Goal: Information Seeking & Learning: Learn about a topic

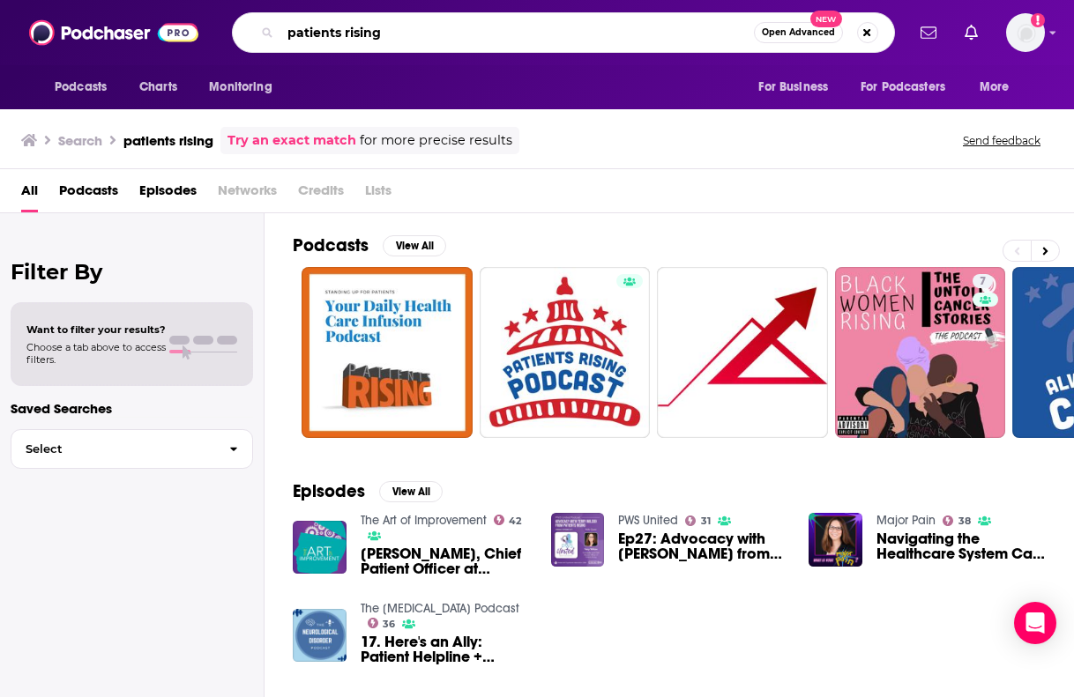
drag, startPoint x: 417, startPoint y: 41, endPoint x: 245, endPoint y: 41, distance: 171.9
click at [245, 41] on div "patients rising Open Advanced New" at bounding box center [563, 32] width 663 height 41
drag, startPoint x: 394, startPoint y: 37, endPoint x: 252, endPoint y: 37, distance: 142.0
click at [252, 37] on div "patients rising Open Advanced New" at bounding box center [563, 32] width 663 height 41
type input "A health. [GEOGRAPHIC_DATA]"
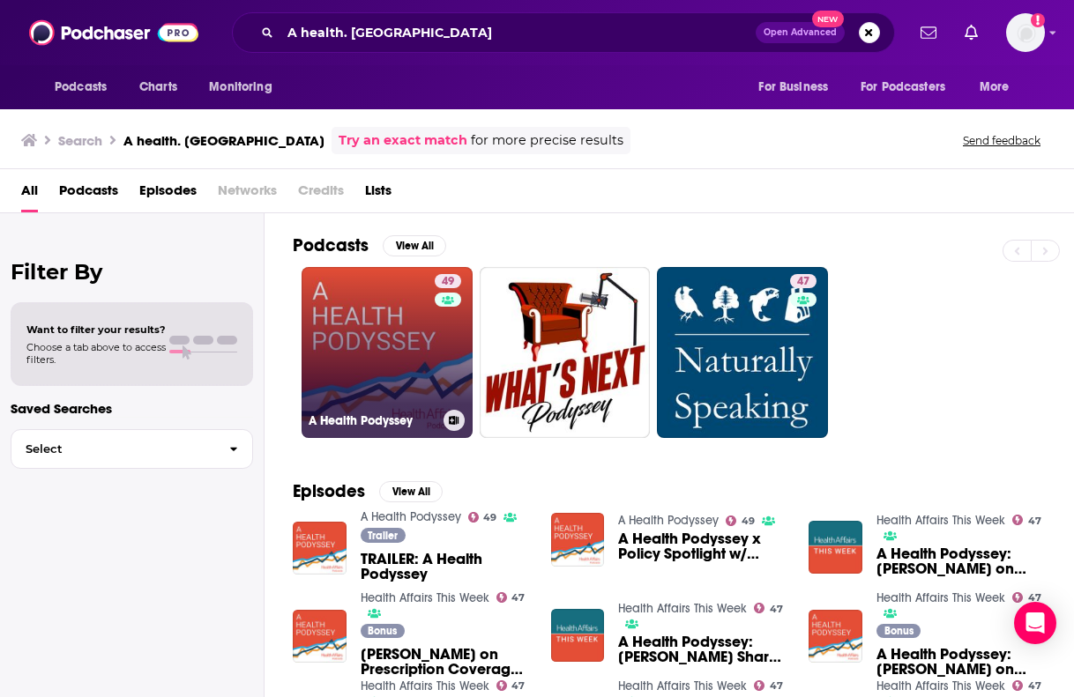
click at [361, 364] on link "49 A Health Podyssey" at bounding box center [387, 352] width 171 height 171
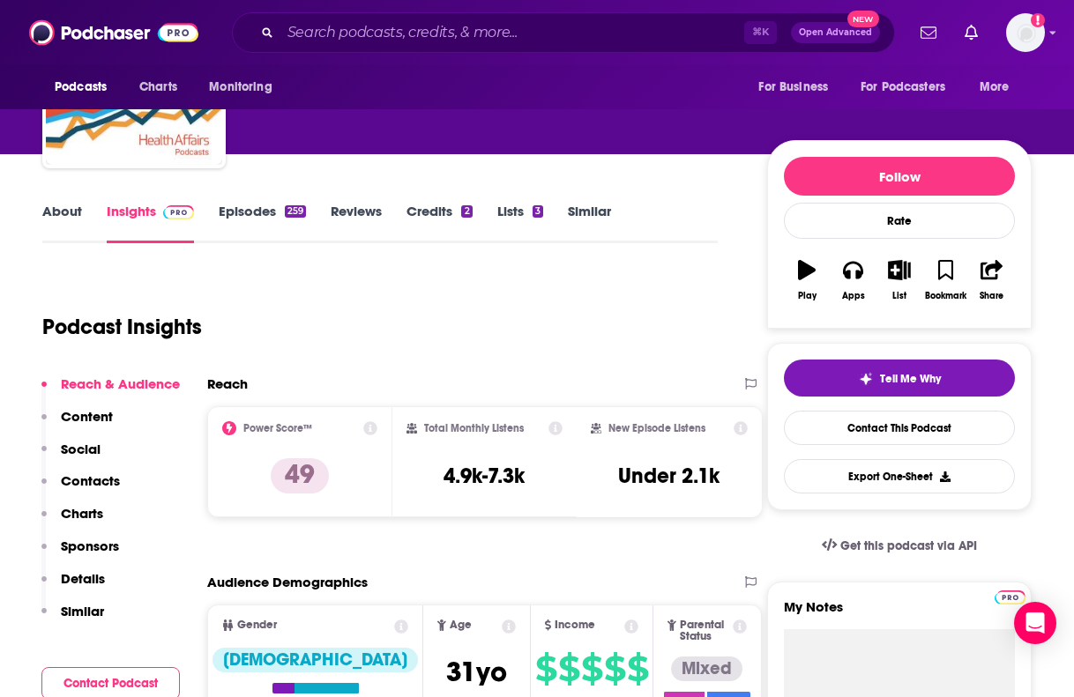
scroll to position [166, 0]
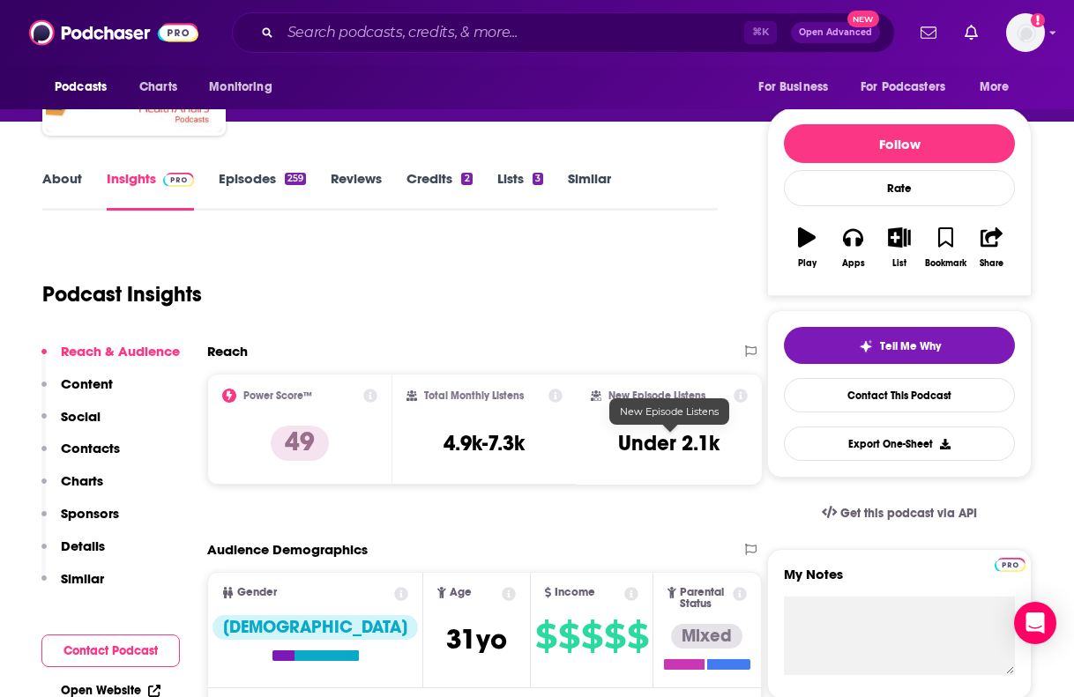
click at [619, 440] on h3 "Under 2.1k" at bounding box center [668, 443] width 101 height 26
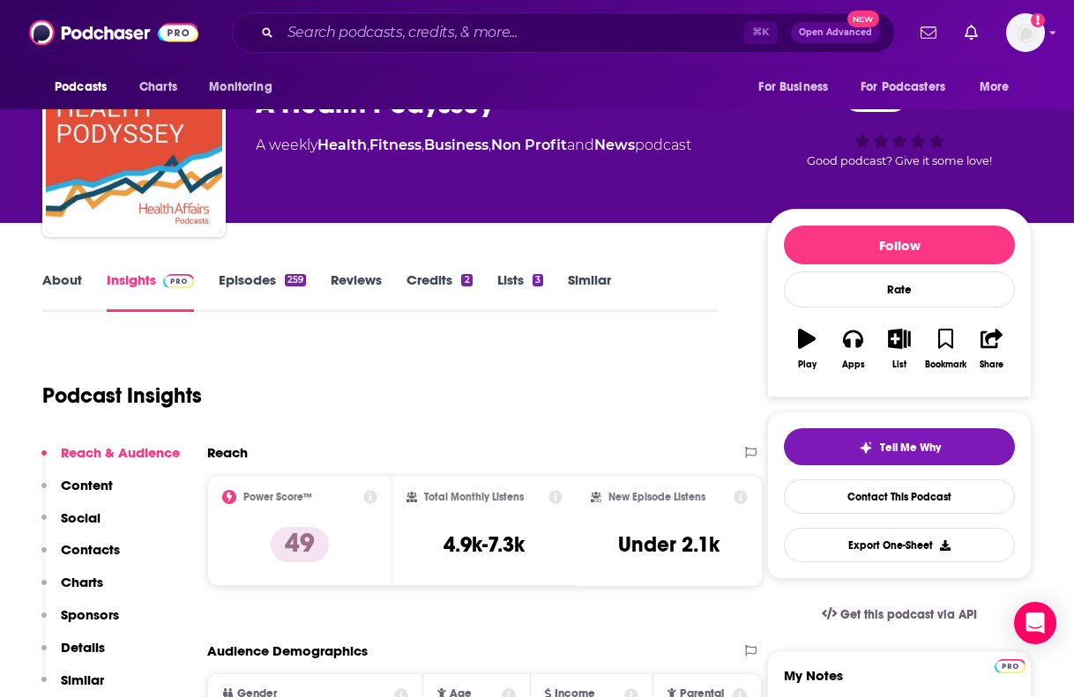
scroll to position [35, 0]
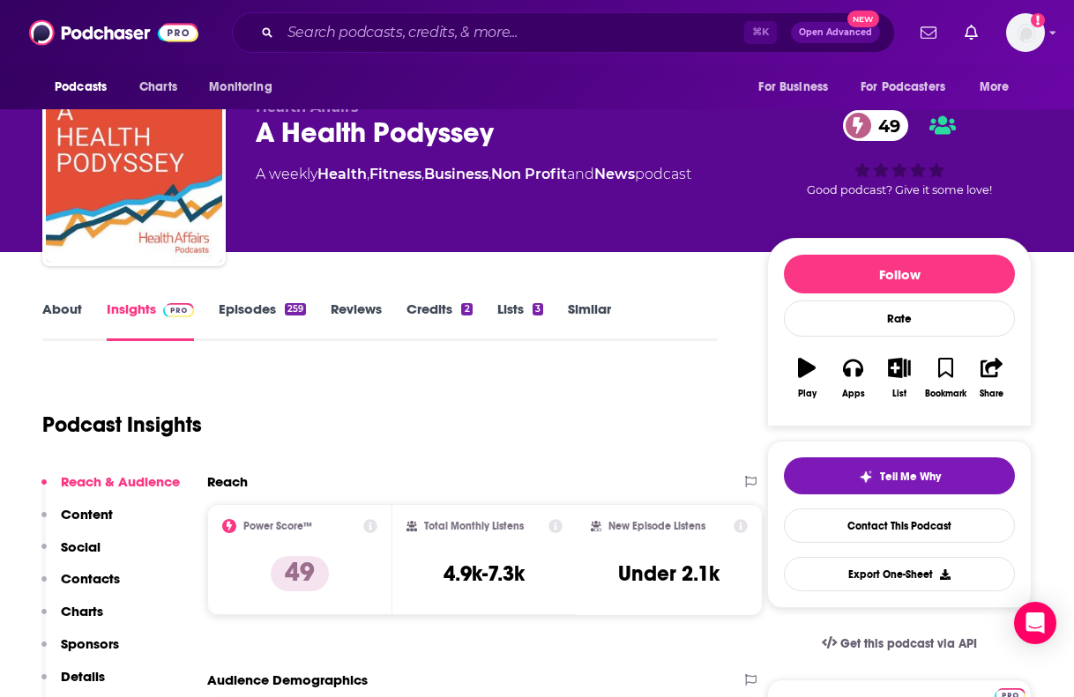
click at [266, 317] on link "Episodes 259" at bounding box center [262, 321] width 87 height 41
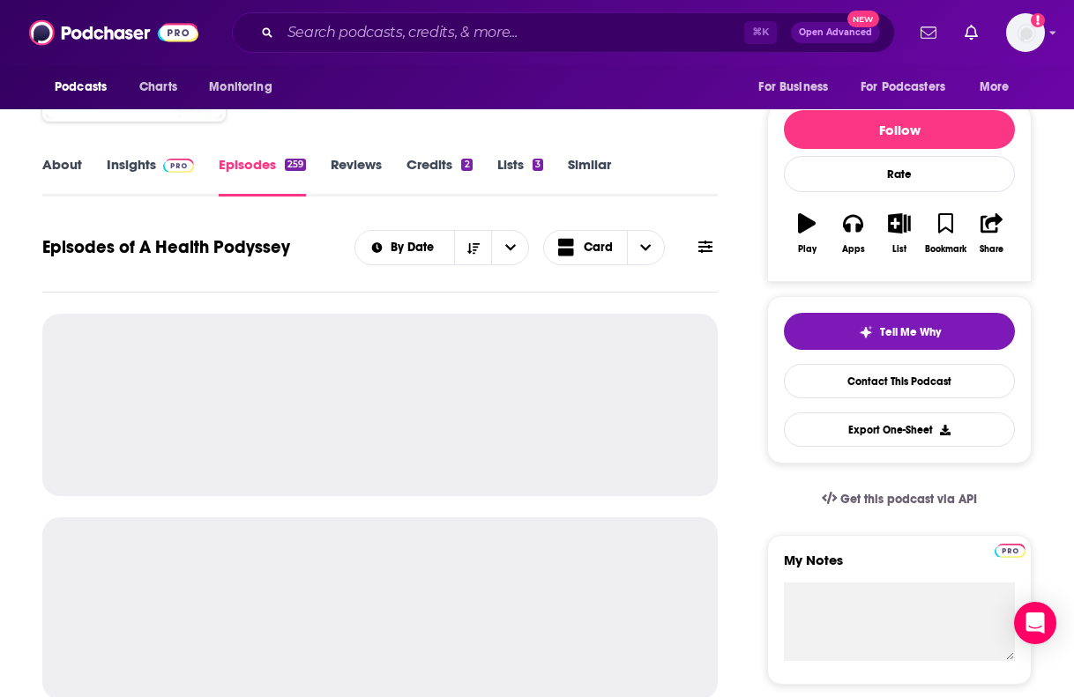
scroll to position [195, 0]
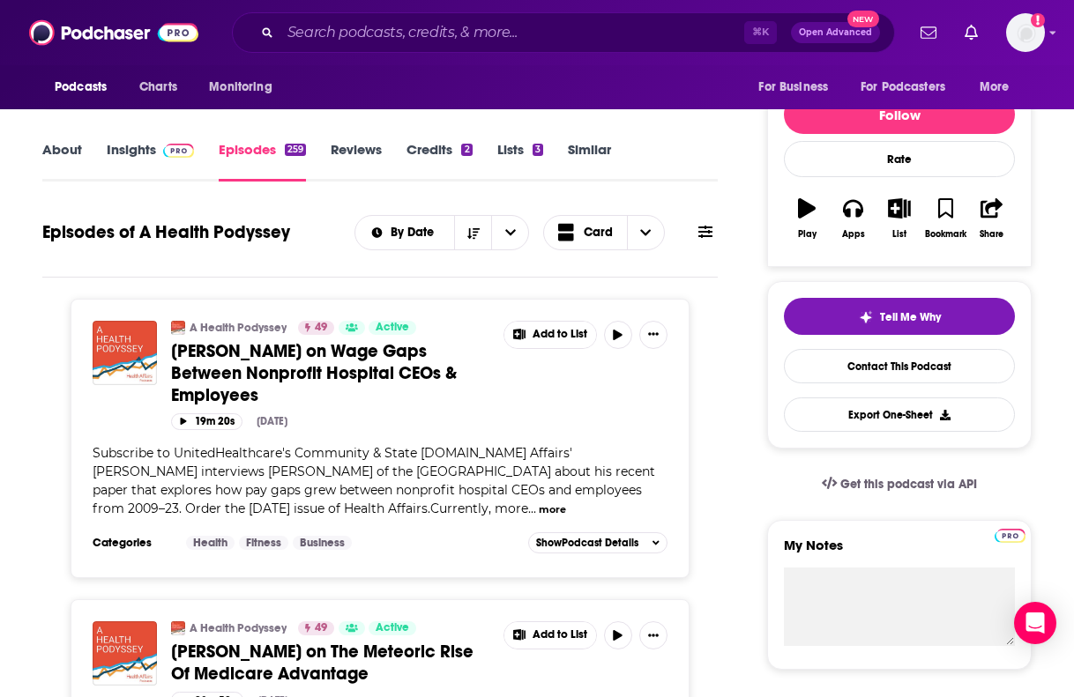
click at [539, 503] on button "more" at bounding box center [552, 510] width 27 height 15
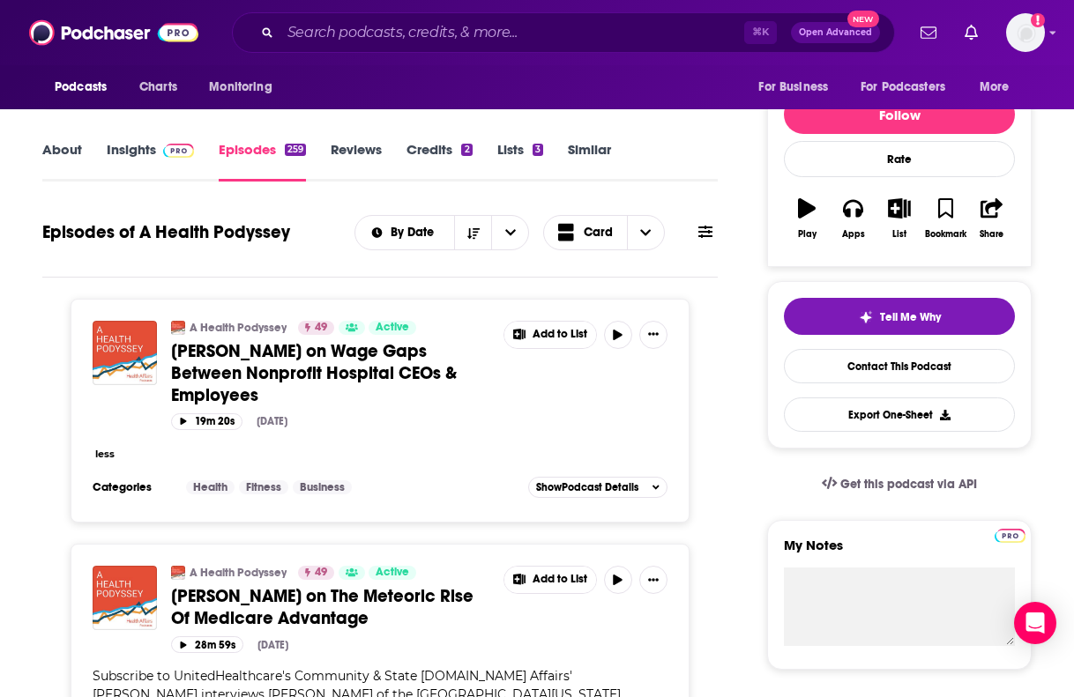
click at [412, 444] on div "less" at bounding box center [380, 453] width 575 height 19
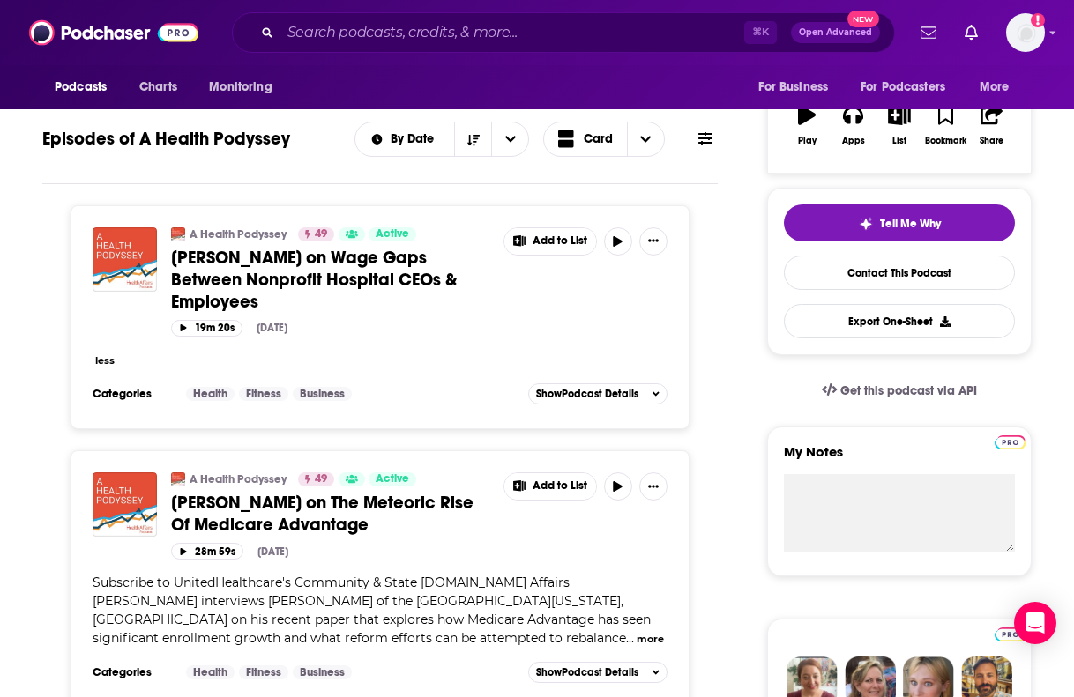
scroll to position [324, 0]
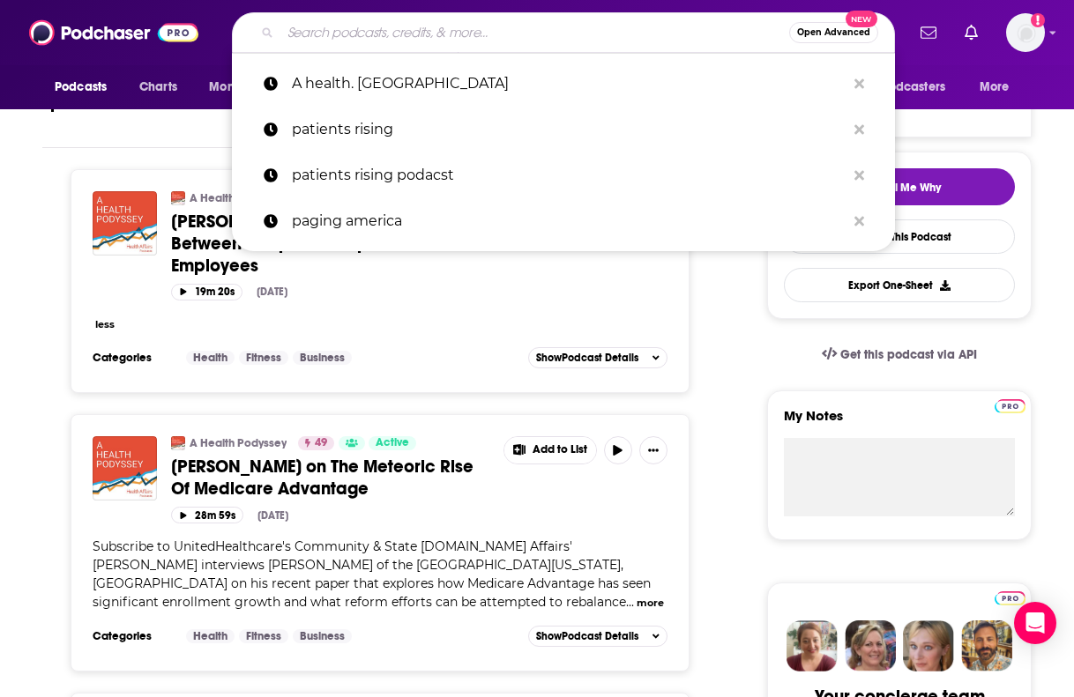
click at [332, 35] on input "Search podcasts, credits, & more..." at bounding box center [534, 33] width 509 height 28
paste input "Patients Rising Podcast"
type input "Patients Rising Podcast"
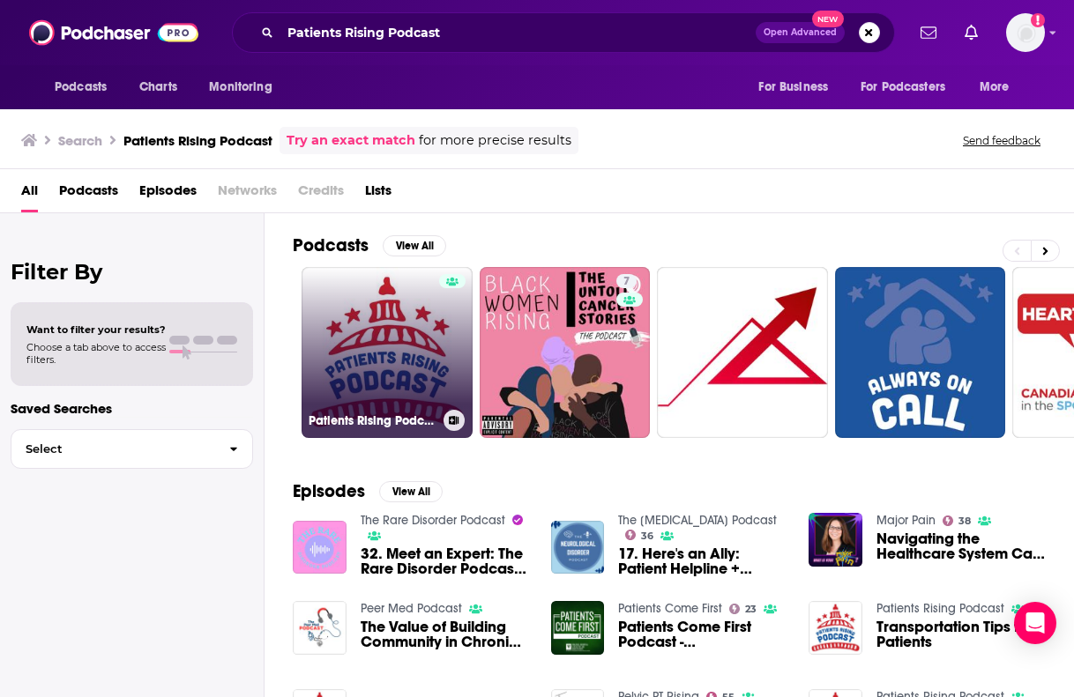
click at [389, 345] on link "Patients Rising Podcast" at bounding box center [387, 352] width 171 height 171
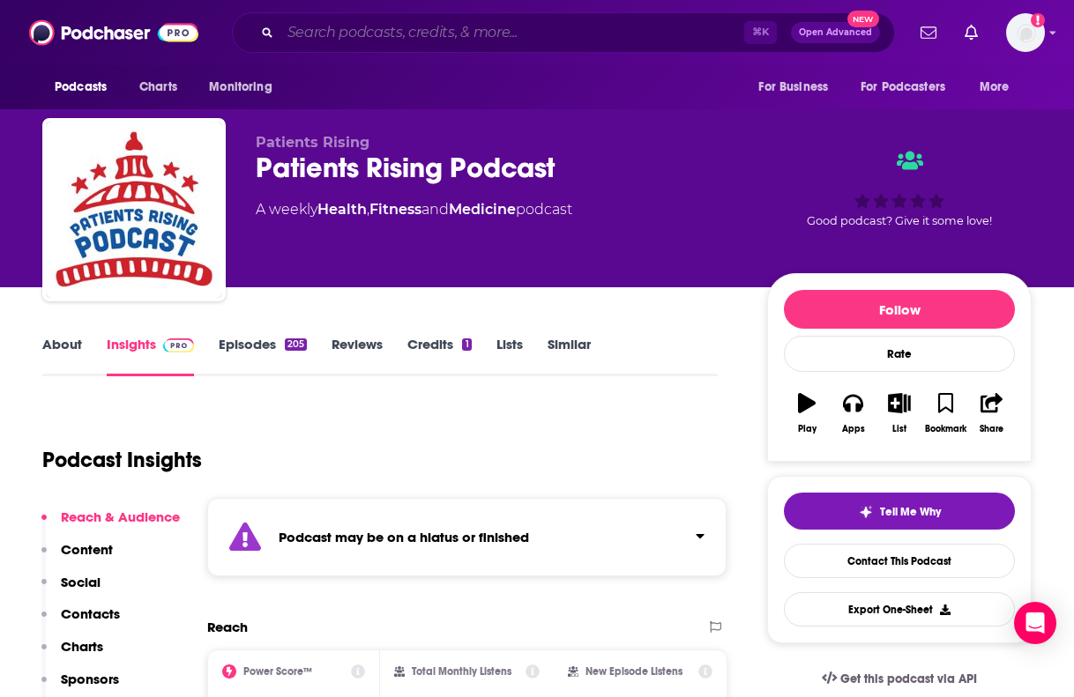
click at [424, 27] on input "Search podcasts, credits, & more..." at bounding box center [512, 33] width 464 height 28
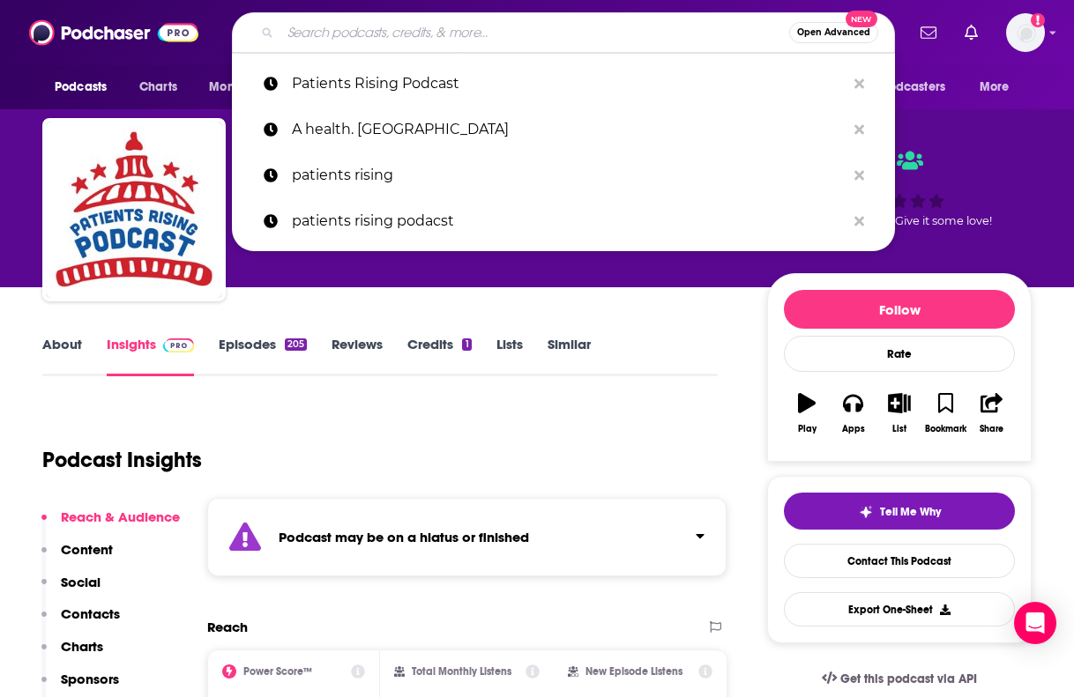
paste input "Science Will Win"
type input "Science Will Win"
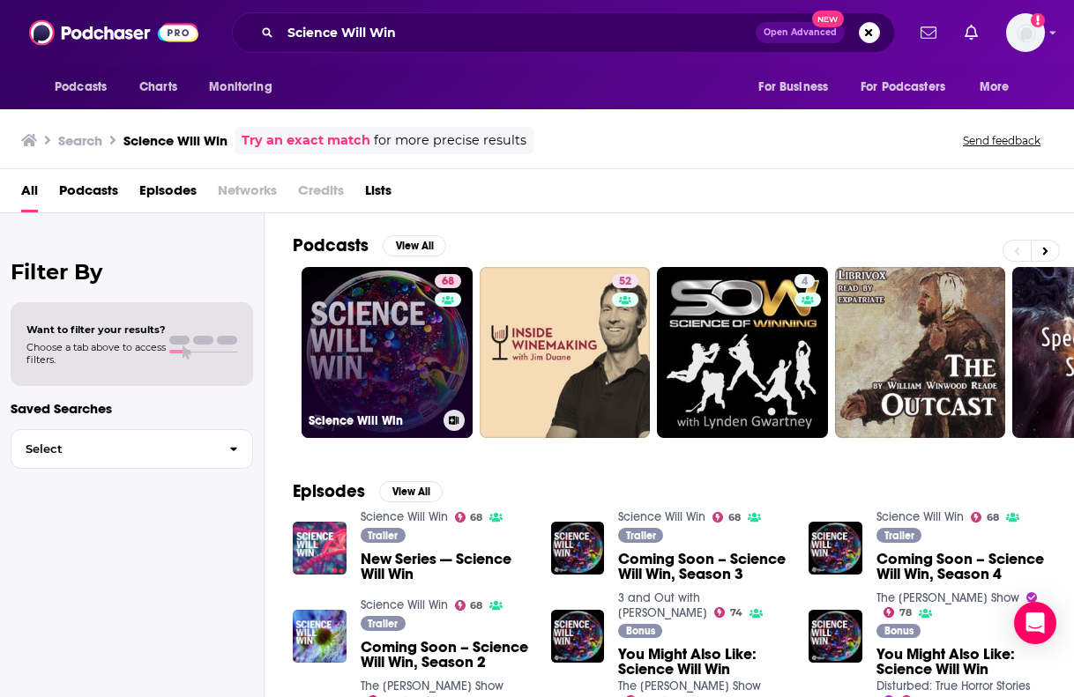
click at [362, 336] on link "68 Science Will Win" at bounding box center [387, 352] width 171 height 171
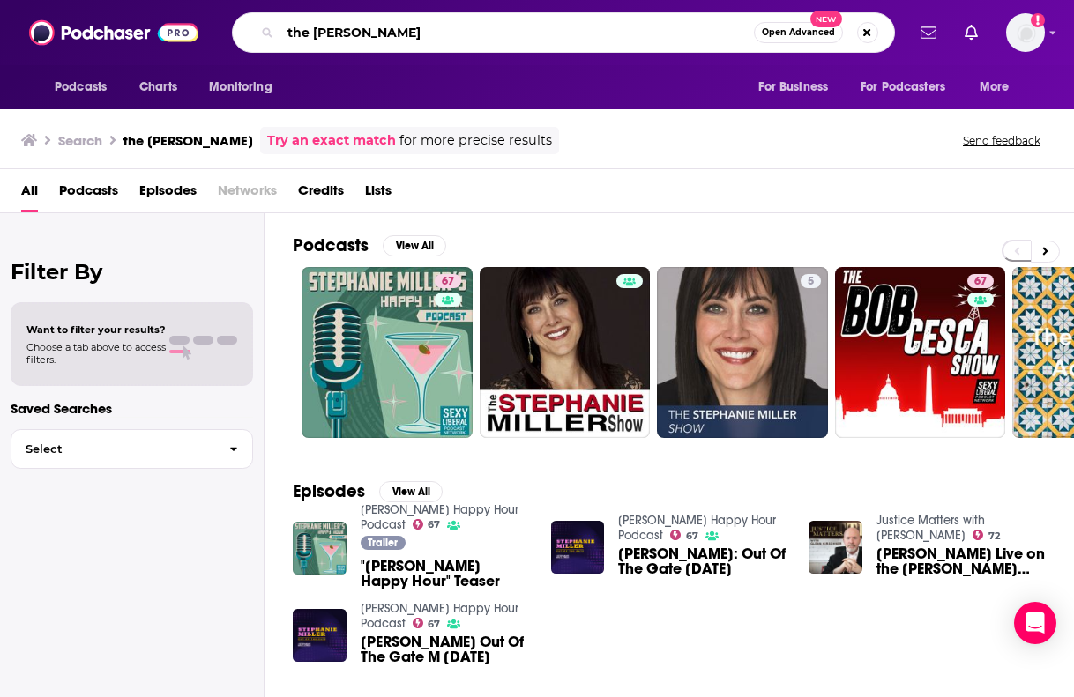
drag, startPoint x: 452, startPoint y: 27, endPoint x: 231, endPoint y: 27, distance: 221.3
click at [232, 27] on div "the [PERSON_NAME] Open Advanced New" at bounding box center [563, 32] width 663 height 41
type input "you're wrong about"
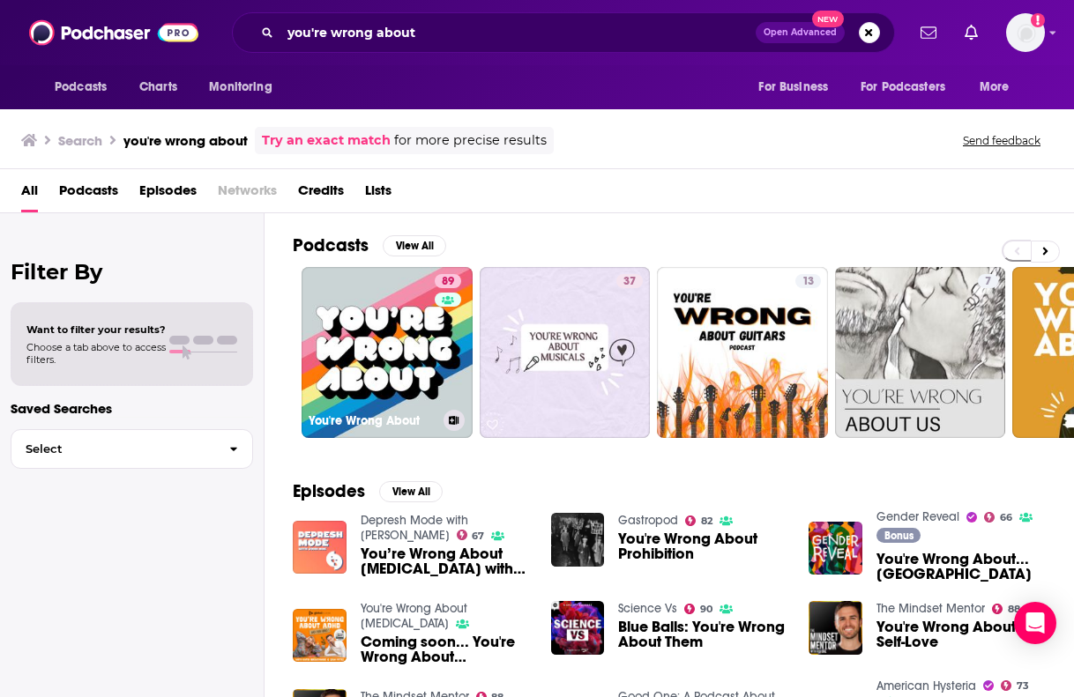
click at [431, 322] on link "89 You're Wrong About" at bounding box center [387, 352] width 171 height 171
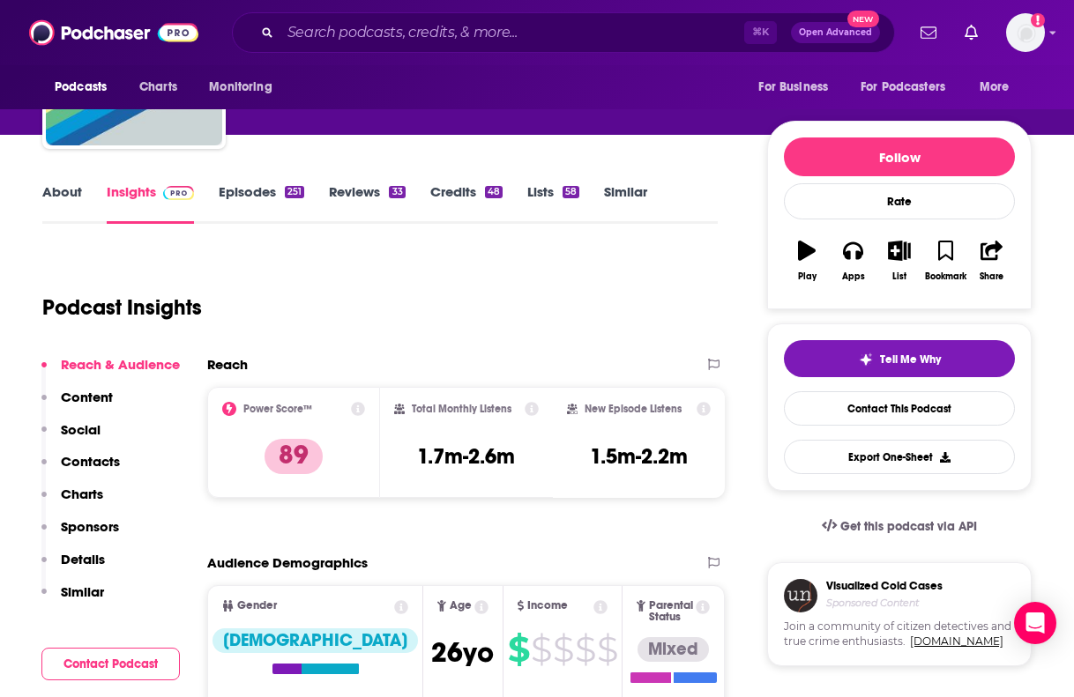
scroll to position [152, 0]
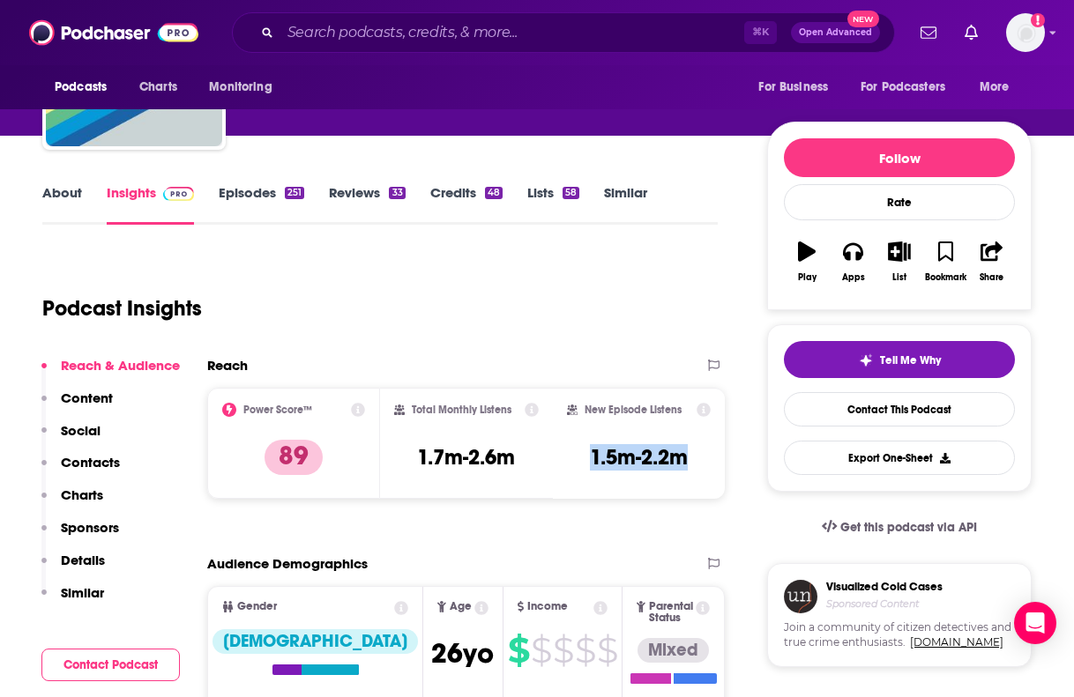
drag, startPoint x: 581, startPoint y: 462, endPoint x: 696, endPoint y: 462, distance: 114.6
click at [696, 462] on div "New Episode Listens 1.5m-2.2m" at bounding box center [639, 443] width 145 height 81
copy h3 "1.5m-2.2m"
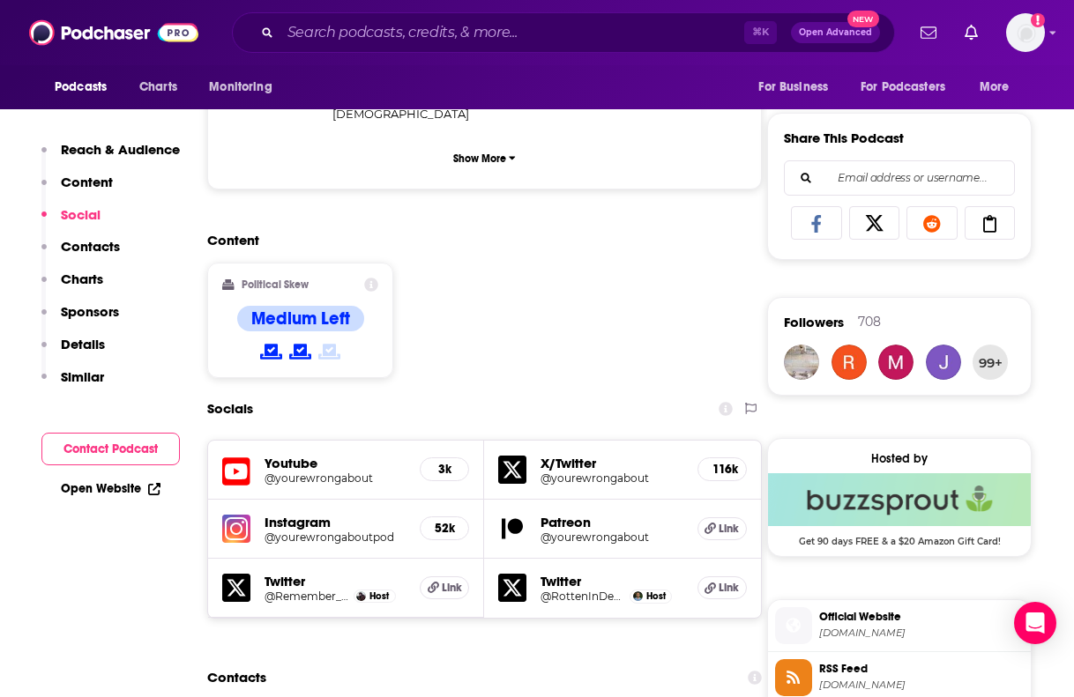
scroll to position [1204, 0]
click at [327, 43] on input "Search podcasts, credits, & more..." at bounding box center [512, 33] width 464 height 28
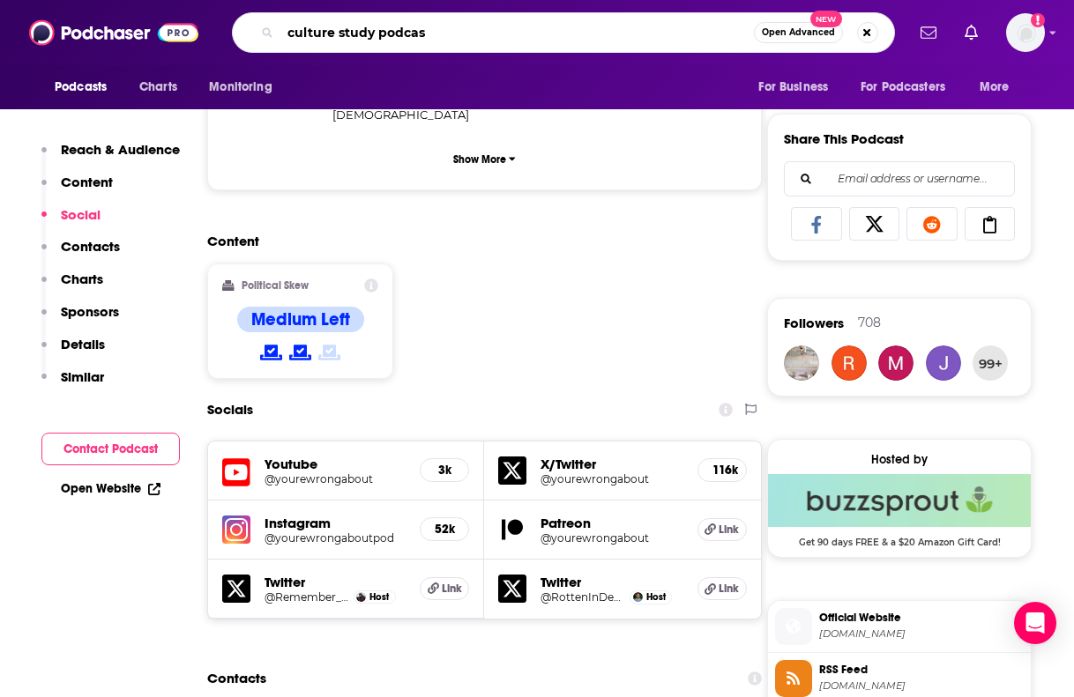
type input "culture study podcast"
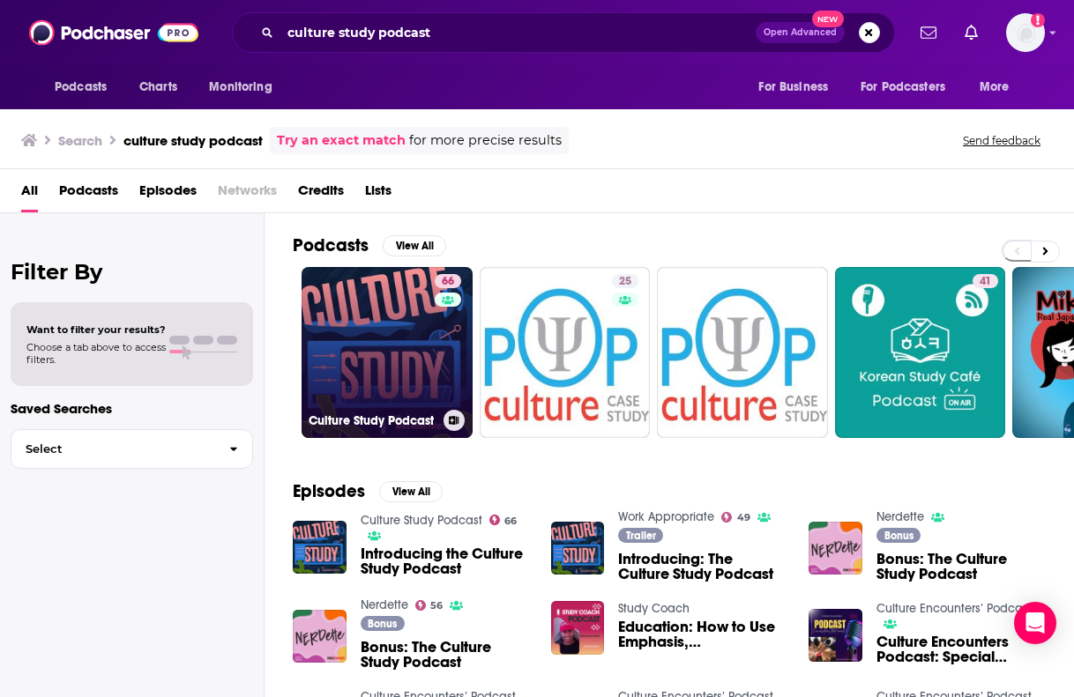
click at [340, 378] on link "66 Culture Study Podcast" at bounding box center [387, 352] width 171 height 171
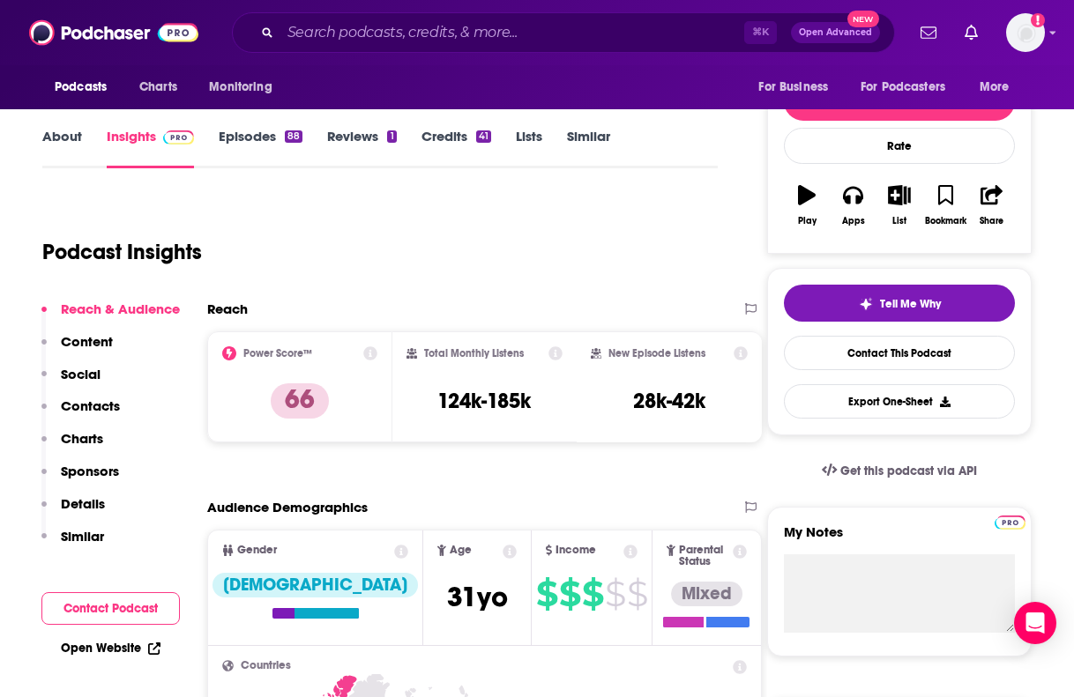
scroll to position [206, 0]
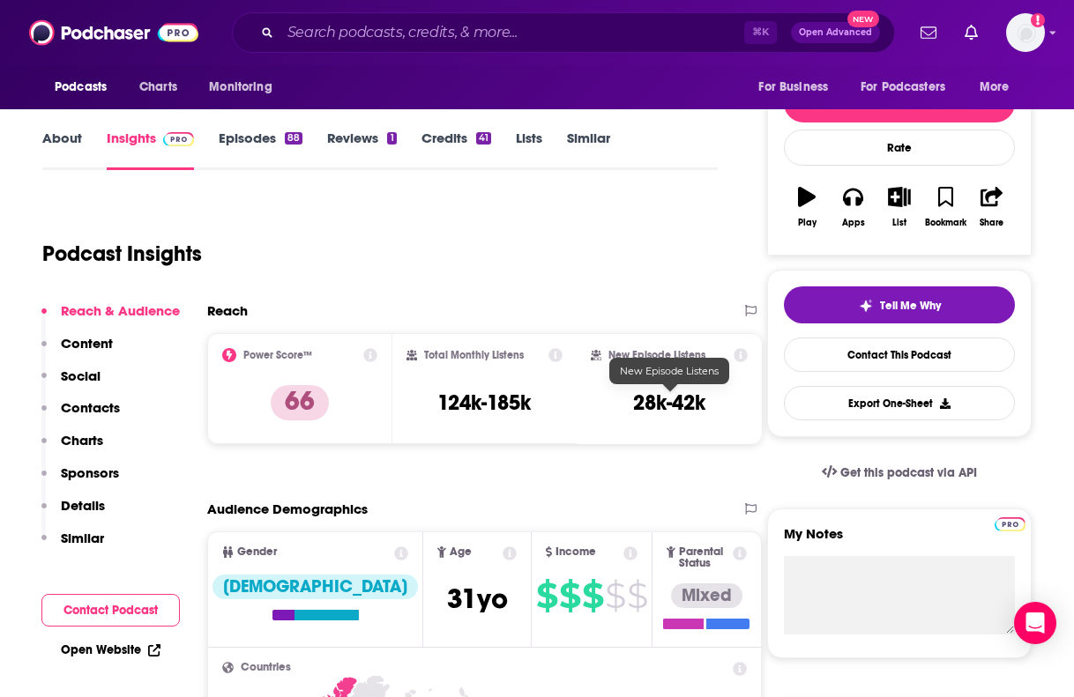
drag, startPoint x: 622, startPoint y: 406, endPoint x: 757, endPoint y: 406, distance: 134.9
click at [757, 406] on div "New Episode Listens 28k-42k" at bounding box center [669, 388] width 185 height 110
drag, startPoint x: 709, startPoint y: 403, endPoint x: 606, endPoint y: 402, distance: 103.2
click at [606, 402] on div "New Episode Listens 28k-42k" at bounding box center [669, 388] width 157 height 81
copy h3 "28k-42k"
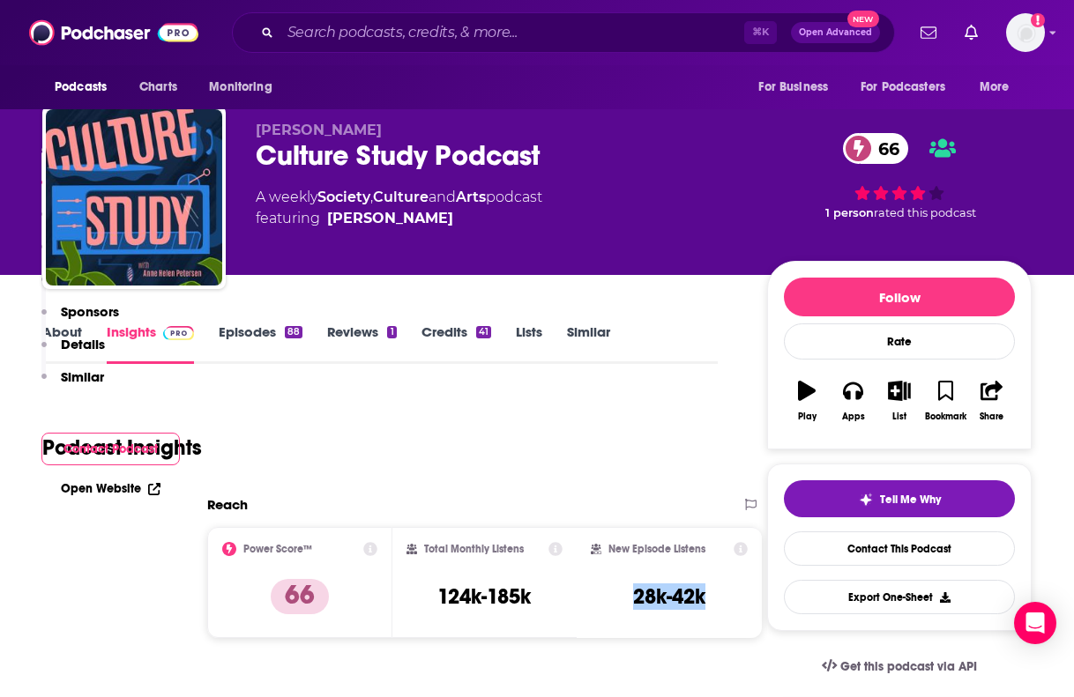
scroll to position [1040, 0]
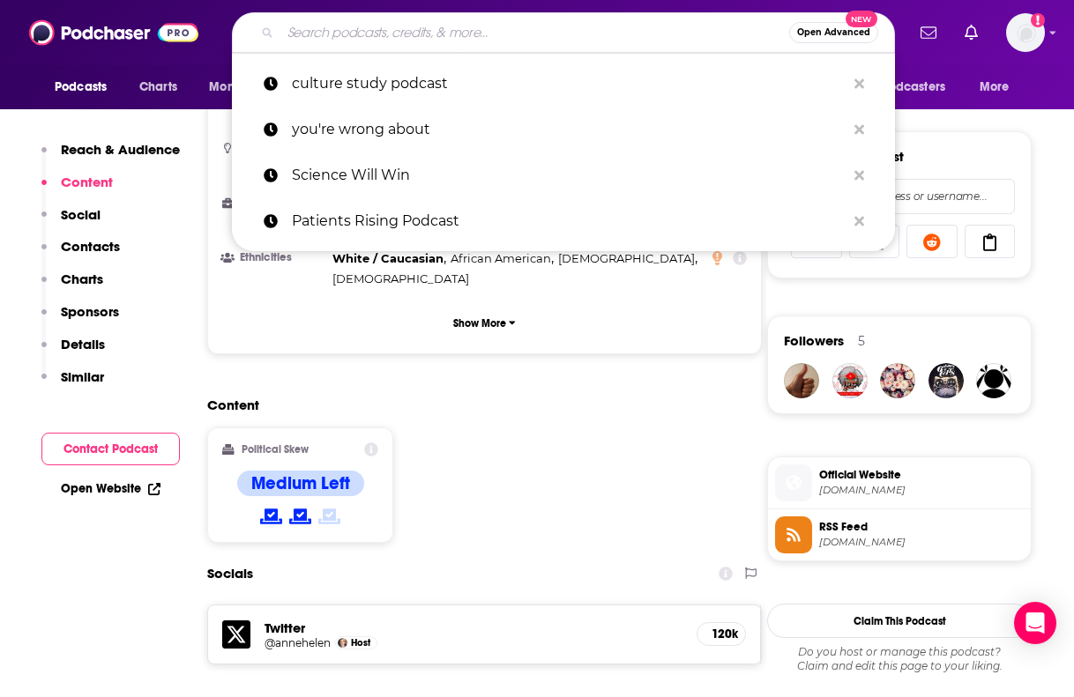
click at [345, 26] on input "Search podcasts, credits, & more..." at bounding box center [534, 33] width 509 height 28
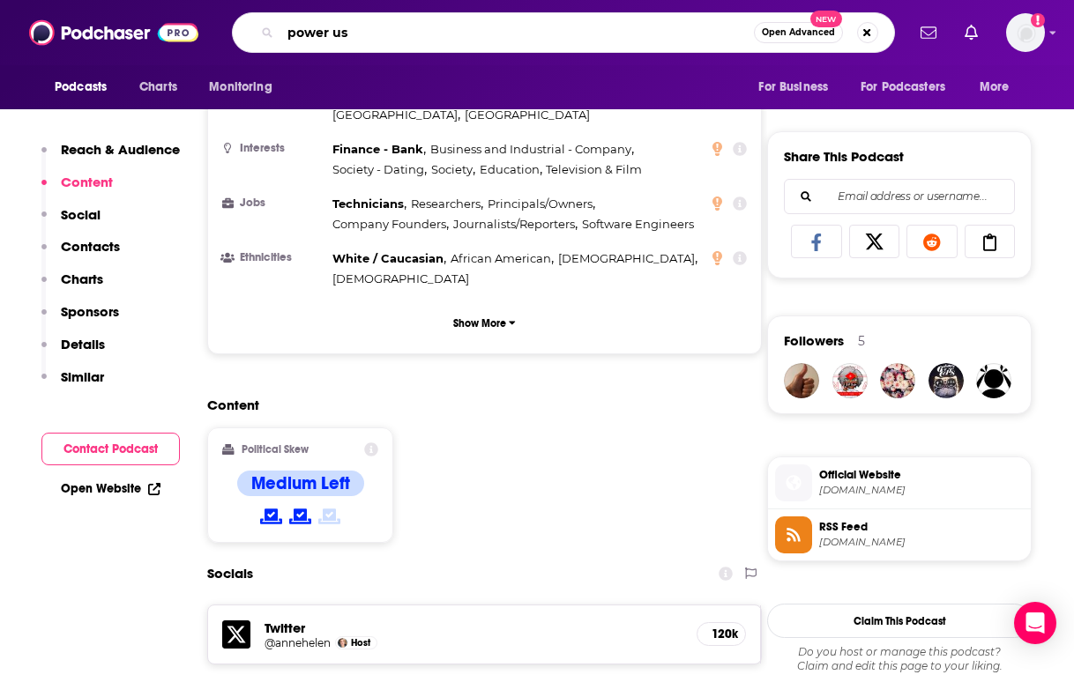
type input "power use"
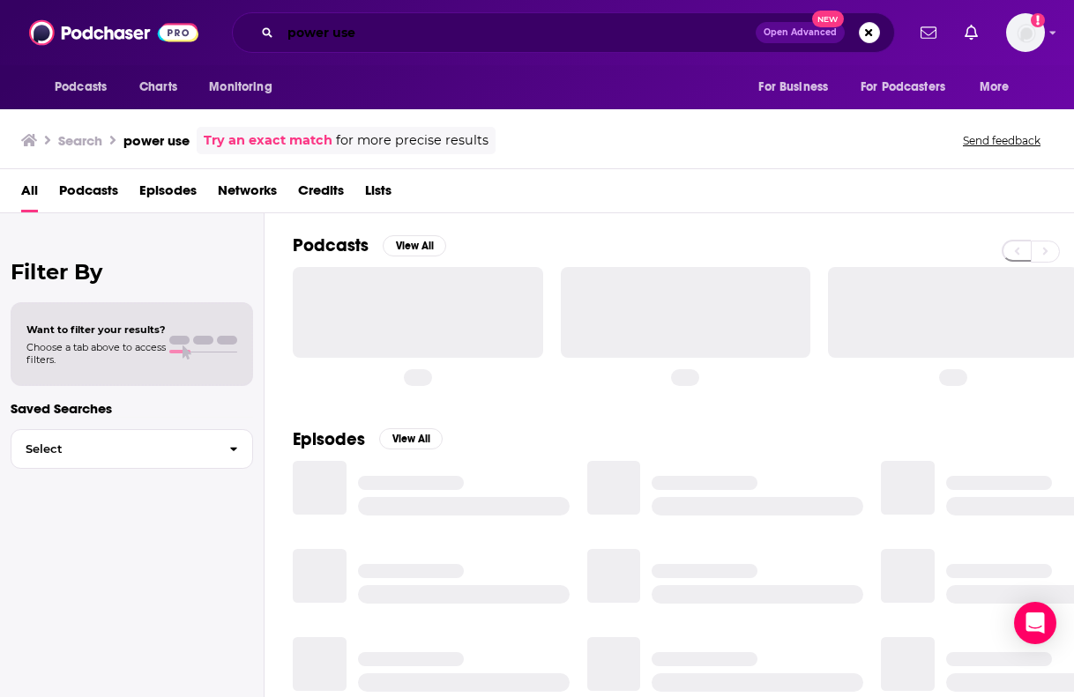
click at [583, 44] on input "power use" at bounding box center [517, 33] width 475 height 28
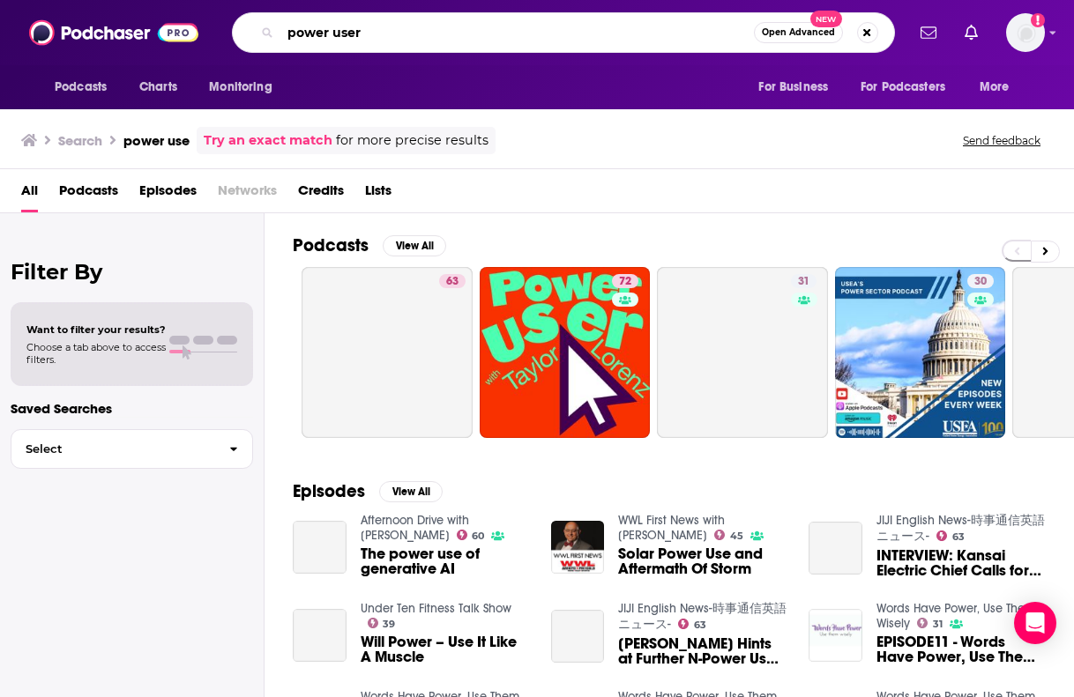
type input "power user"
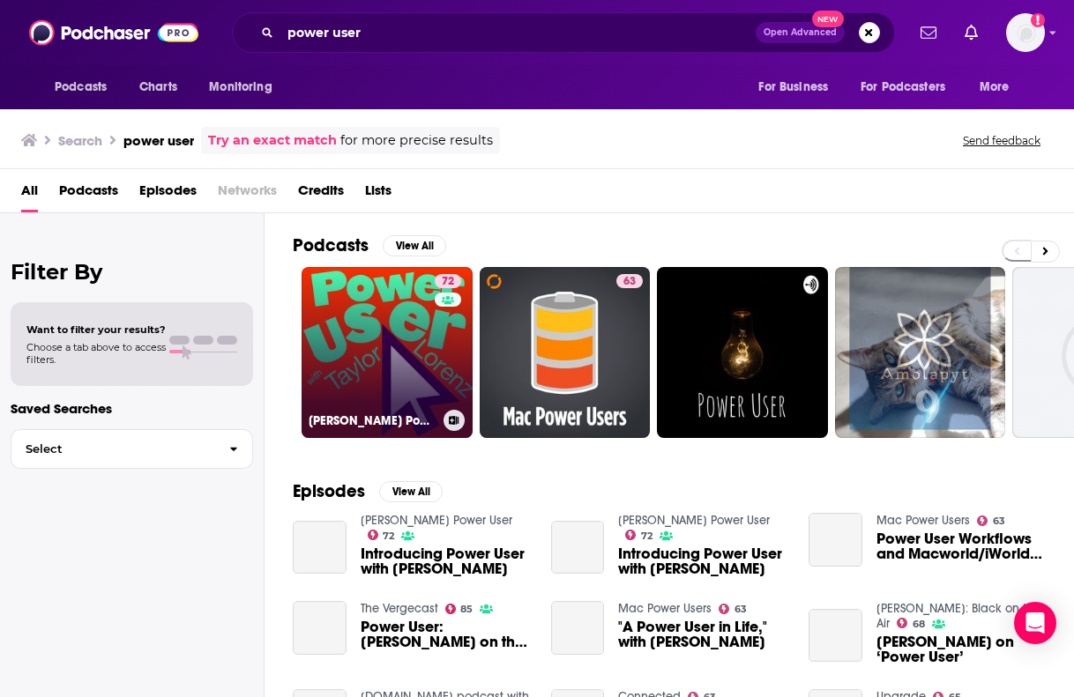
click at [413, 380] on link "72 [PERSON_NAME] Power User" at bounding box center [387, 352] width 171 height 171
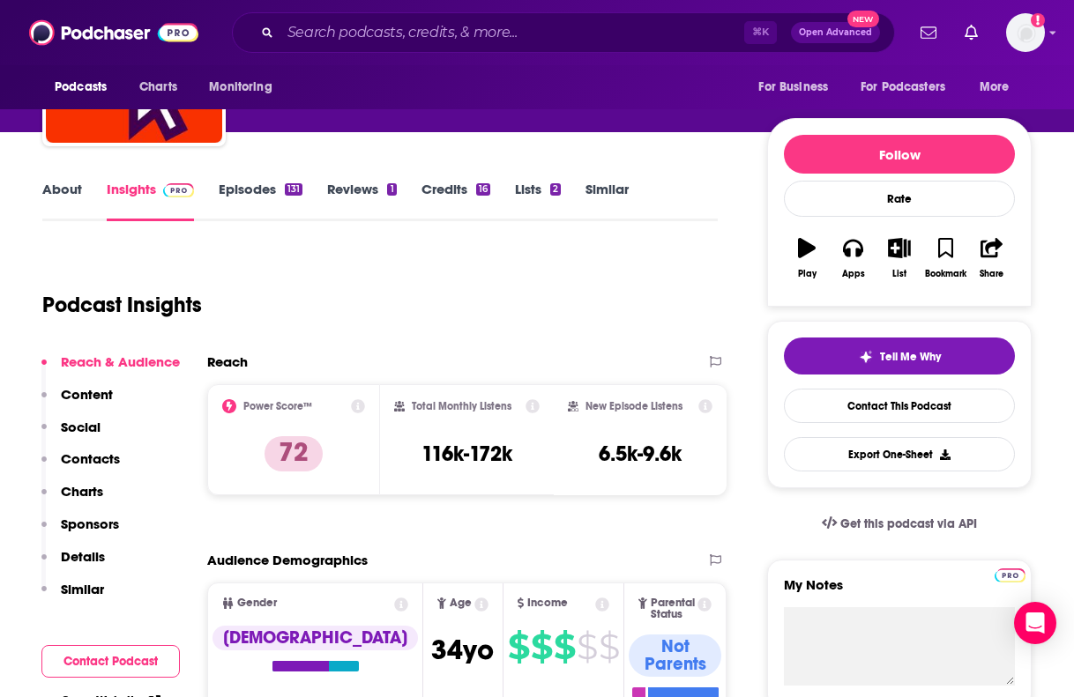
scroll to position [228, 0]
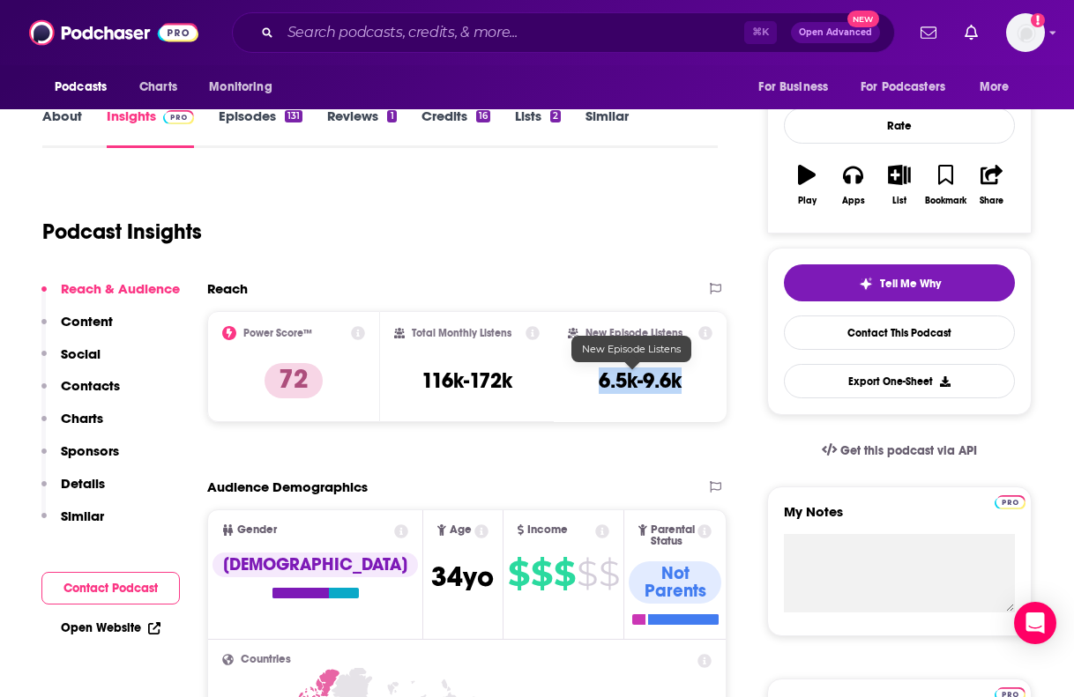
drag, startPoint x: 585, startPoint y: 376, endPoint x: 694, endPoint y: 384, distance: 109.6
click at [694, 384] on div "New Episode Listens 6.5k-9.6k" at bounding box center [640, 366] width 145 height 81
copy h3 "6.5k-9.6k"
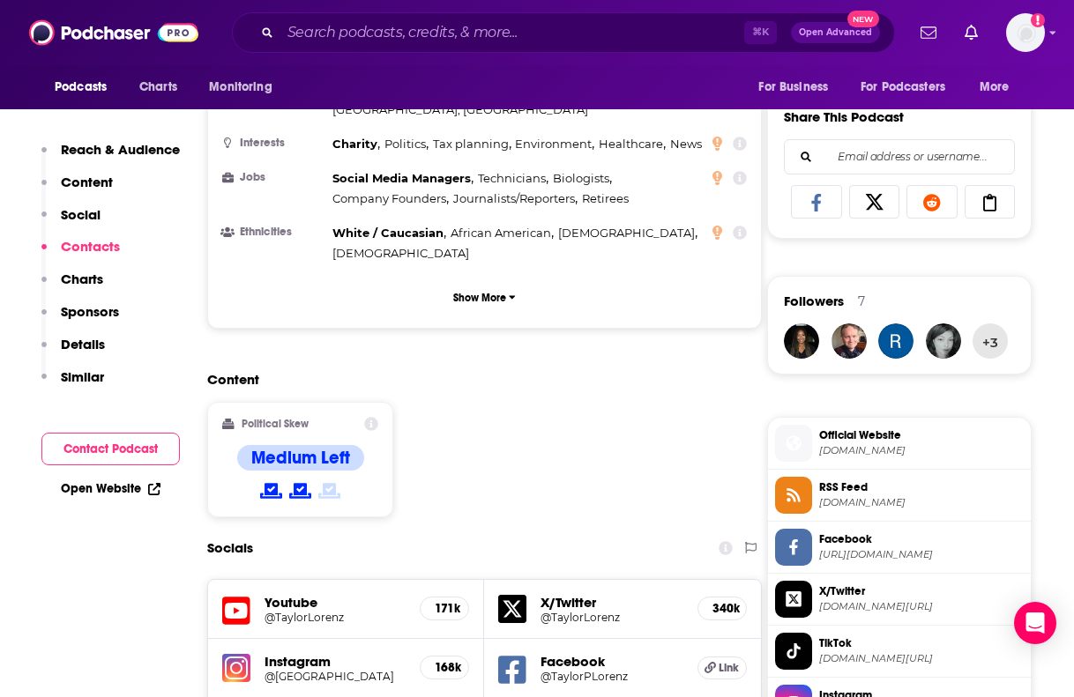
scroll to position [1509, 0]
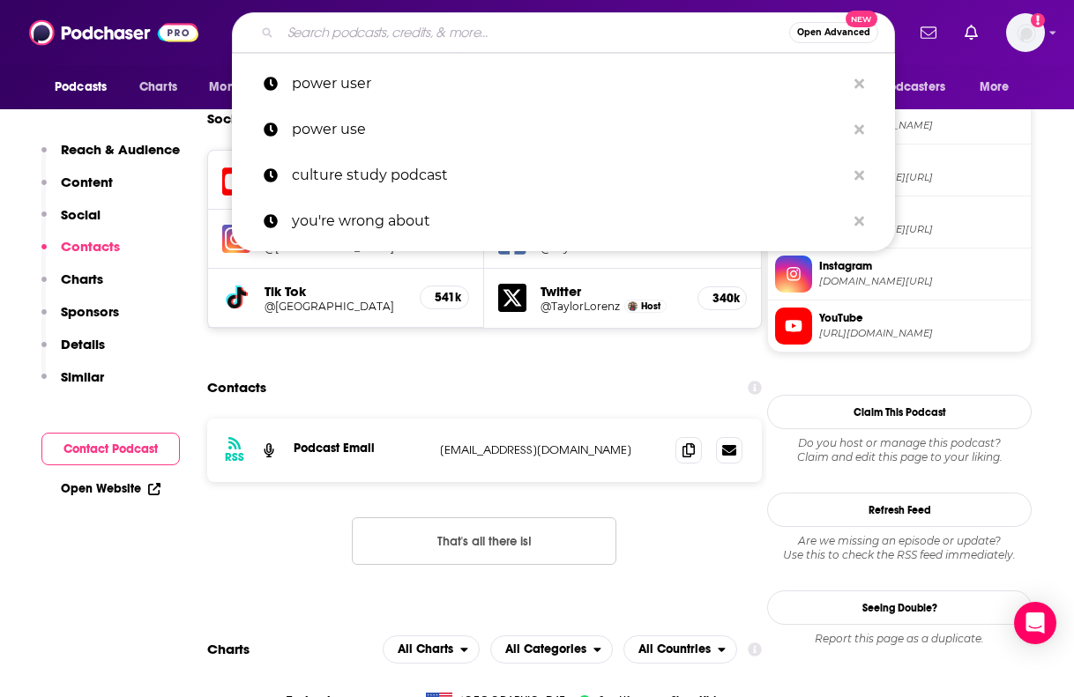
click at [354, 41] on input "Search podcasts, credits, & more..." at bounding box center [534, 33] width 509 height 28
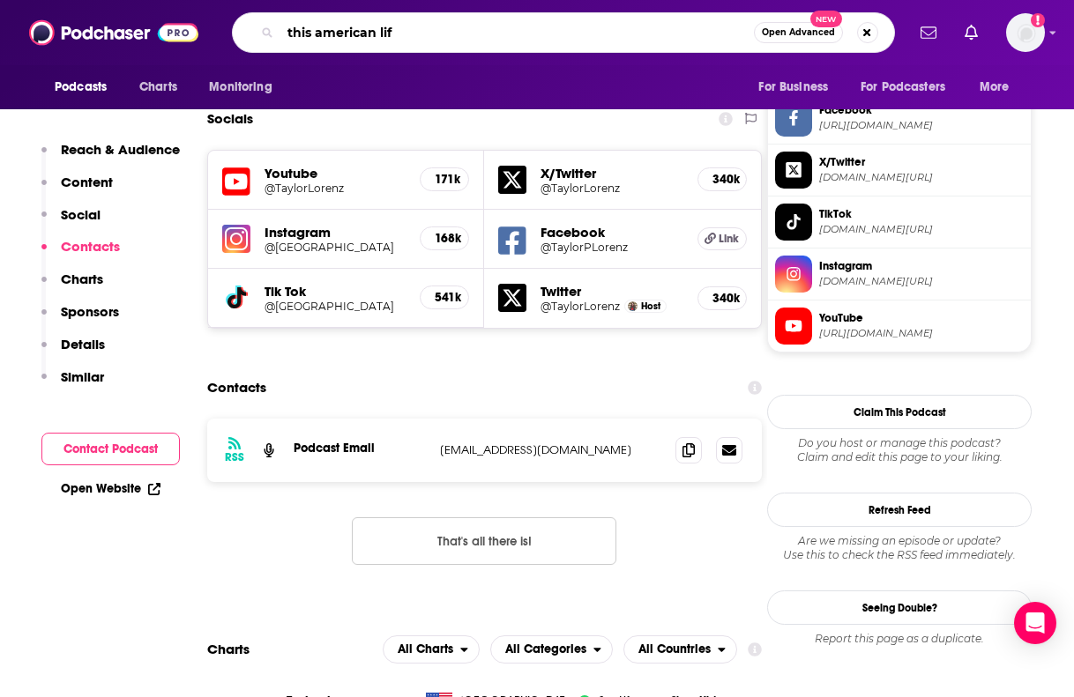
type input "this american life"
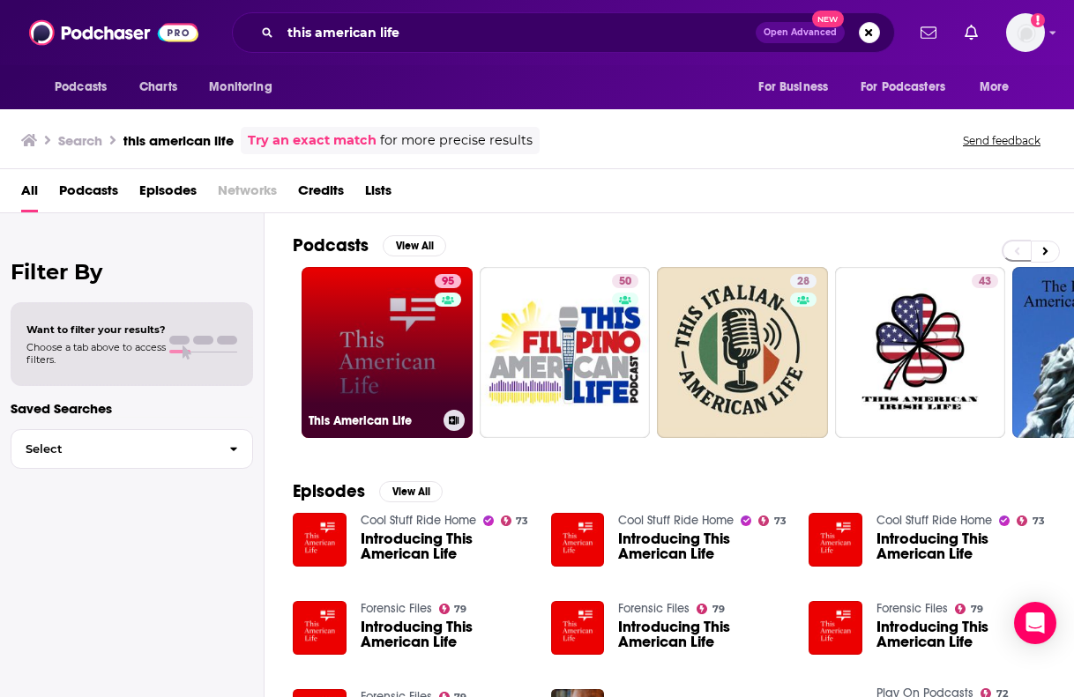
click at [365, 375] on link "95 This American Life" at bounding box center [387, 352] width 171 height 171
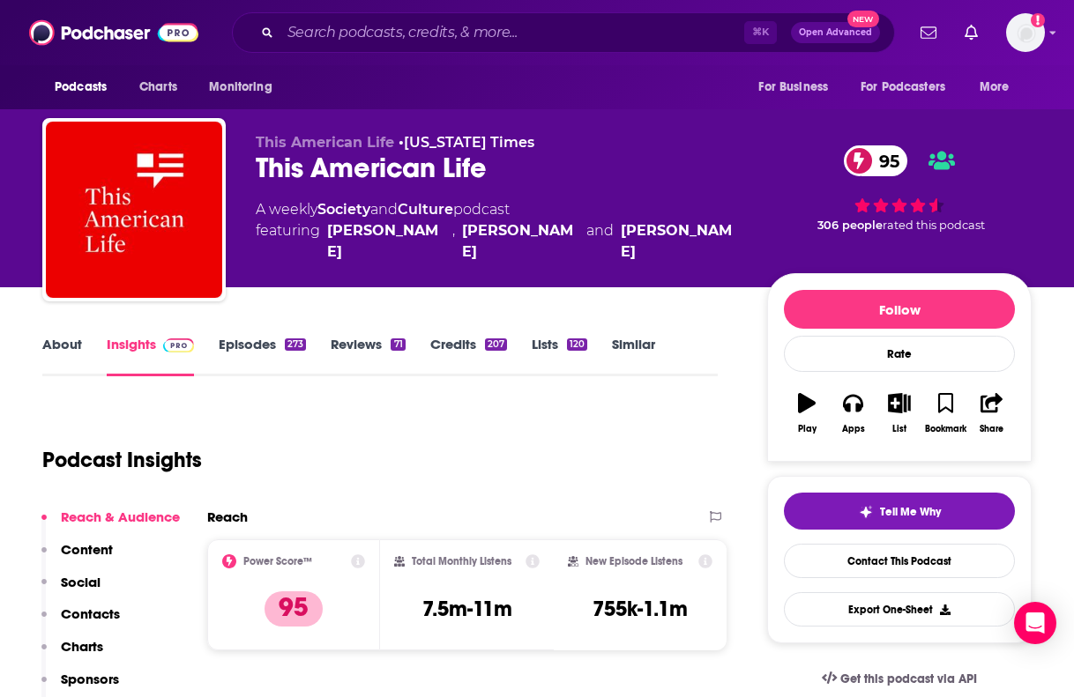
drag, startPoint x: 713, startPoint y: 243, endPoint x: 322, endPoint y: 231, distance: 391.7
click at [322, 231] on div "This American Life • [US_STATE] Times This American Life 95 A weekly Society an…" at bounding box center [497, 204] width 483 height 141
copy span "[PERSON_NAME] , [PERSON_NAME] and [PERSON_NAME]"
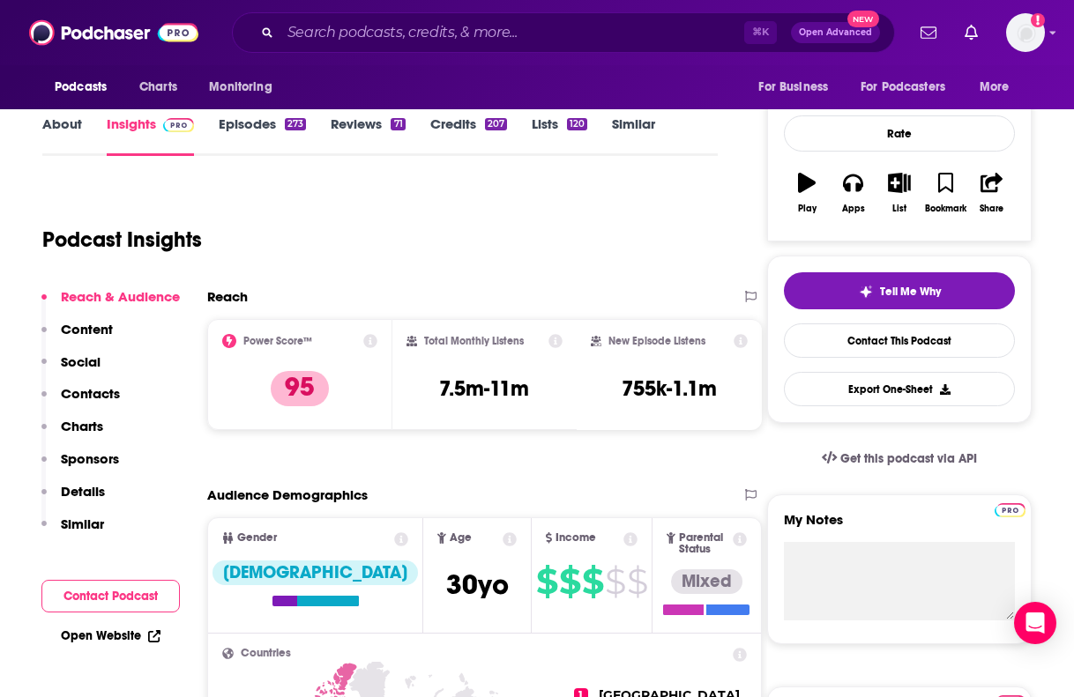
scroll to position [369, 0]
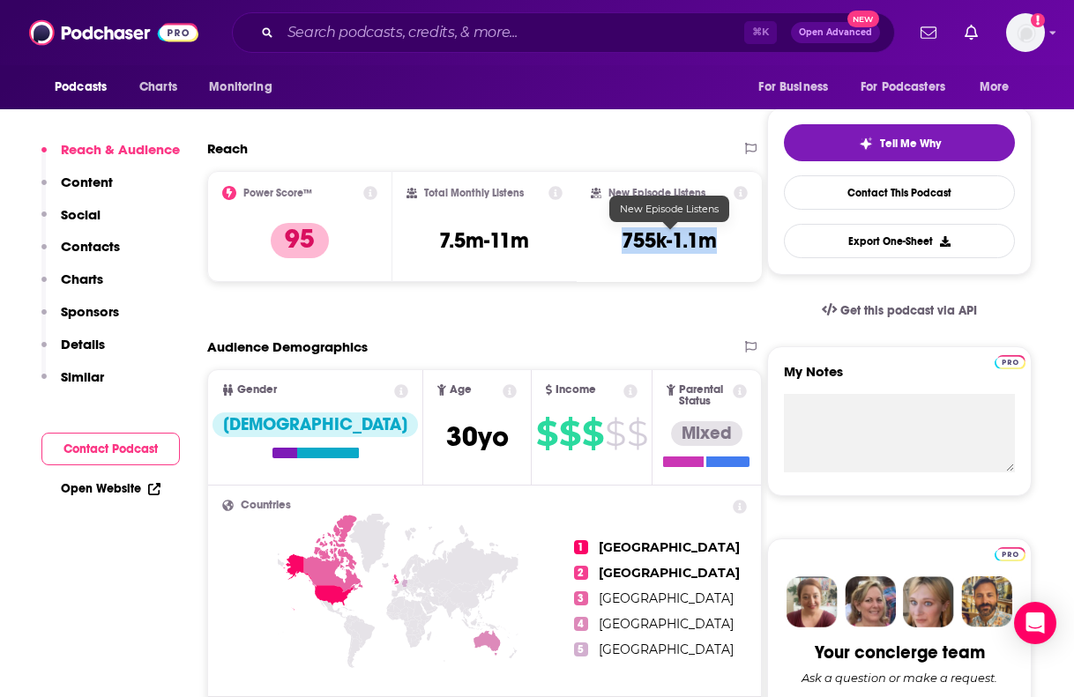
drag, startPoint x: 618, startPoint y: 238, endPoint x: 720, endPoint y: 239, distance: 102.3
click at [720, 239] on div "New Episode Listens 755k-1.1m" at bounding box center [669, 226] width 157 height 81
copy h3 "755k-1.1m"
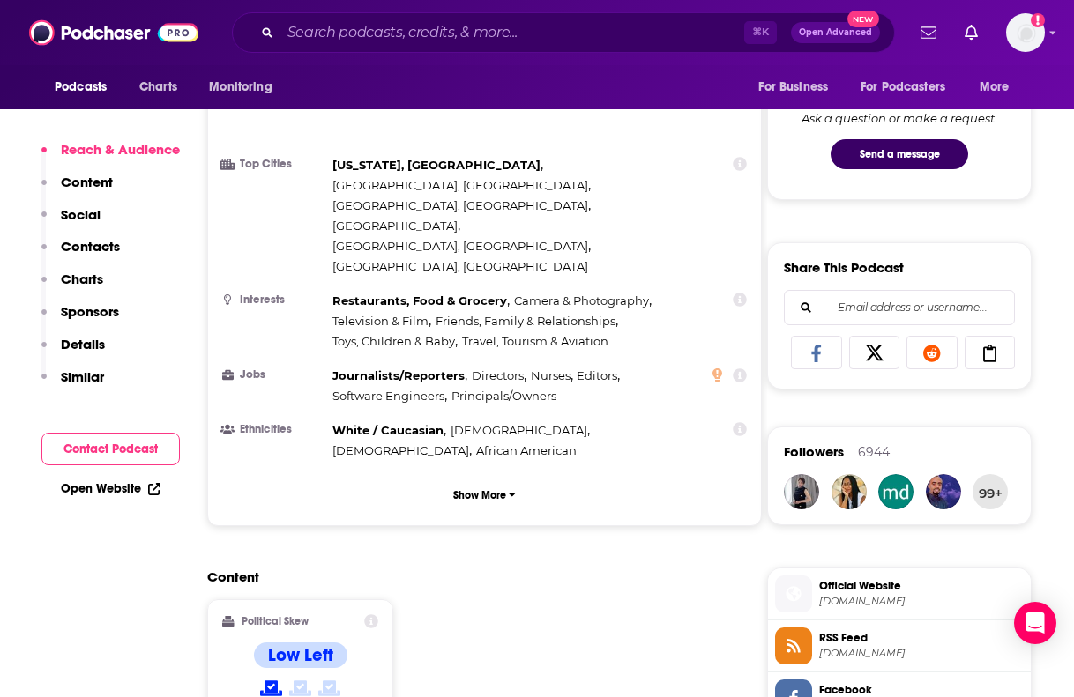
scroll to position [946, 0]
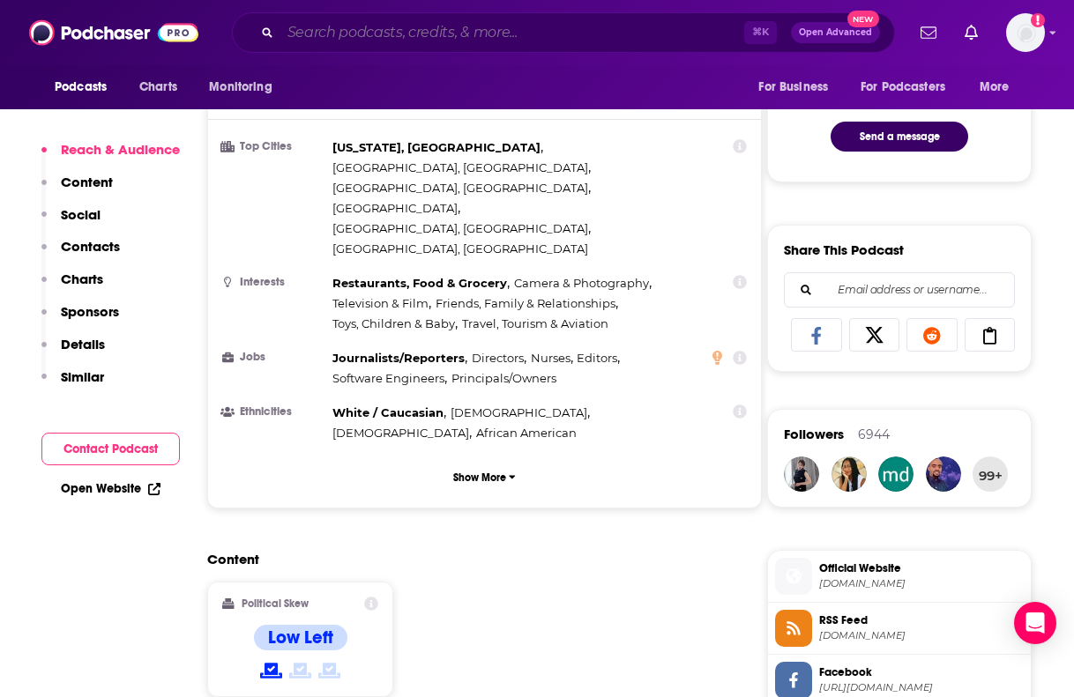
click at [377, 28] on input "Search podcasts, credits, & more..." at bounding box center [512, 33] width 464 height 28
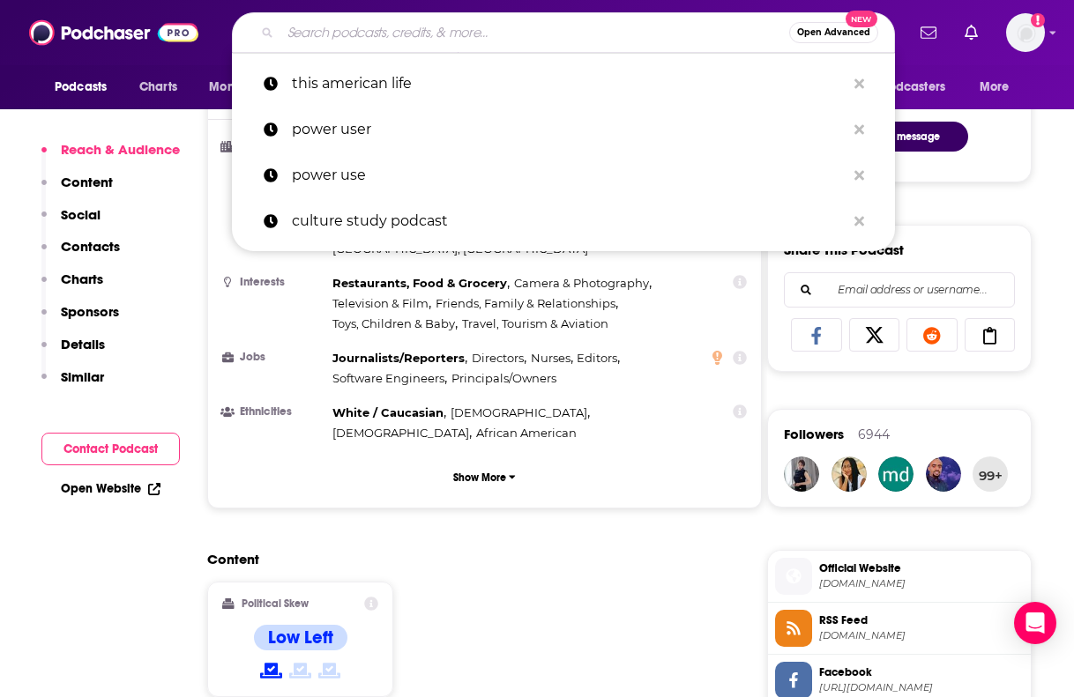
click at [377, 28] on input "Search podcasts, credits, & more..." at bounding box center [534, 33] width 509 height 28
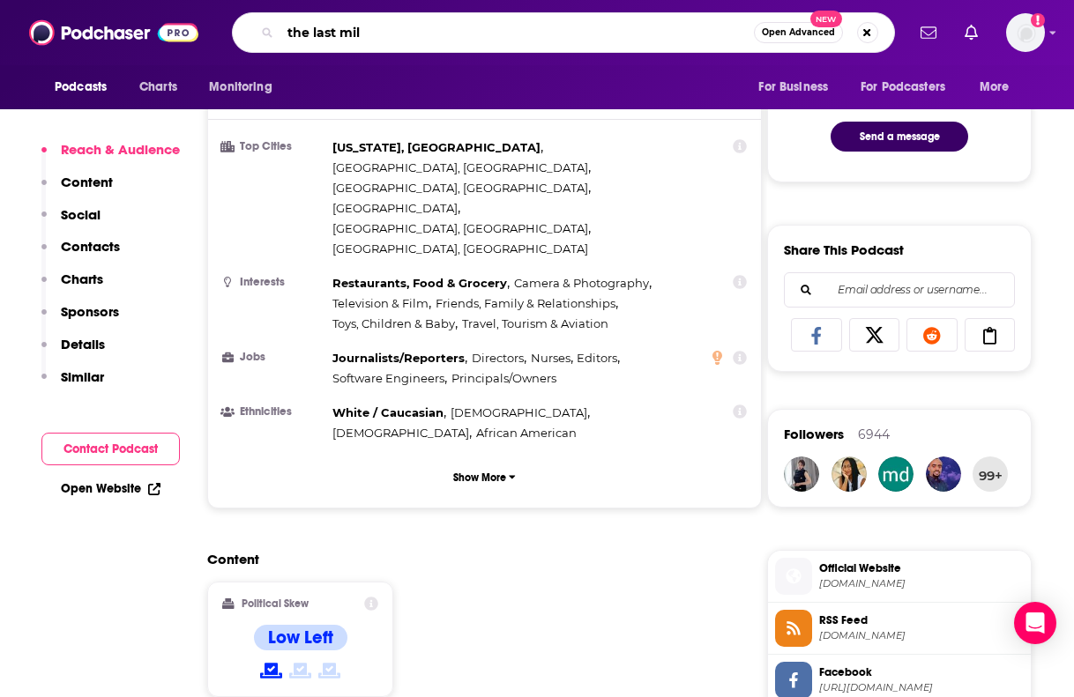
type input "the last mile"
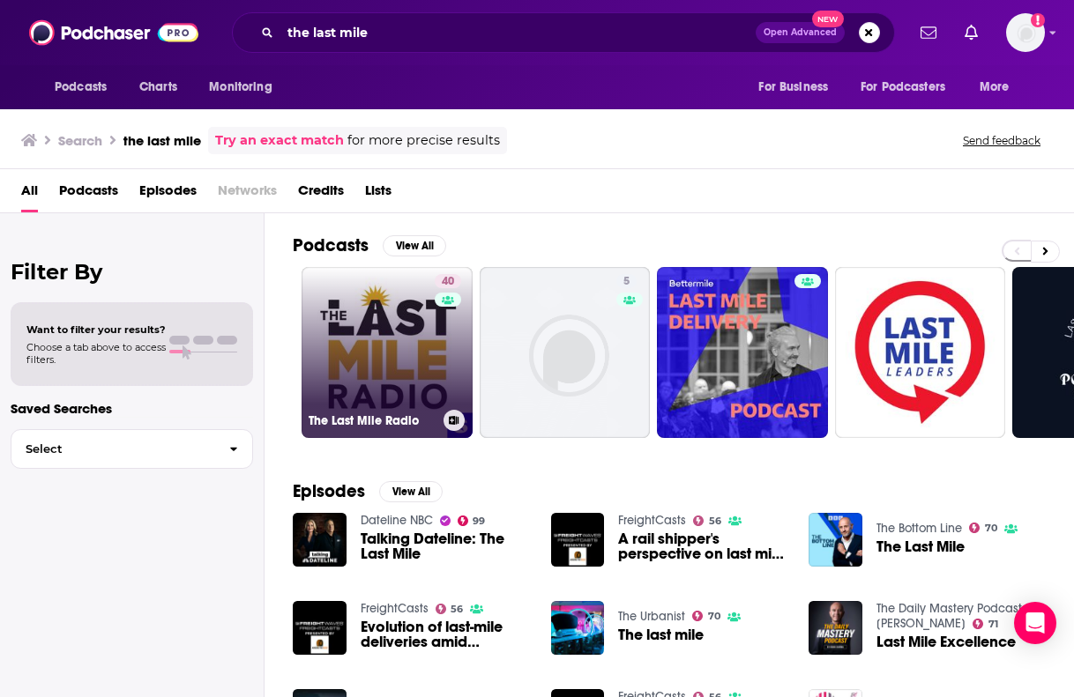
click at [411, 367] on link "40 The Last Mile Radio" at bounding box center [387, 352] width 171 height 171
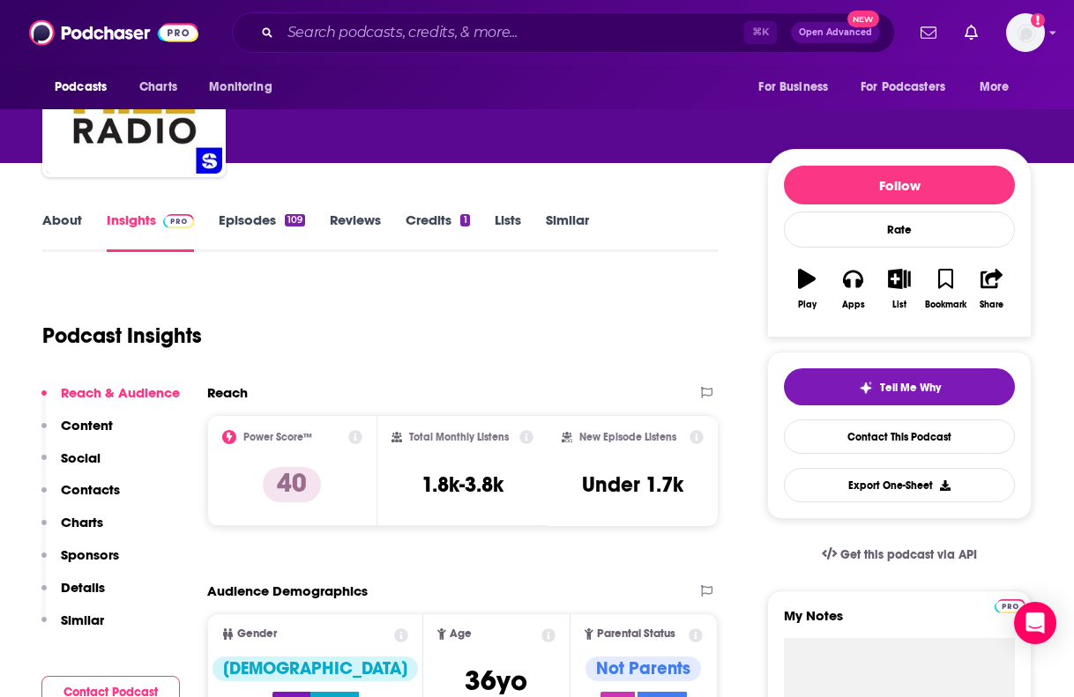
scroll to position [131, 0]
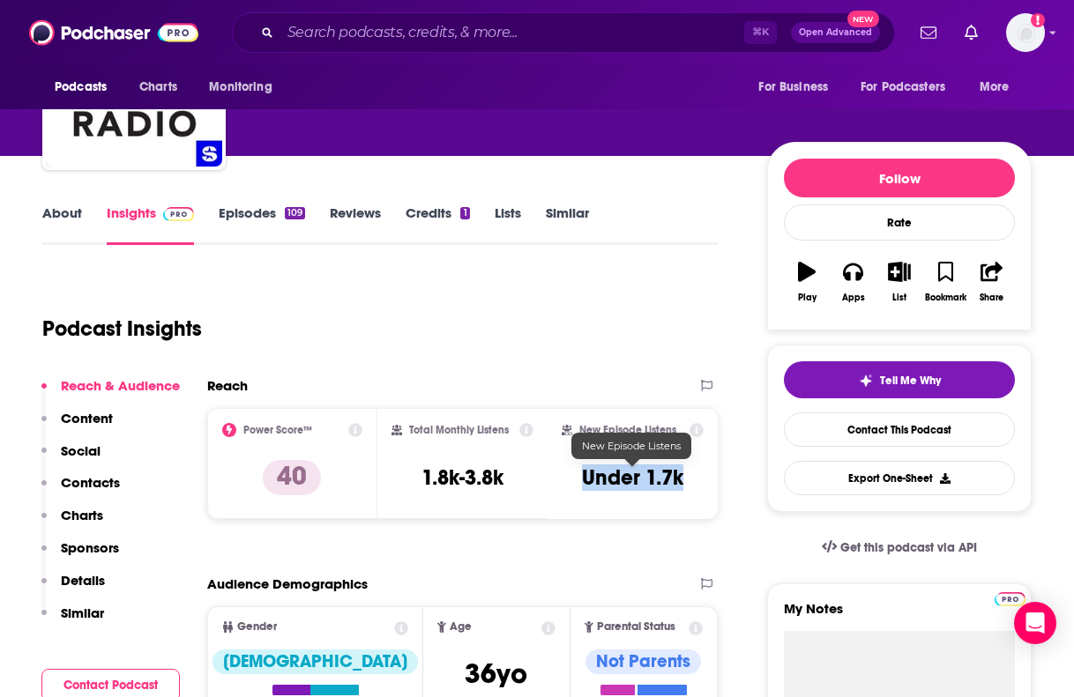
drag, startPoint x: 570, startPoint y: 473, endPoint x: 695, endPoint y: 478, distance: 125.3
click at [695, 478] on div "New Episode Listens Under 1.7k" at bounding box center [633, 463] width 142 height 81
copy h3 "Under 1.7k"
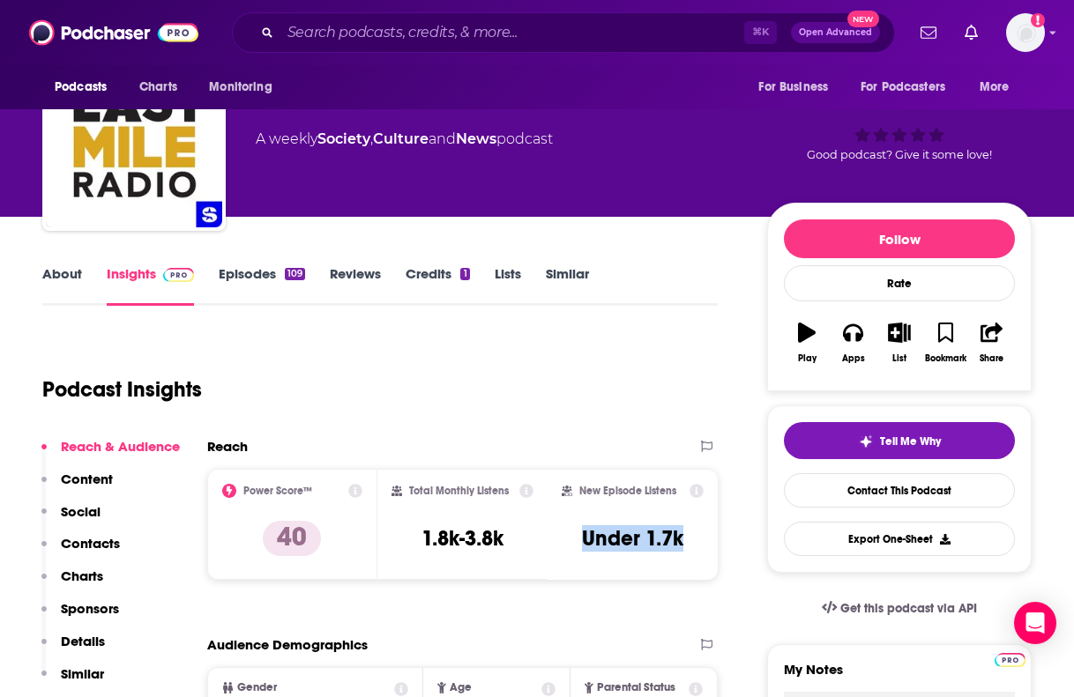
scroll to position [74, 0]
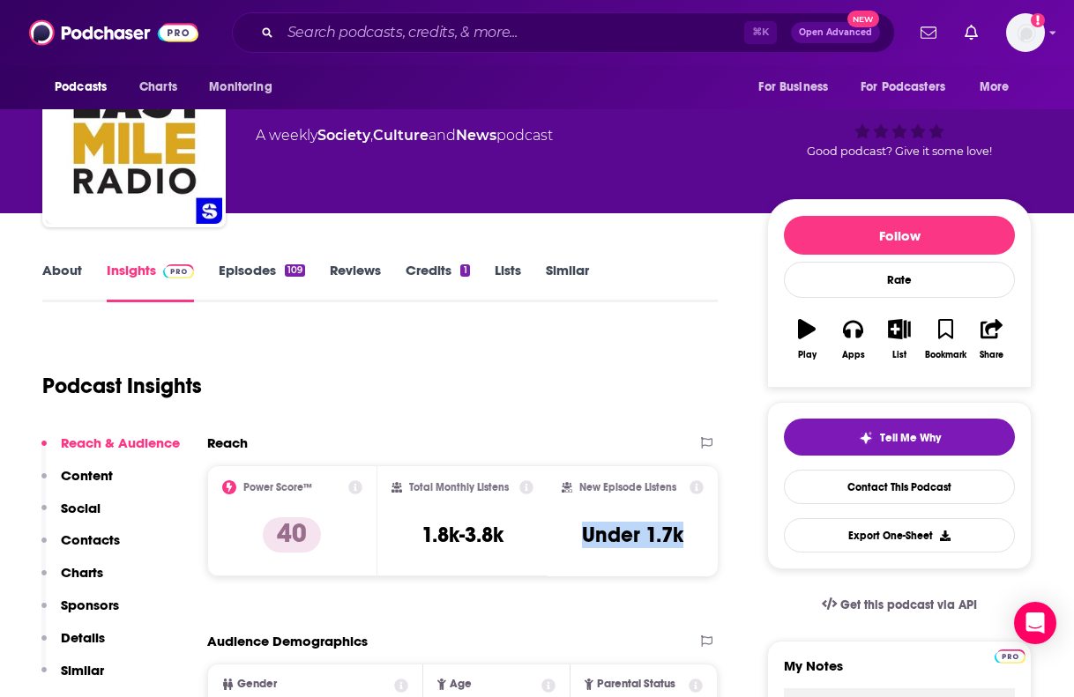
click at [56, 265] on link "About" at bounding box center [62, 282] width 40 height 41
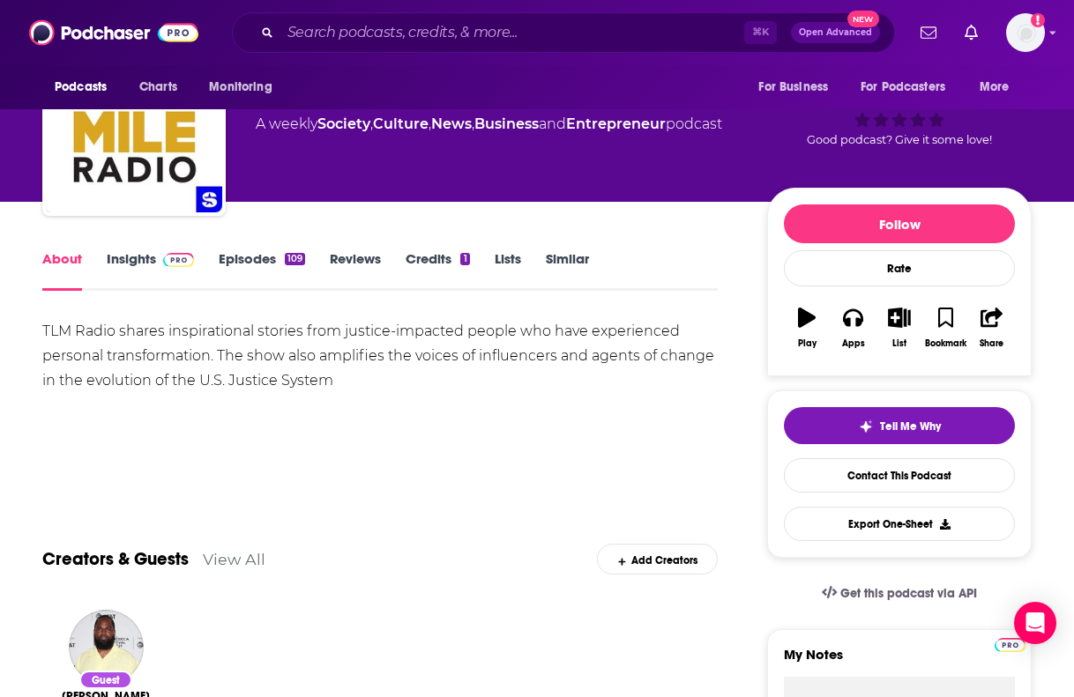
scroll to position [89, 0]
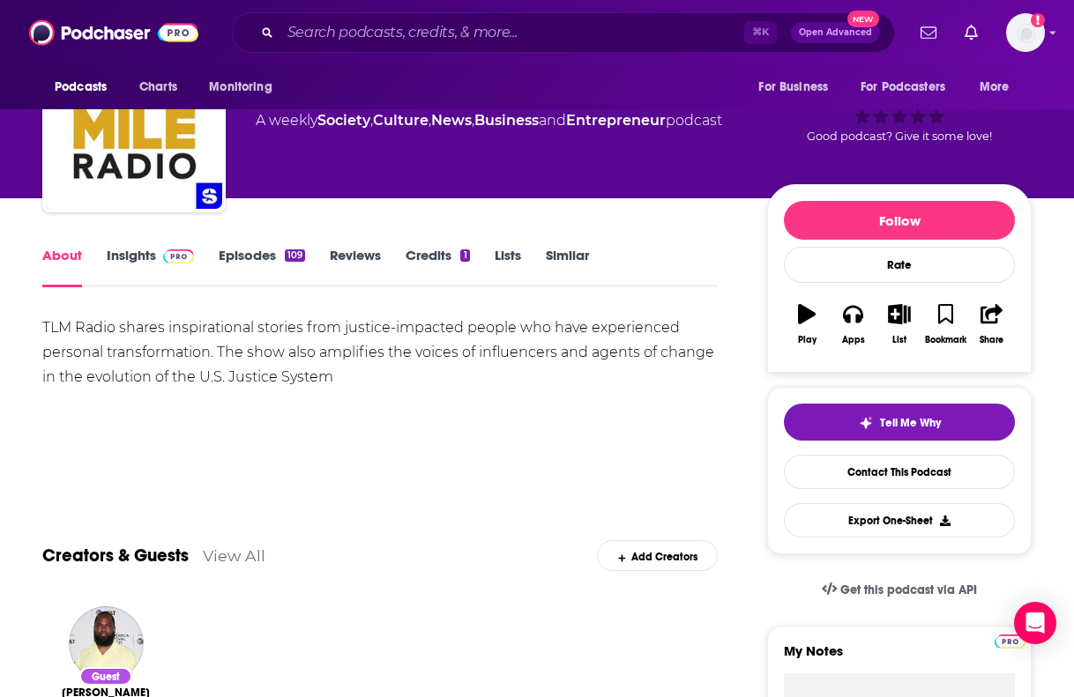
click at [246, 254] on link "Episodes 109" at bounding box center [262, 267] width 86 height 41
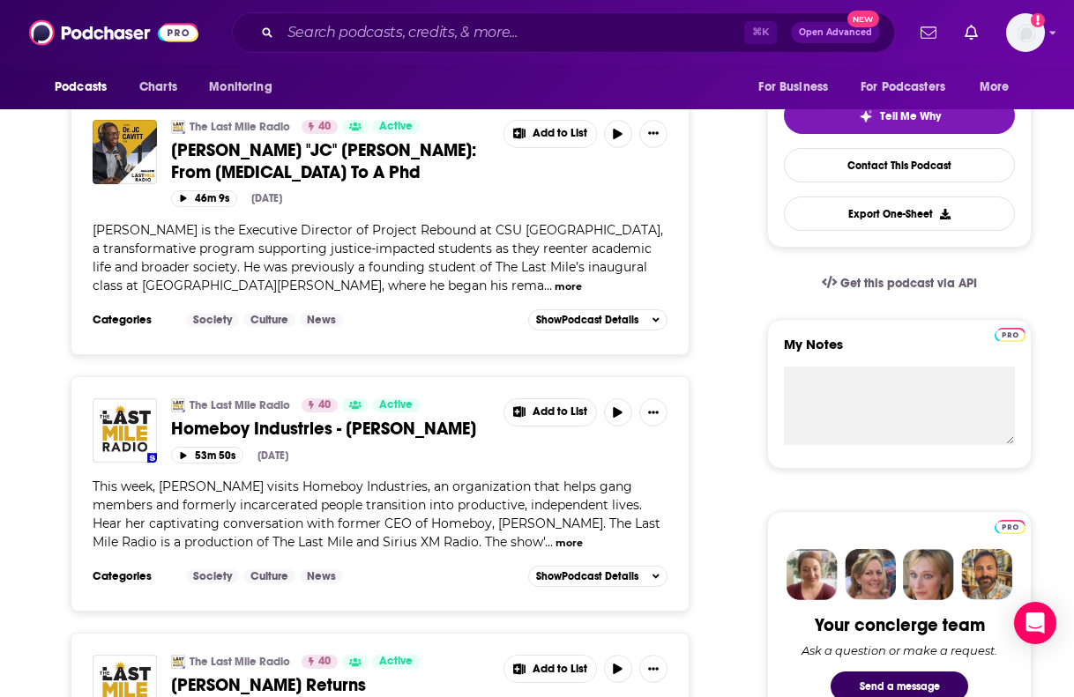
scroll to position [389, 0]
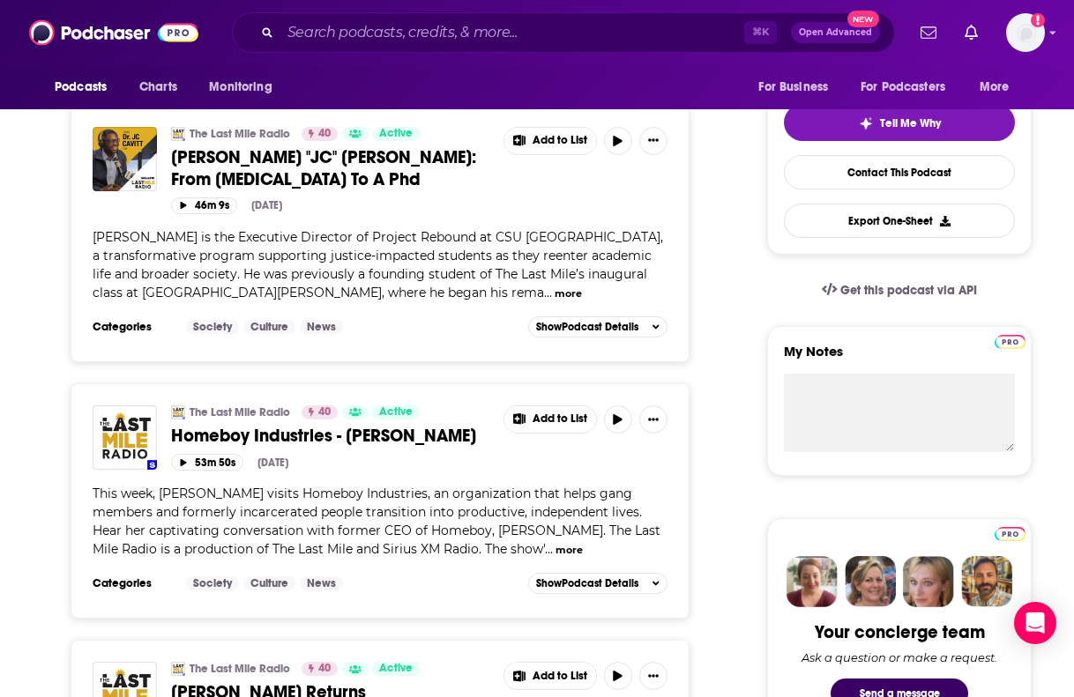
click at [555, 292] on button "more" at bounding box center [568, 294] width 27 height 15
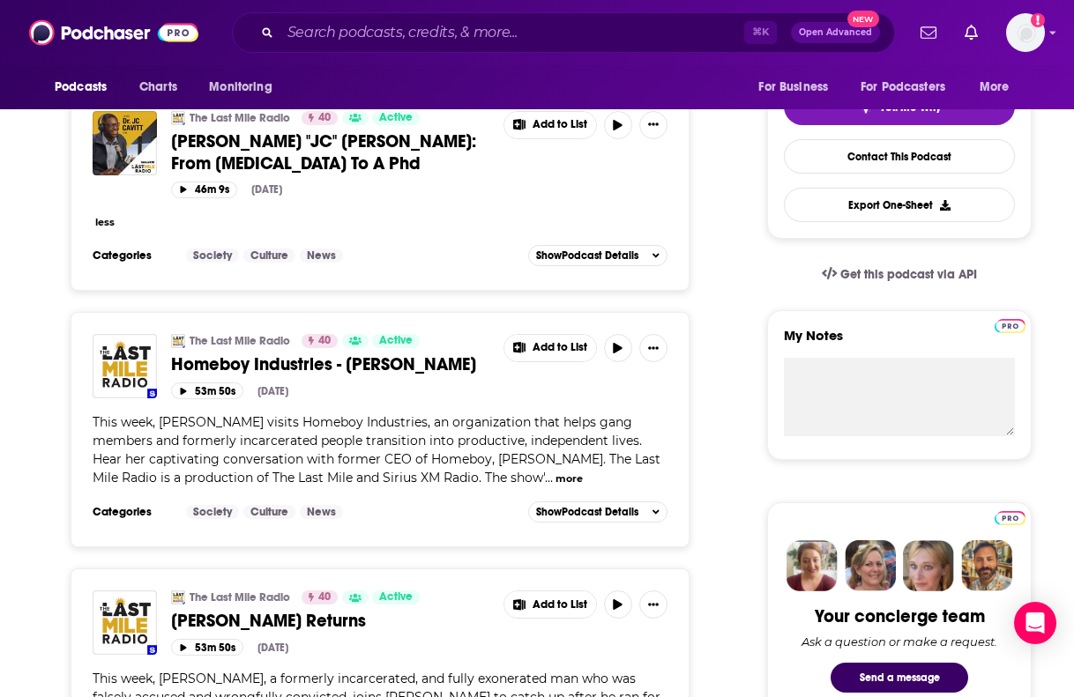
scroll to position [0, 0]
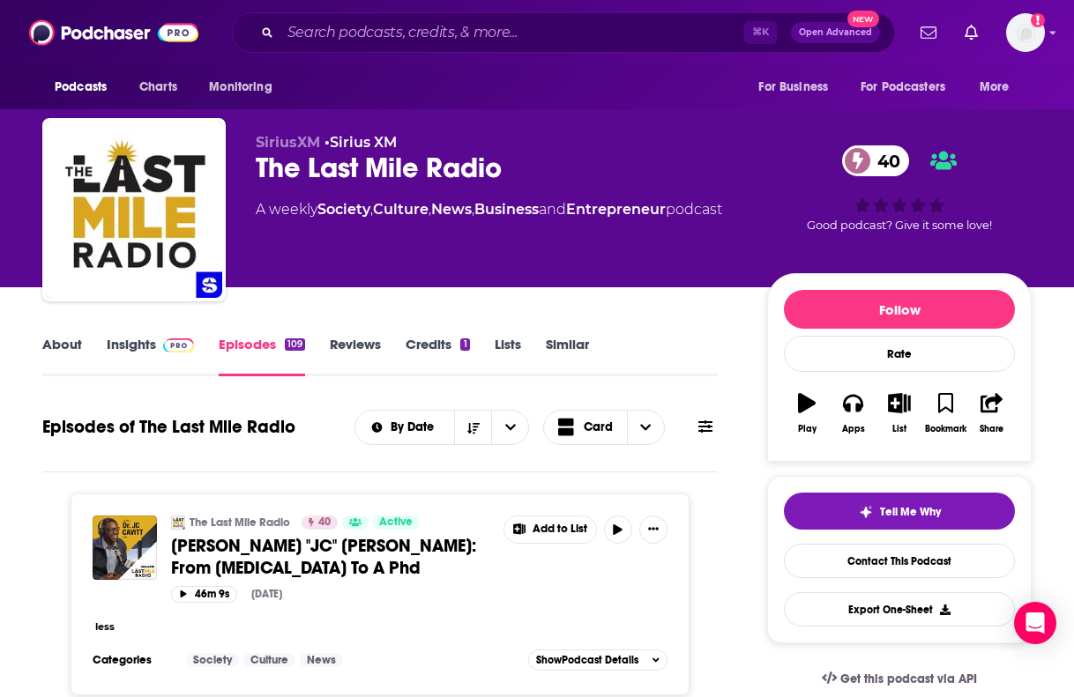
click at [73, 335] on div "About Insights Episodes 109 Reviews Credits 1 Lists Similar" at bounding box center [379, 354] width 675 height 43
click at [64, 339] on link "About" at bounding box center [62, 356] width 40 height 41
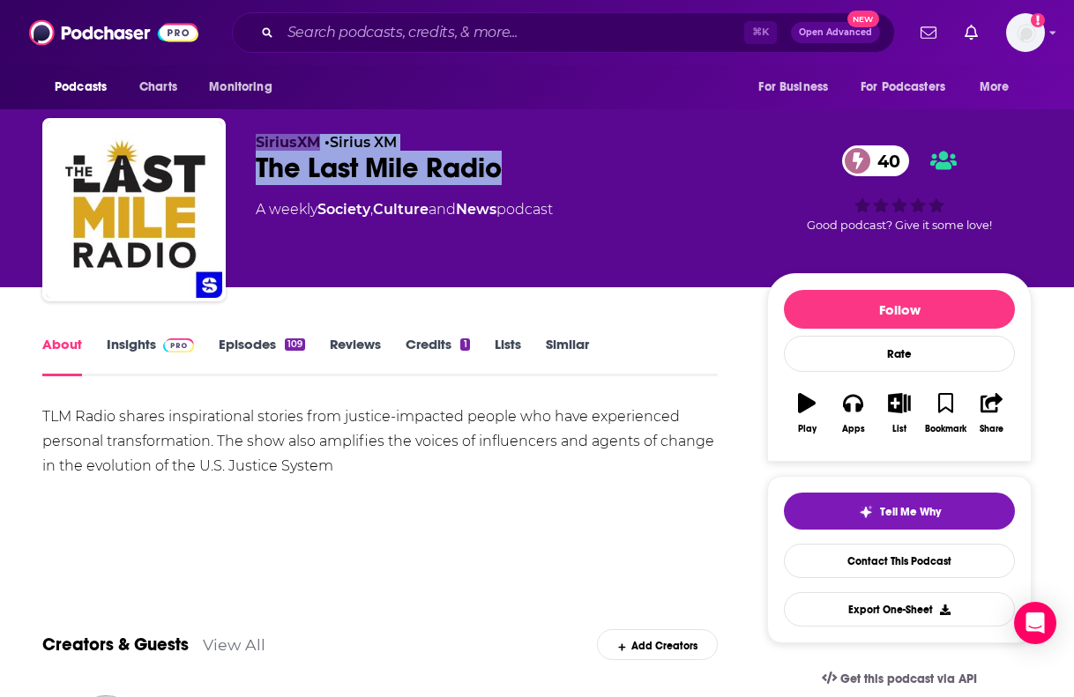
drag, startPoint x: 587, startPoint y: 178, endPoint x: 216, endPoint y: 179, distance: 371.2
click at [216, 179] on div "SiriusXM • Sirius XM The Last Mile Radio 40 A weekly Society , Culture and News…" at bounding box center [536, 213] width 989 height 190
click at [356, 162] on div "The Last Mile Radio 40" at bounding box center [497, 168] width 483 height 34
drag, startPoint x: 533, startPoint y: 168, endPoint x: 257, endPoint y: 174, distance: 276.9
click at [257, 174] on div "The Last Mile Radio 40" at bounding box center [497, 168] width 483 height 34
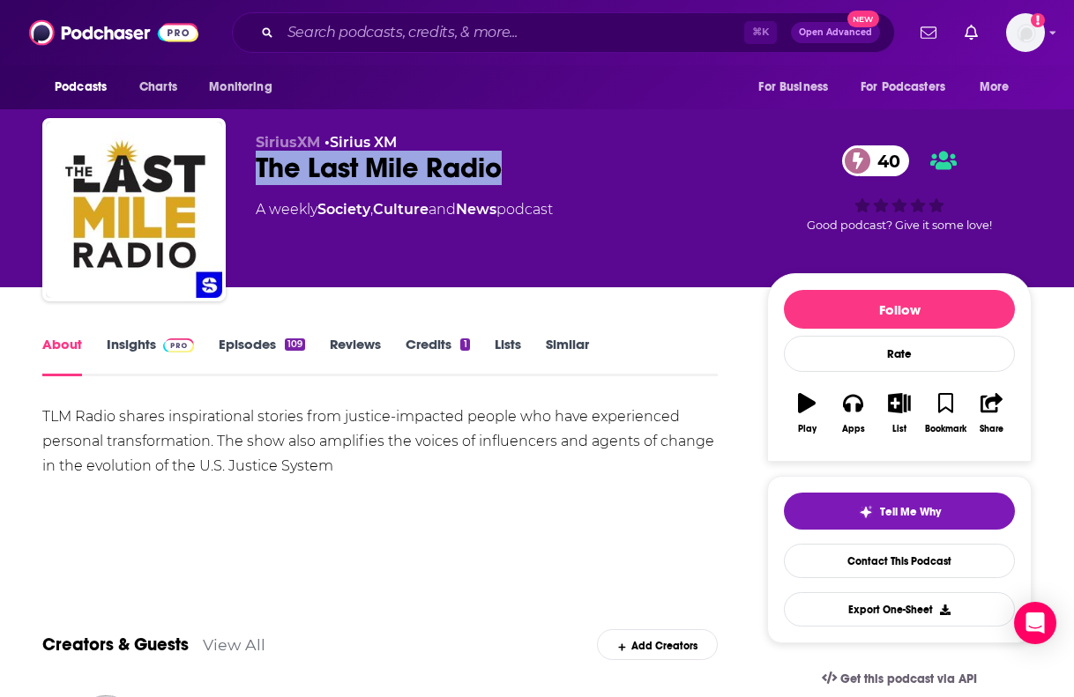
copy h1 "The Last Mile Radio"
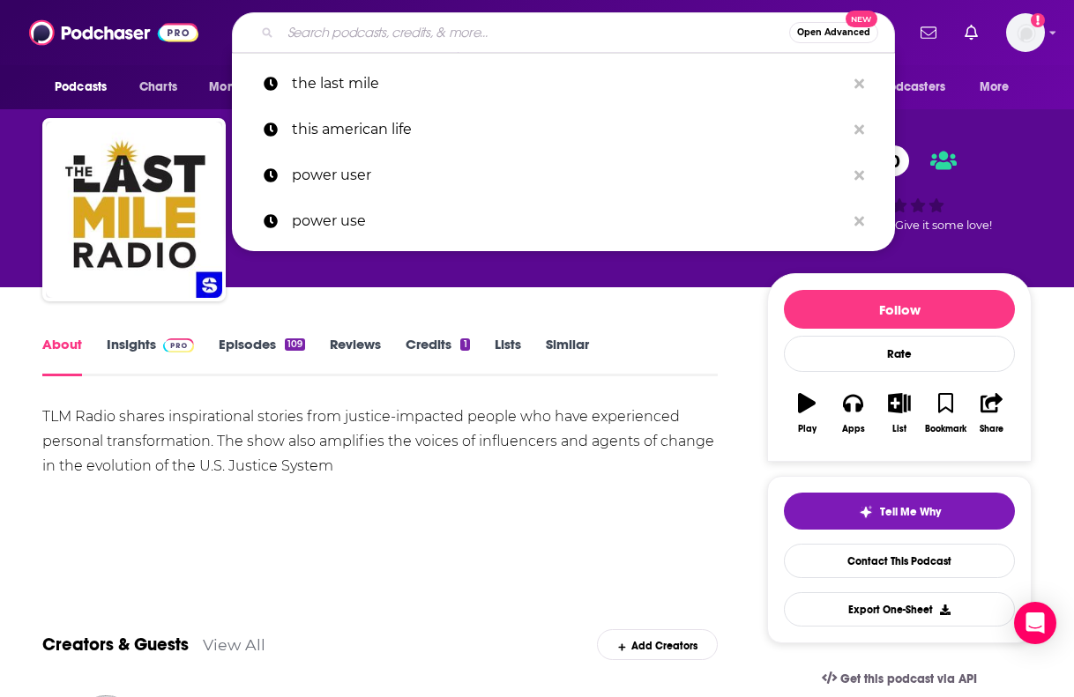
click at [304, 30] on input "Search podcasts, credits, & more..." at bounding box center [534, 33] width 509 height 28
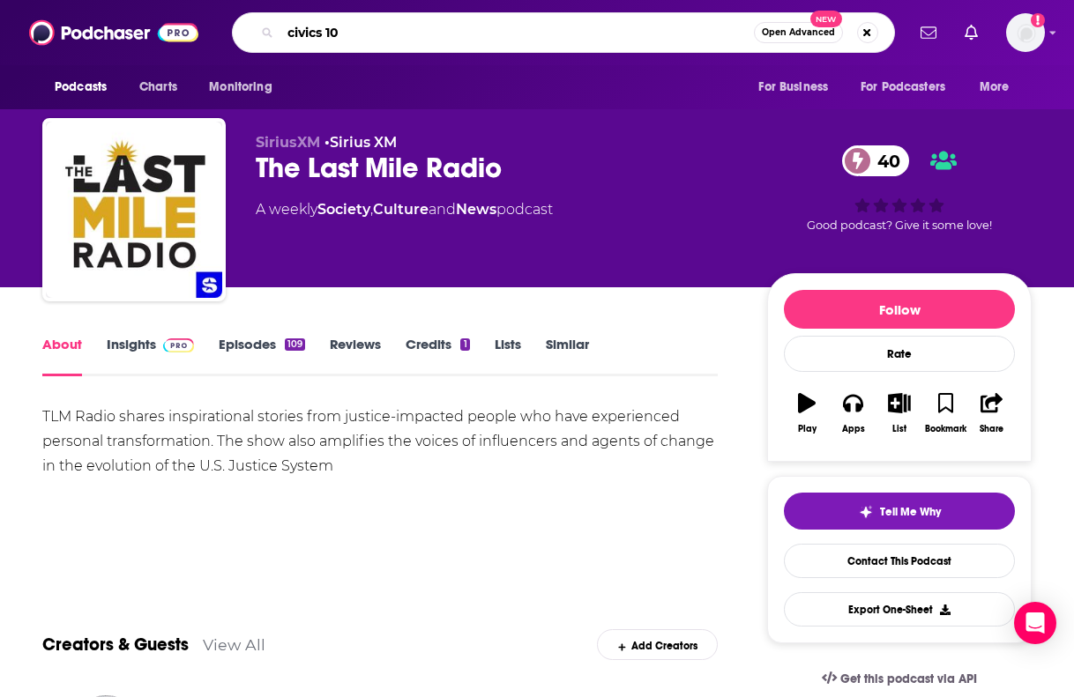
type input "civics 101"
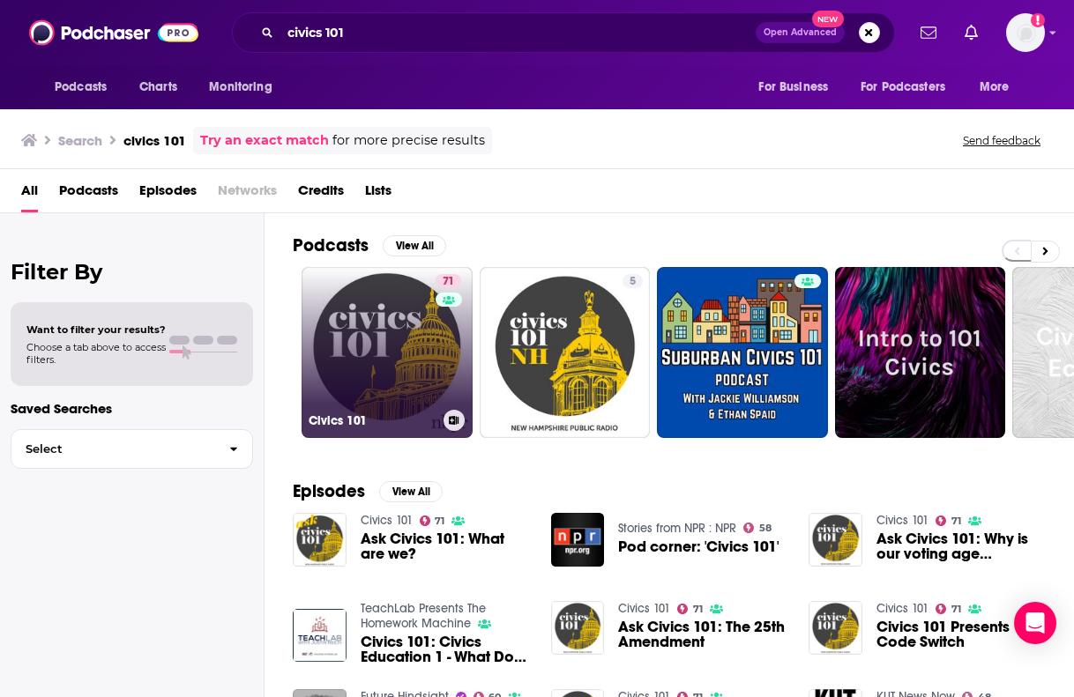
click at [391, 387] on link "71 Civics 101" at bounding box center [387, 352] width 171 height 171
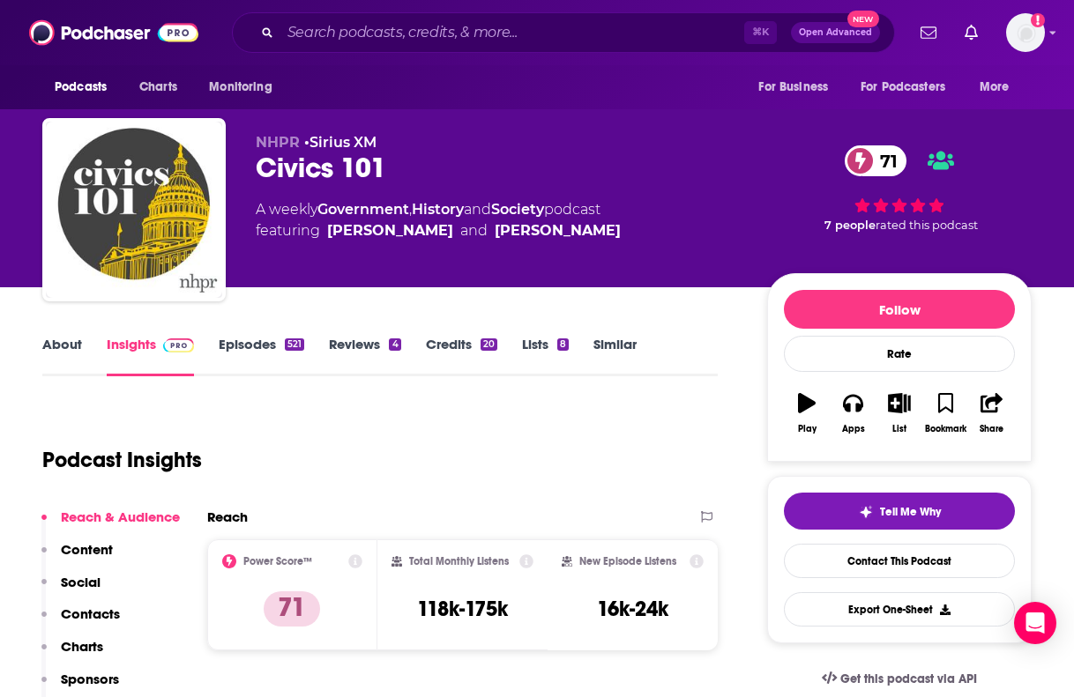
drag, startPoint x: 627, startPoint y: 234, endPoint x: 322, endPoint y: 235, distance: 305.1
click at [322, 235] on div "A weekly Government , History and Society podcast featuring [PERSON_NAME] and […" at bounding box center [497, 220] width 483 height 42
copy span "[PERSON_NAME] and [PERSON_NAME]"
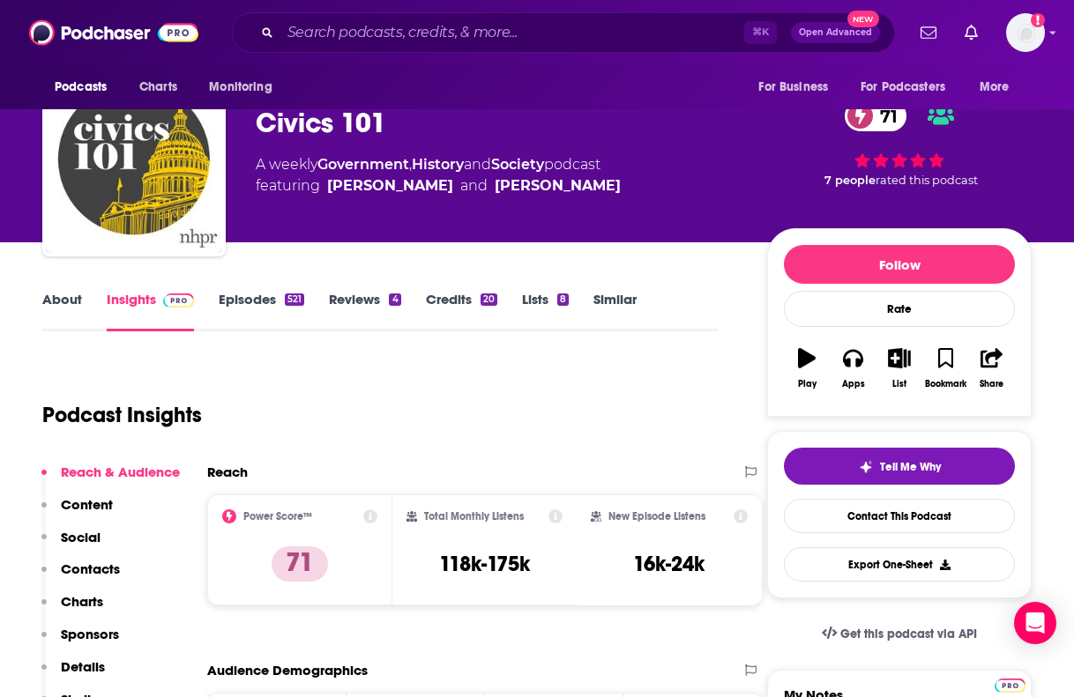
scroll to position [60, 0]
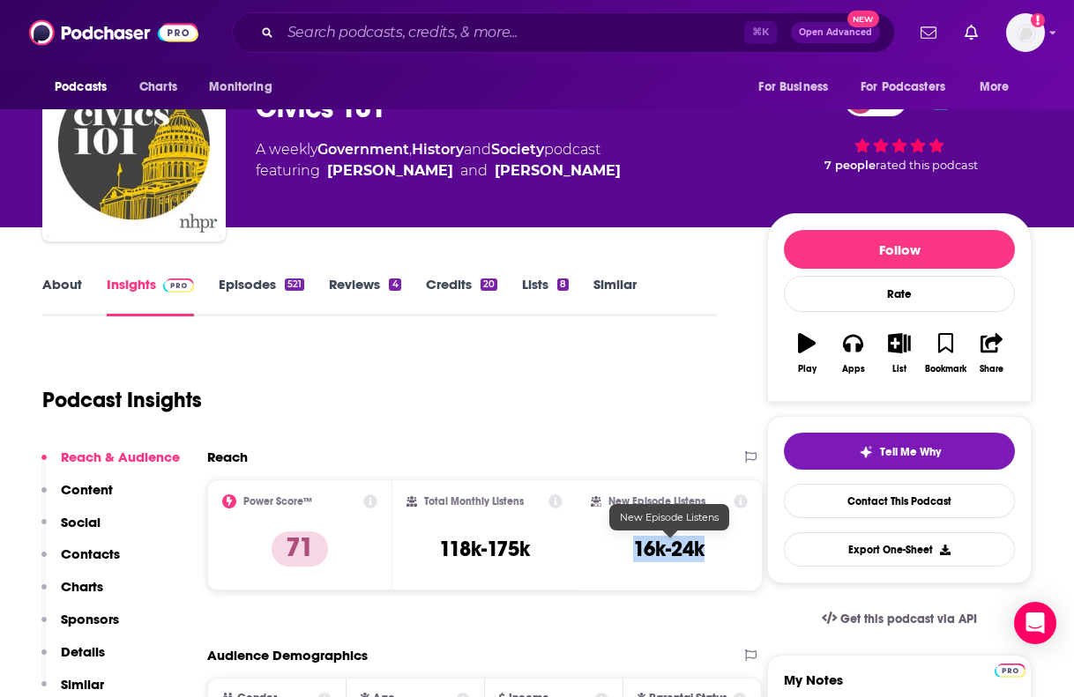
drag, startPoint x: 629, startPoint y: 557, endPoint x: 725, endPoint y: 557, distance: 96.1
click at [725, 557] on div "New Episode Listens 16k-24k" at bounding box center [669, 535] width 157 height 81
copy h3 "16k-24k"
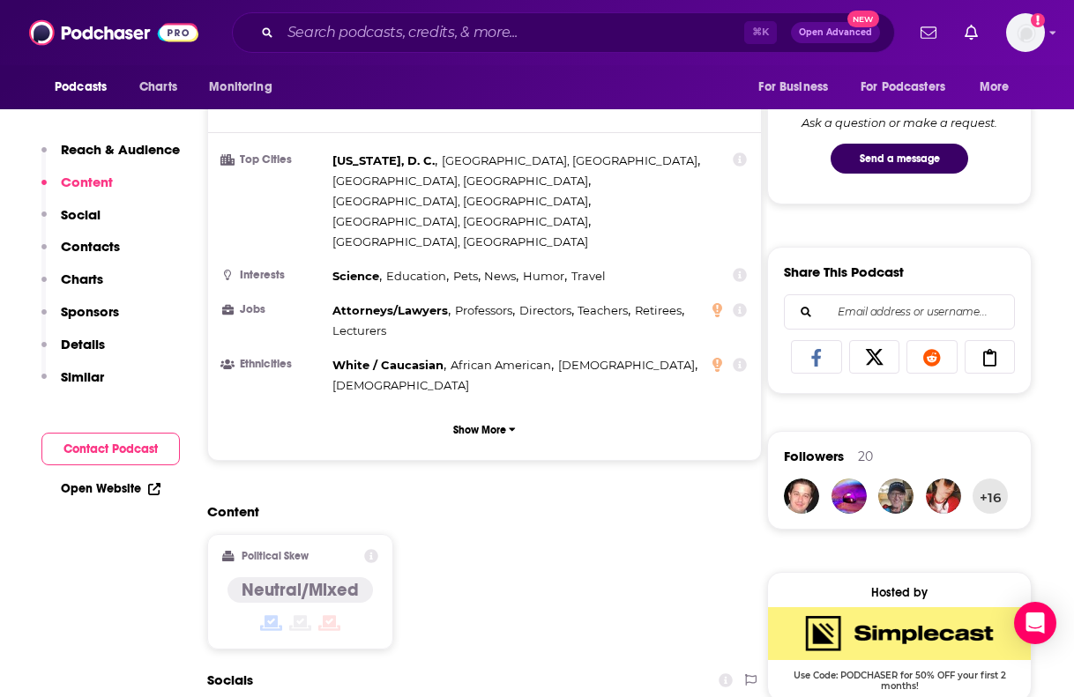
scroll to position [1148, 0]
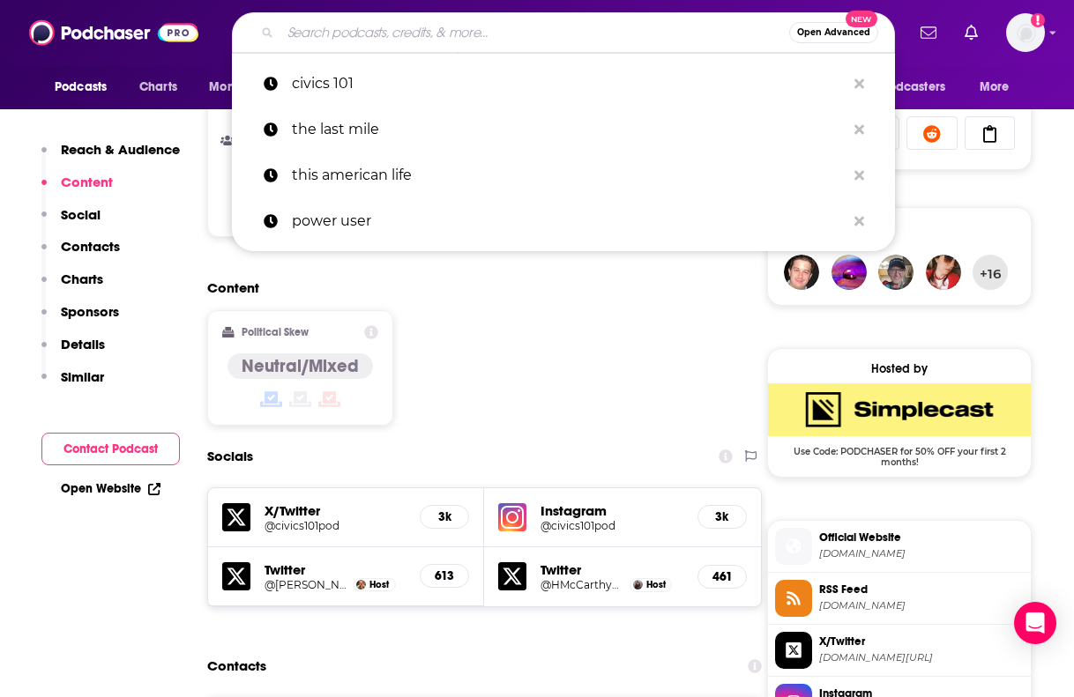
click at [325, 42] on input "Search podcasts, credits, & more..." at bounding box center [534, 33] width 509 height 28
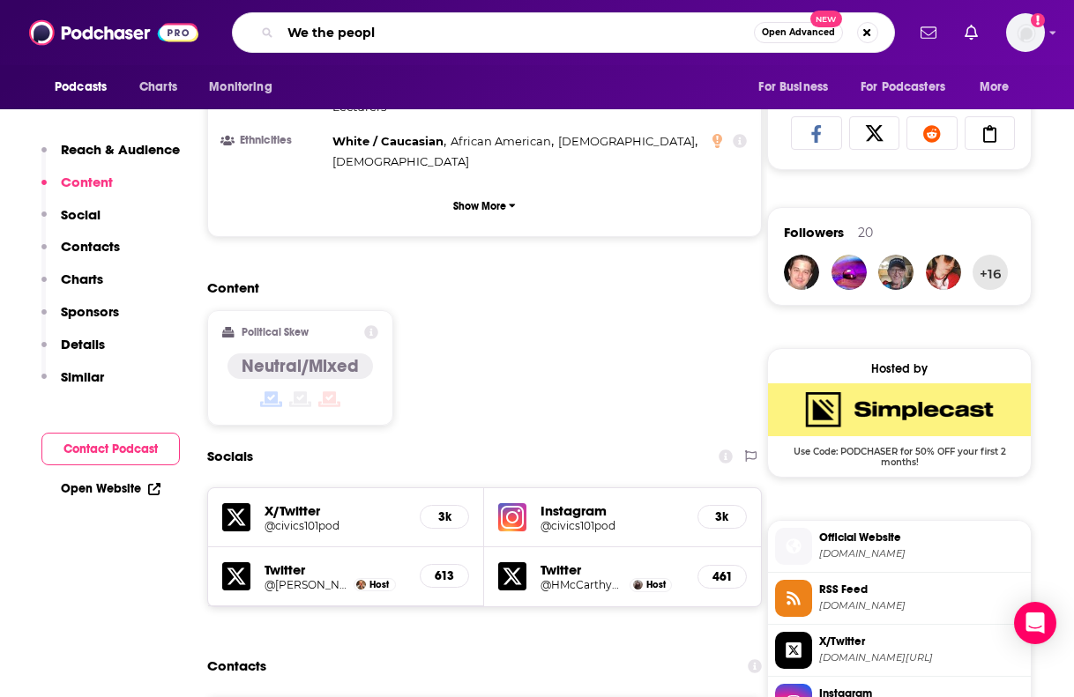
type input "We the people"
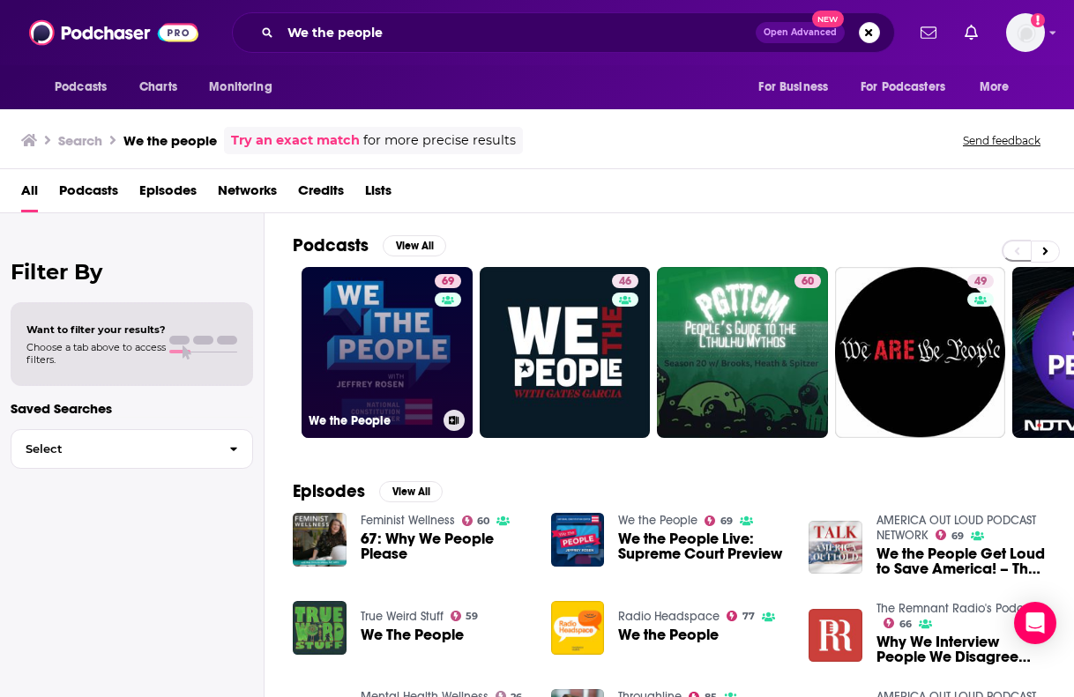
click at [421, 357] on link "69 We the People" at bounding box center [387, 352] width 171 height 171
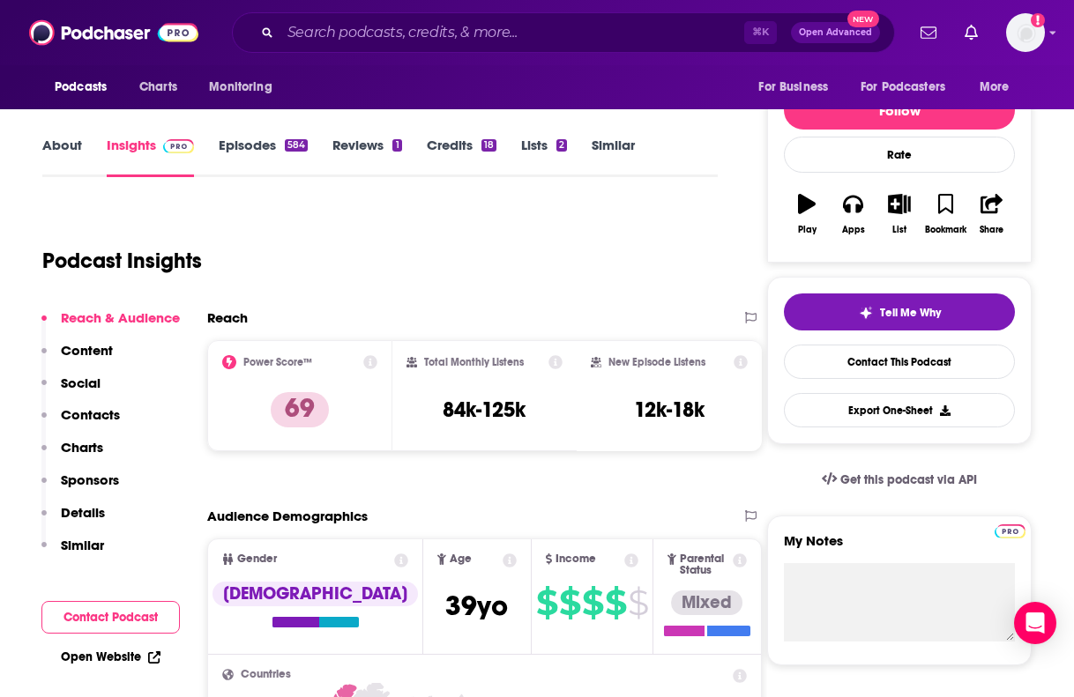
scroll to position [205, 0]
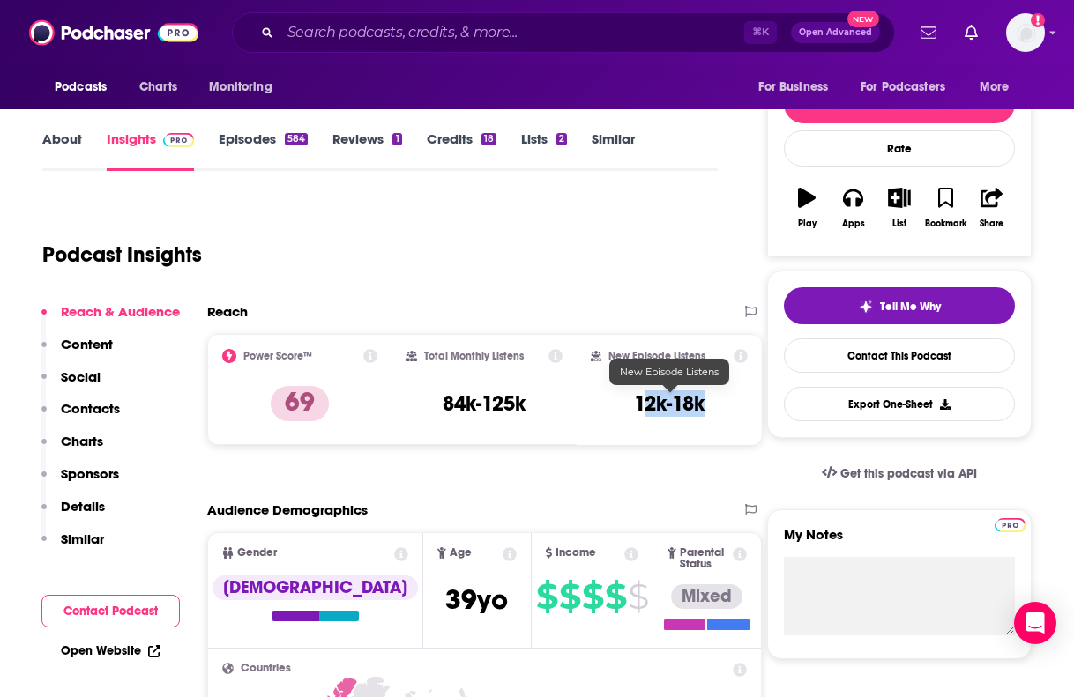
drag, startPoint x: 641, startPoint y: 415, endPoint x: 701, endPoint y: 415, distance: 60.0
click at [701, 415] on h3 "12k-18k" at bounding box center [669, 404] width 71 height 26
drag, startPoint x: 704, startPoint y: 409, endPoint x: 563, endPoint y: 409, distance: 142.0
click at [563, 409] on div "Power Score™ 69 Total Monthly Listens 84k-125k New Episode Listens 12k-18k" at bounding box center [484, 389] width 555 height 111
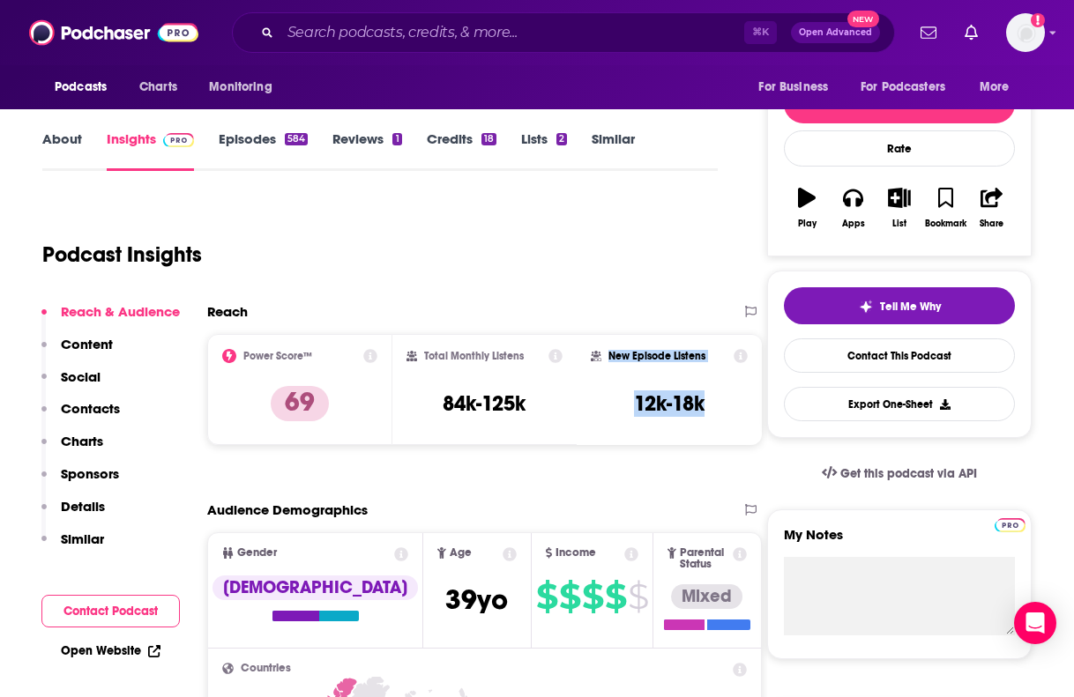
click at [563, 409] on div "Total Monthly Listens 84k-125k" at bounding box center [484, 389] width 157 height 81
drag, startPoint x: 622, startPoint y: 409, endPoint x: 707, endPoint y: 411, distance: 85.5
click at [707, 411] on div "New Episode Listens 12k-18k" at bounding box center [669, 389] width 157 height 81
copy h3 "12k-18k"
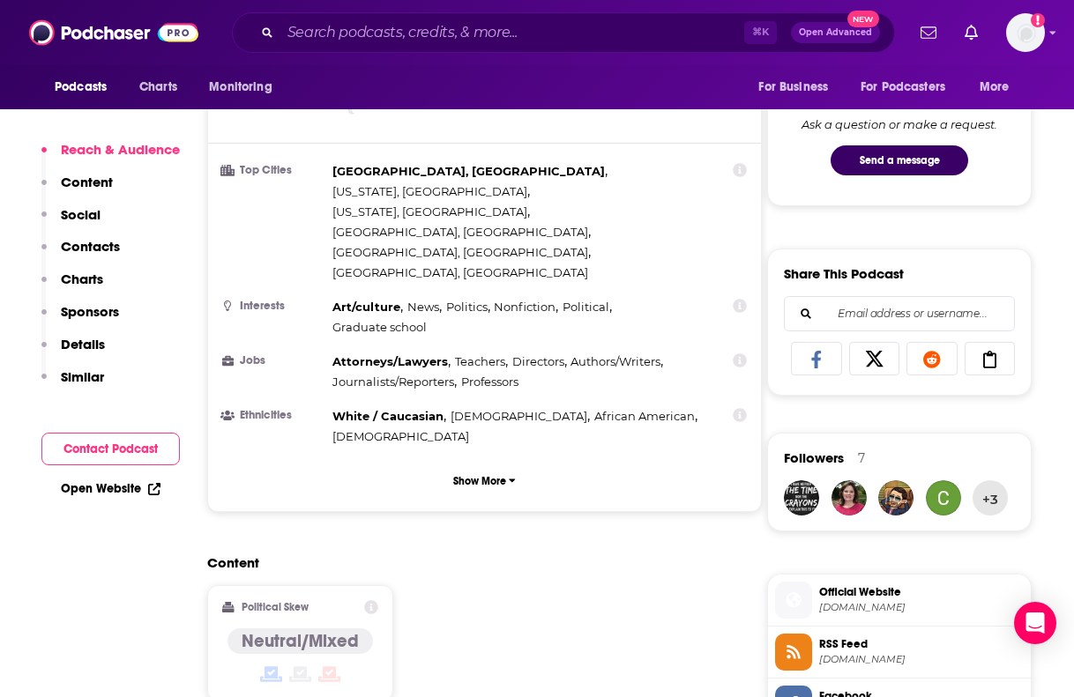
scroll to position [948, 0]
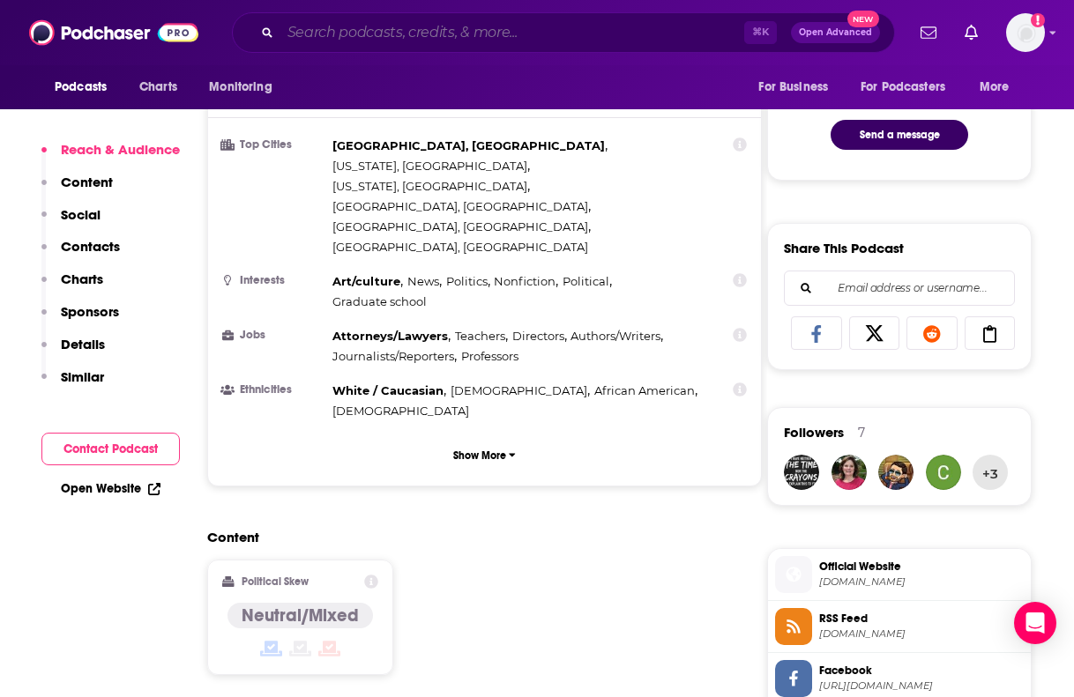
click at [480, 45] on input "Search podcasts, credits, & more..." at bounding box center [512, 33] width 464 height 28
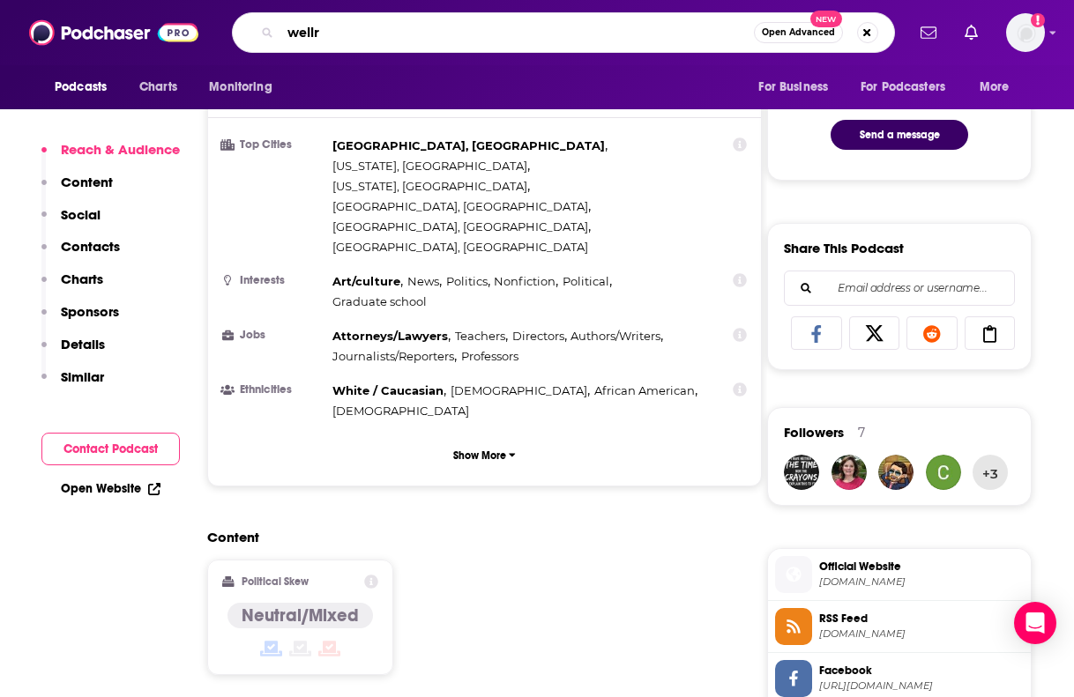
type input "wellre"
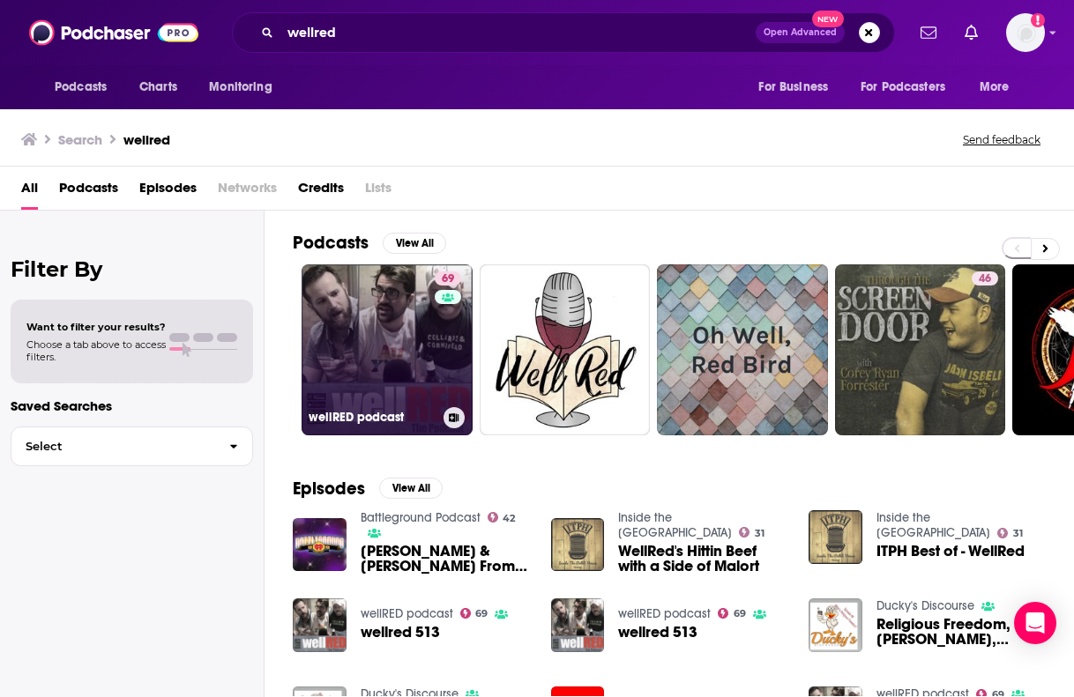
click at [444, 356] on div "69" at bounding box center [450, 340] width 31 height 136
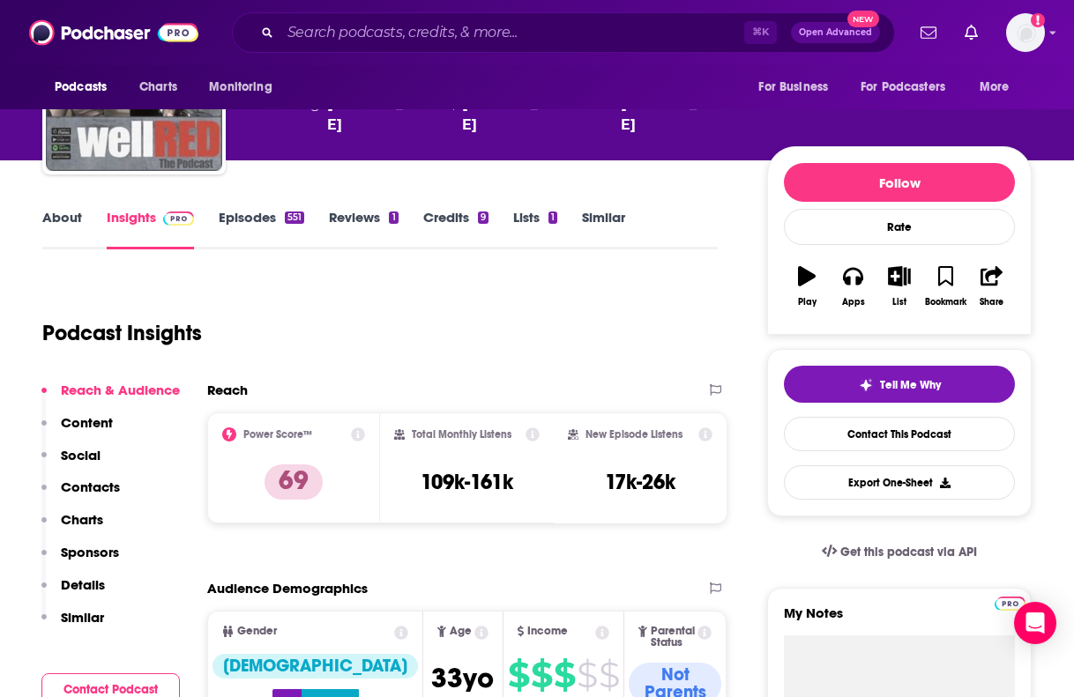
scroll to position [137, 0]
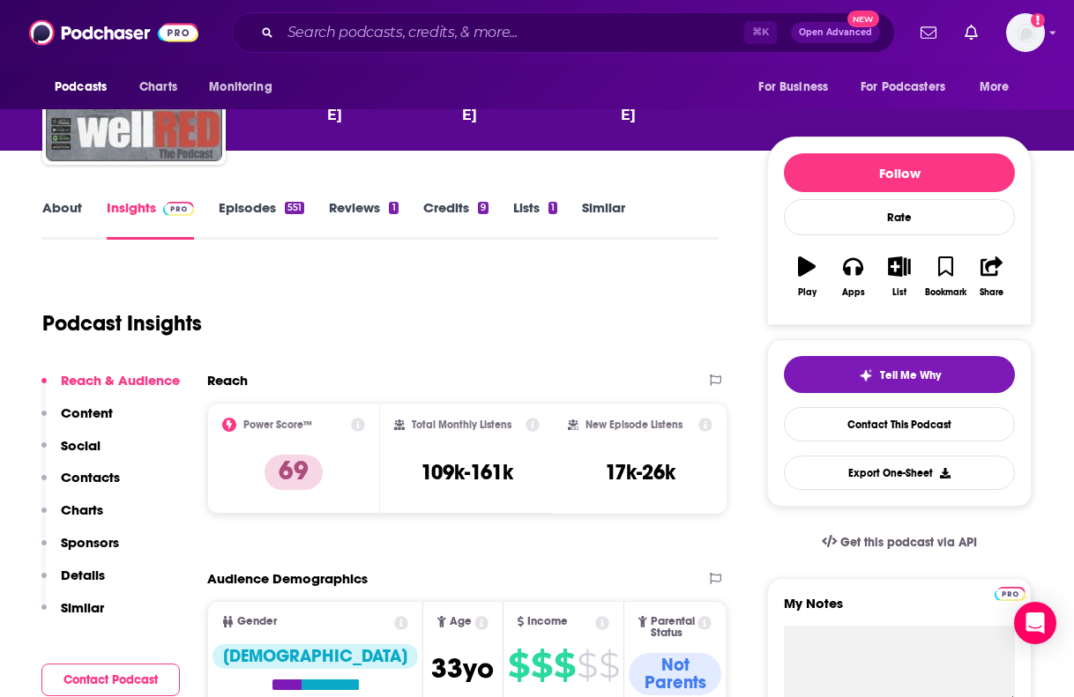
click at [70, 206] on link "About" at bounding box center [62, 219] width 40 height 41
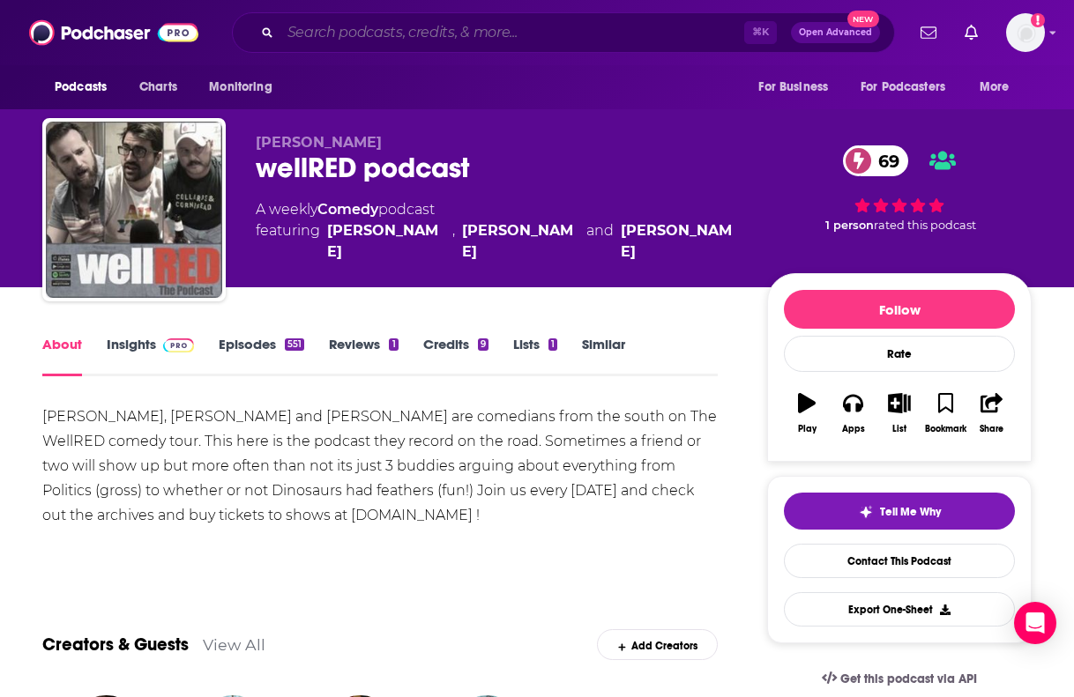
click at [441, 26] on input "Search podcasts, credits, & more..." at bounding box center [512, 33] width 464 height 28
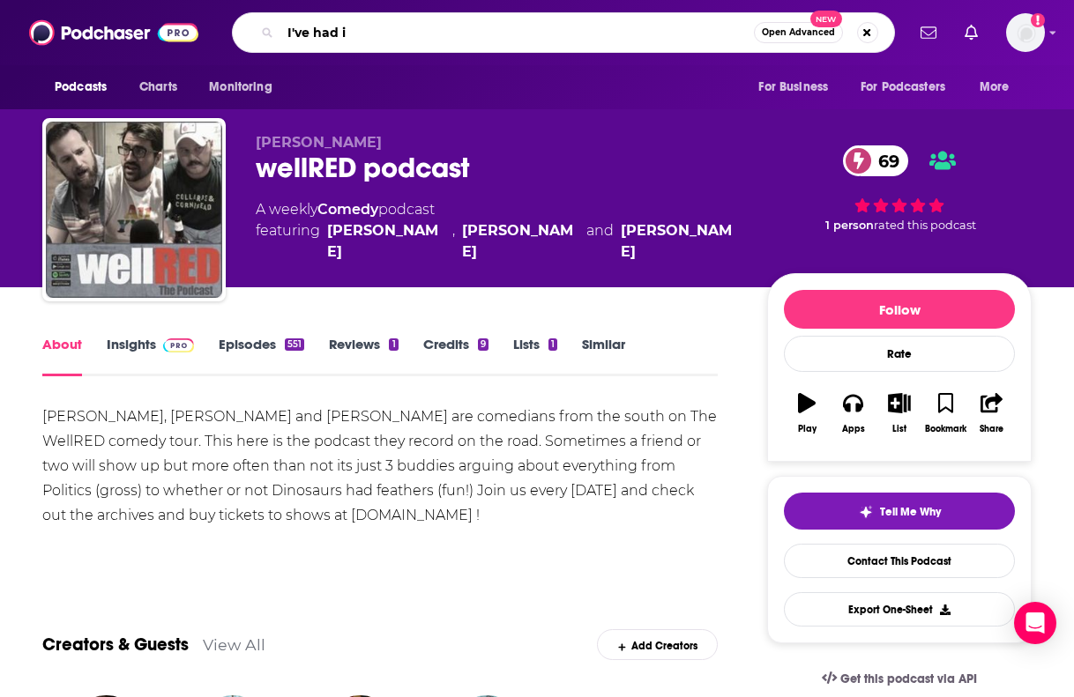
type input "I've had it"
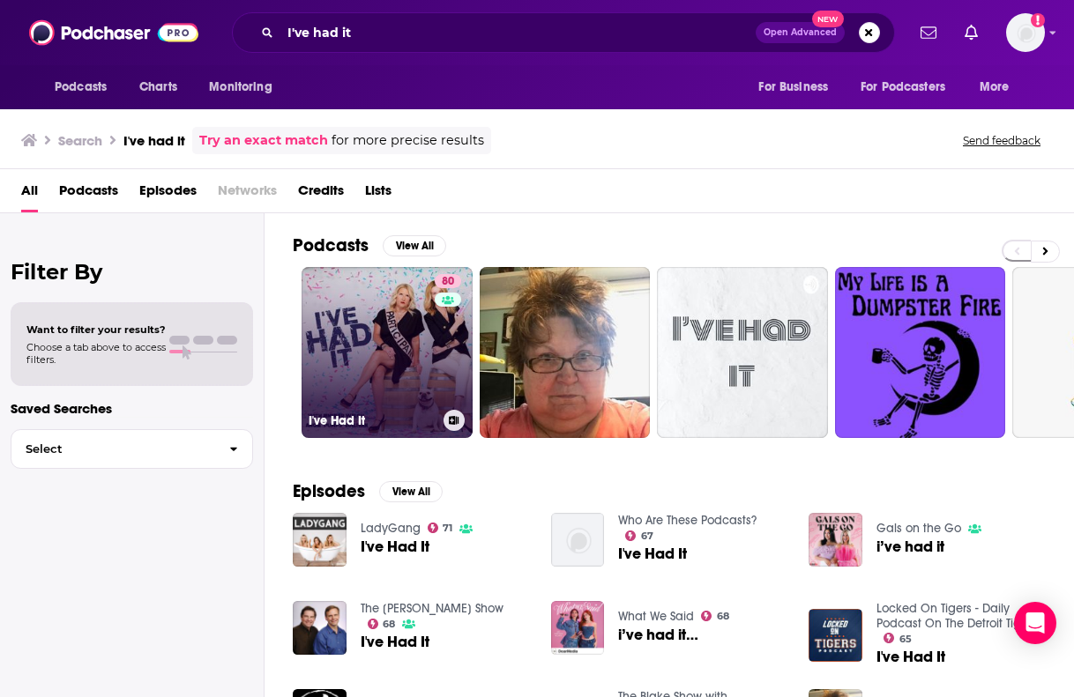
click at [384, 383] on link "80 I've Had It" at bounding box center [387, 352] width 171 height 171
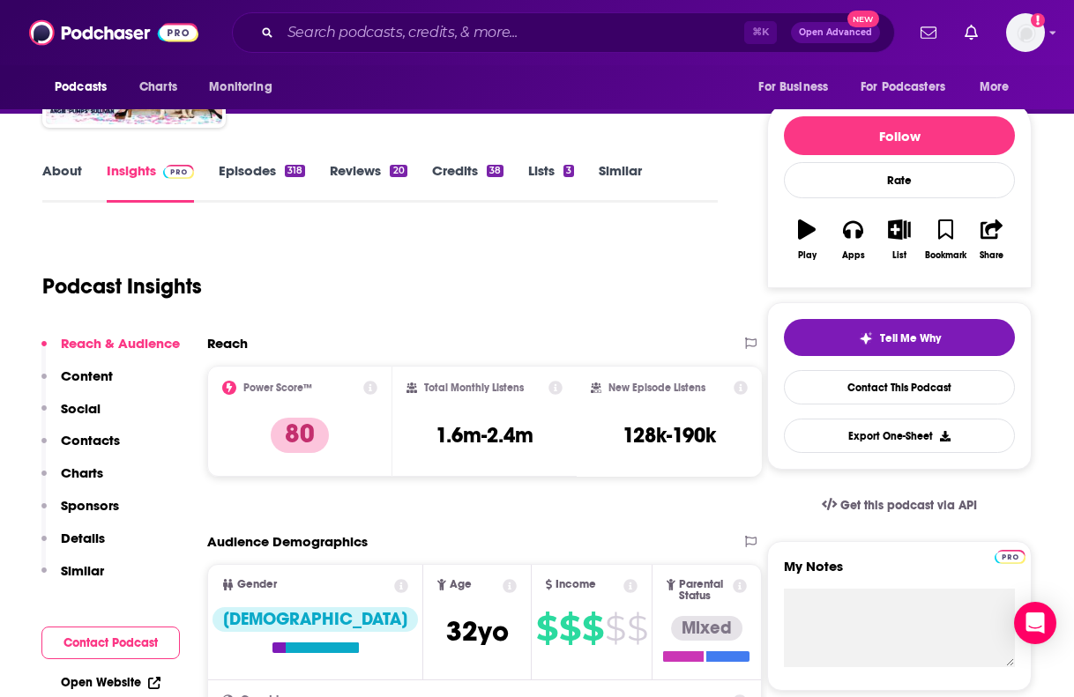
scroll to position [285, 0]
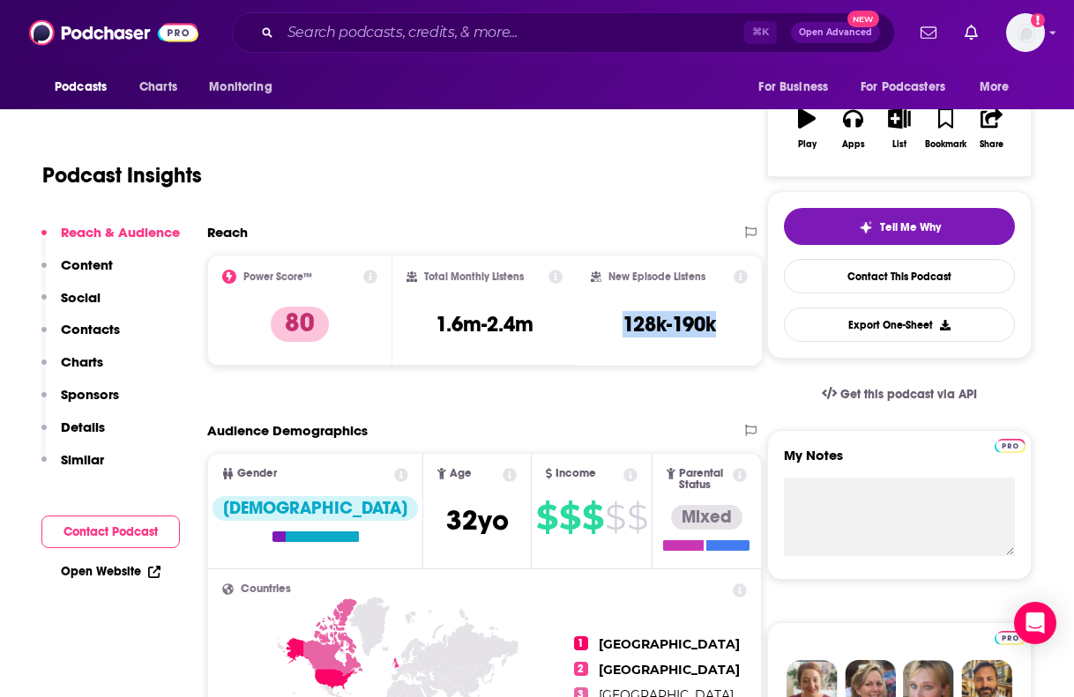
drag, startPoint x: 613, startPoint y: 327, endPoint x: 734, endPoint y: 327, distance: 121.7
click at [735, 327] on div "New Episode Listens 128k-190k" at bounding box center [669, 310] width 157 height 81
click at [366, 40] on input "Search podcasts, credits, & more..." at bounding box center [512, 33] width 464 height 28
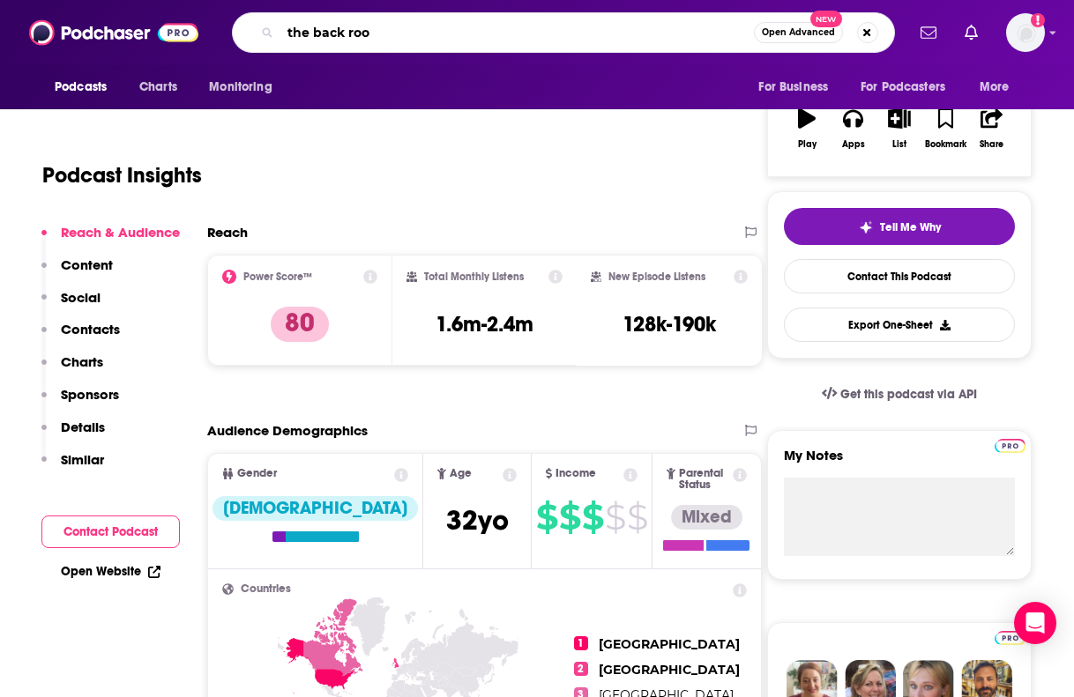
type input "the back room"
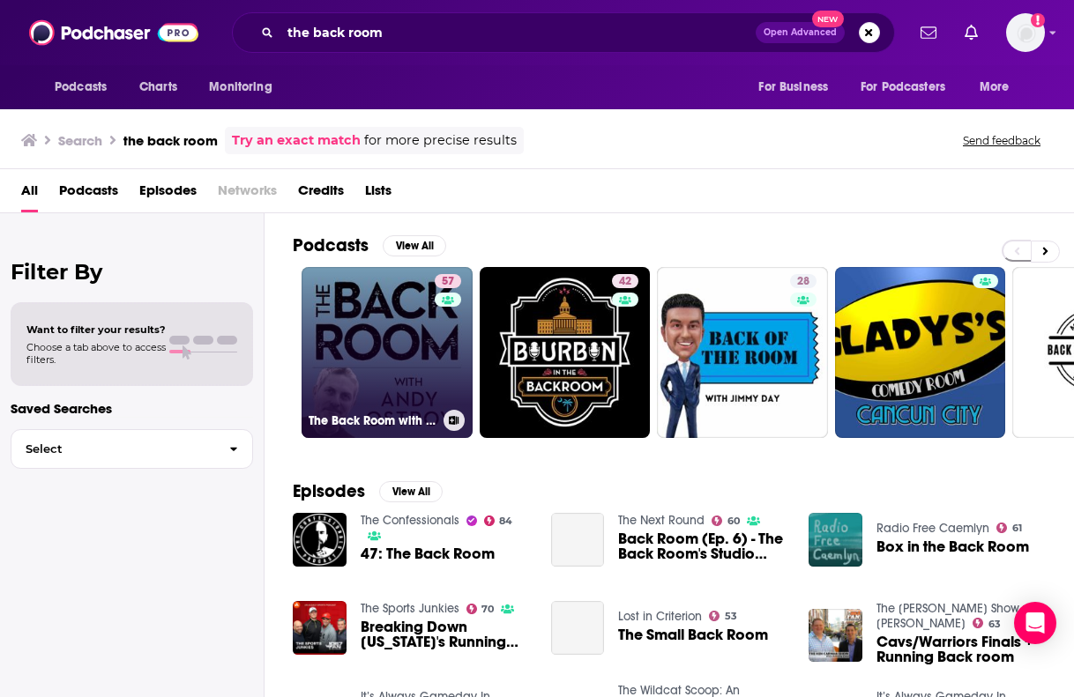
click at [382, 384] on link "57 The Back Room with [PERSON_NAME]" at bounding box center [387, 352] width 171 height 171
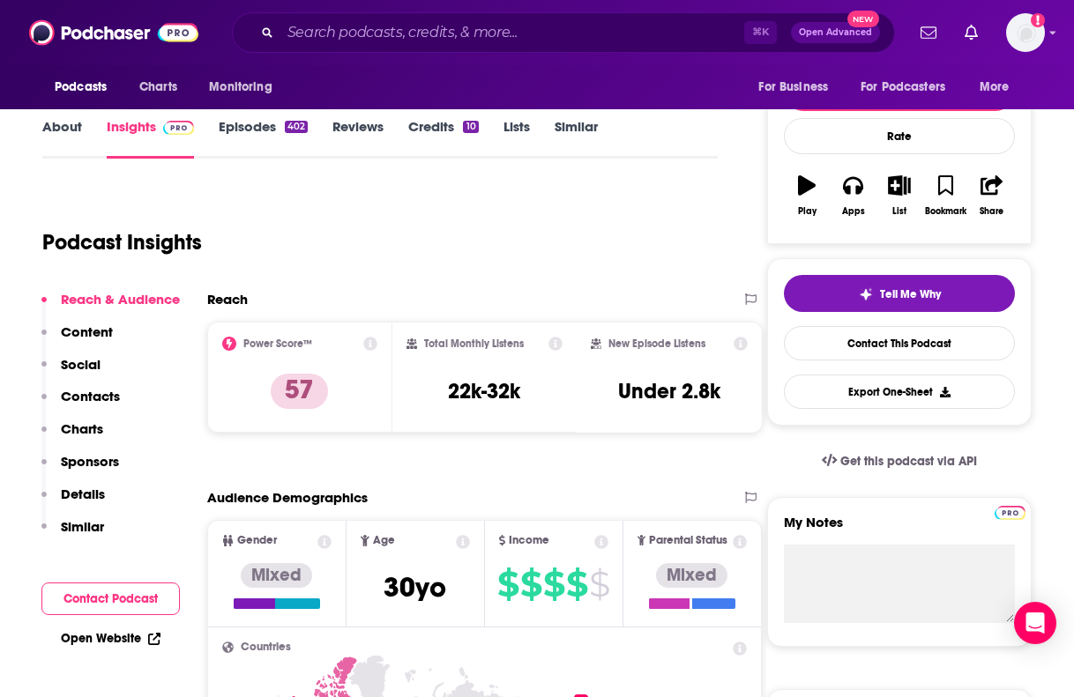
scroll to position [269, 0]
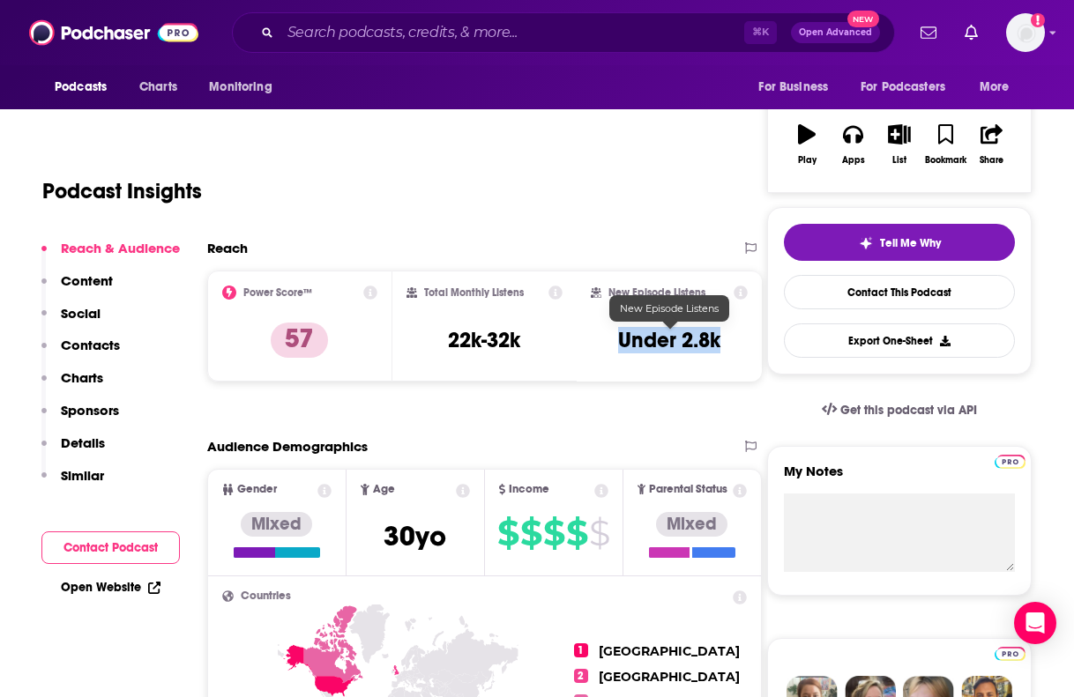
drag, startPoint x: 615, startPoint y: 342, endPoint x: 727, endPoint y: 342, distance: 111.1
click at [727, 342] on div "New Episode Listens Under 2.8k" at bounding box center [669, 326] width 157 height 81
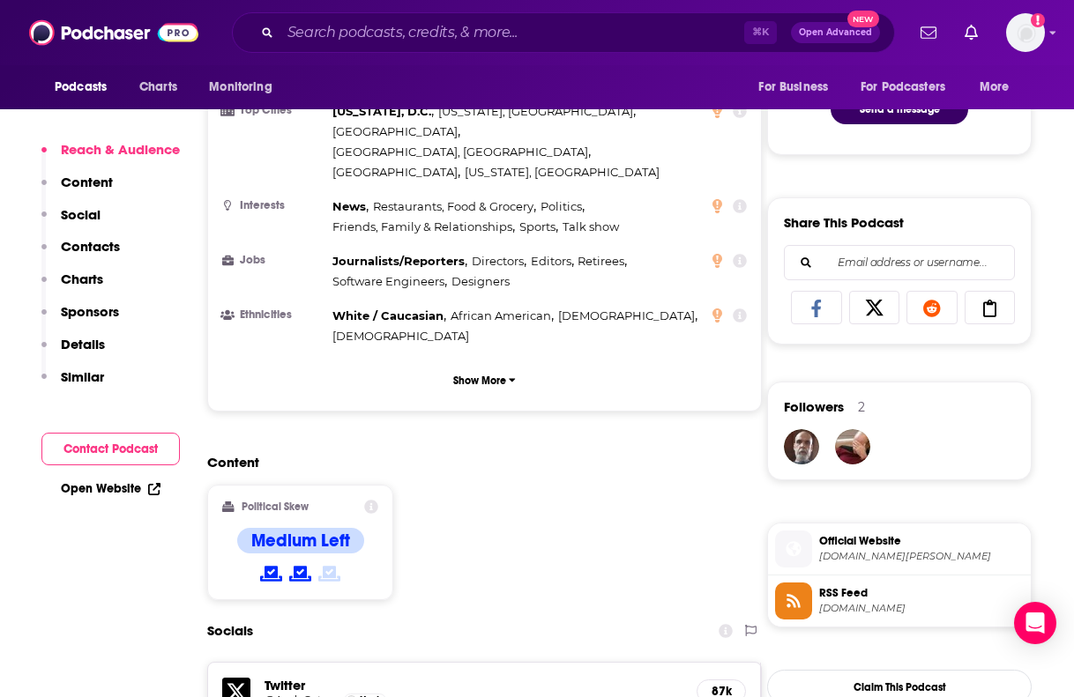
scroll to position [981, 0]
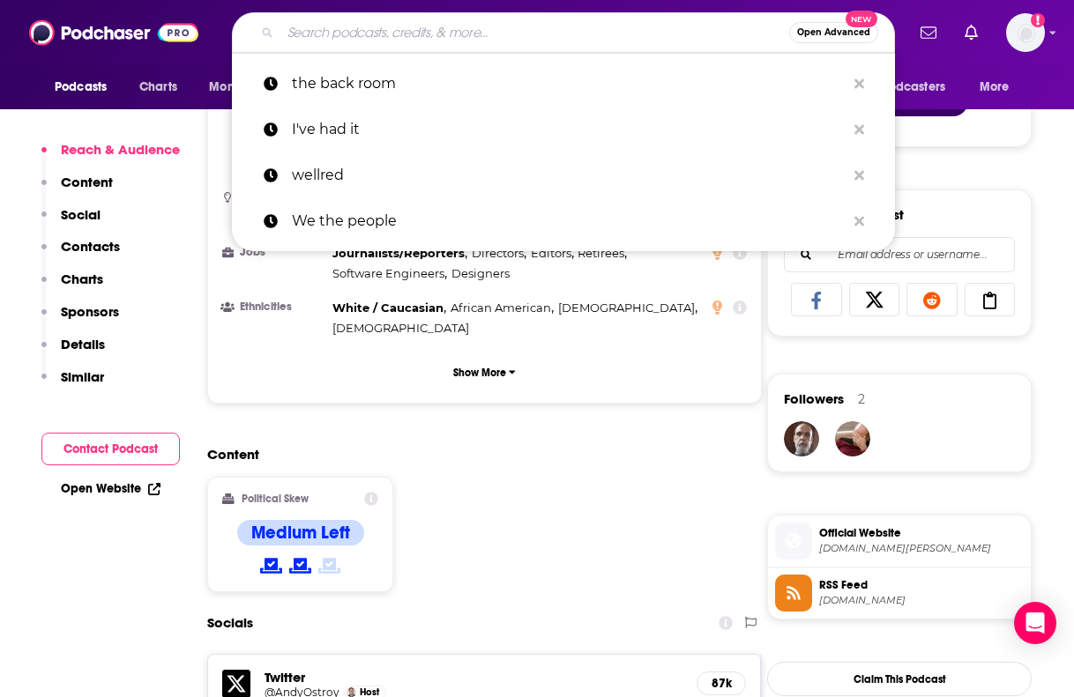
click at [433, 38] on input "Search podcasts, credits, & more..." at bounding box center [534, 33] width 509 height 28
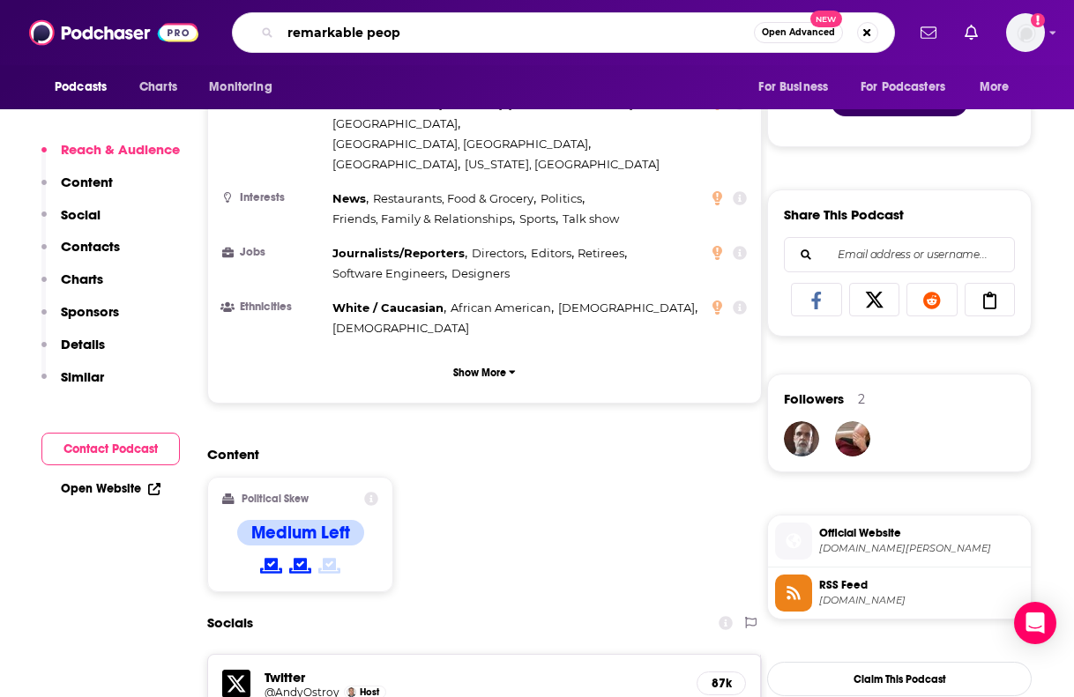
type input "remarkable peopl"
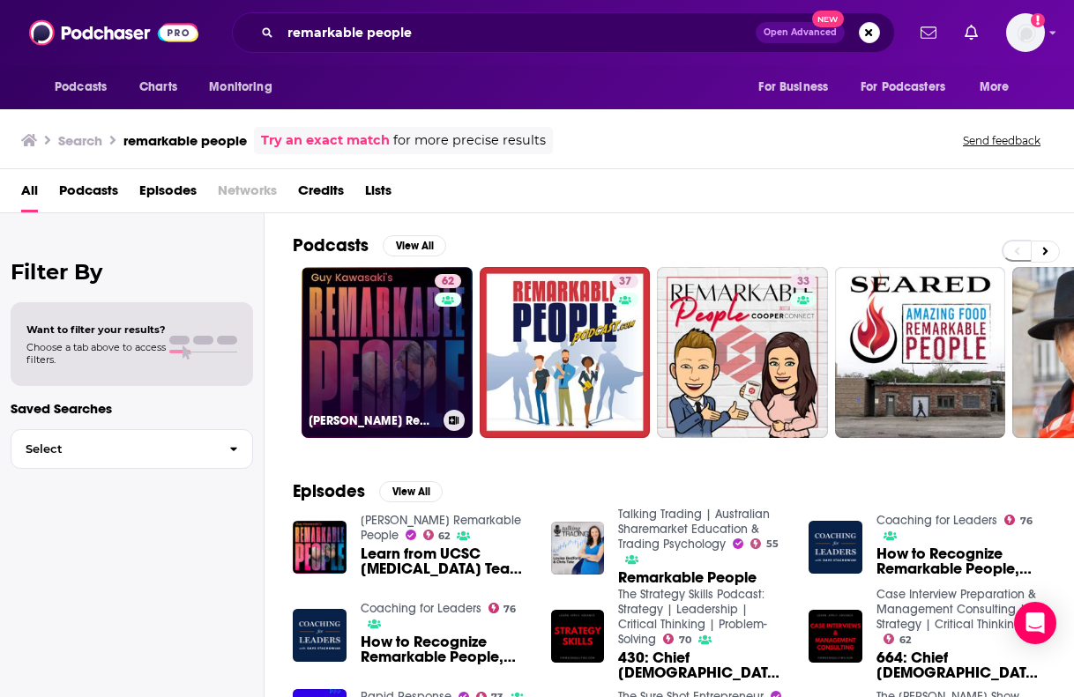
click at [404, 367] on link "62 [PERSON_NAME] Remarkable People" at bounding box center [387, 352] width 171 height 171
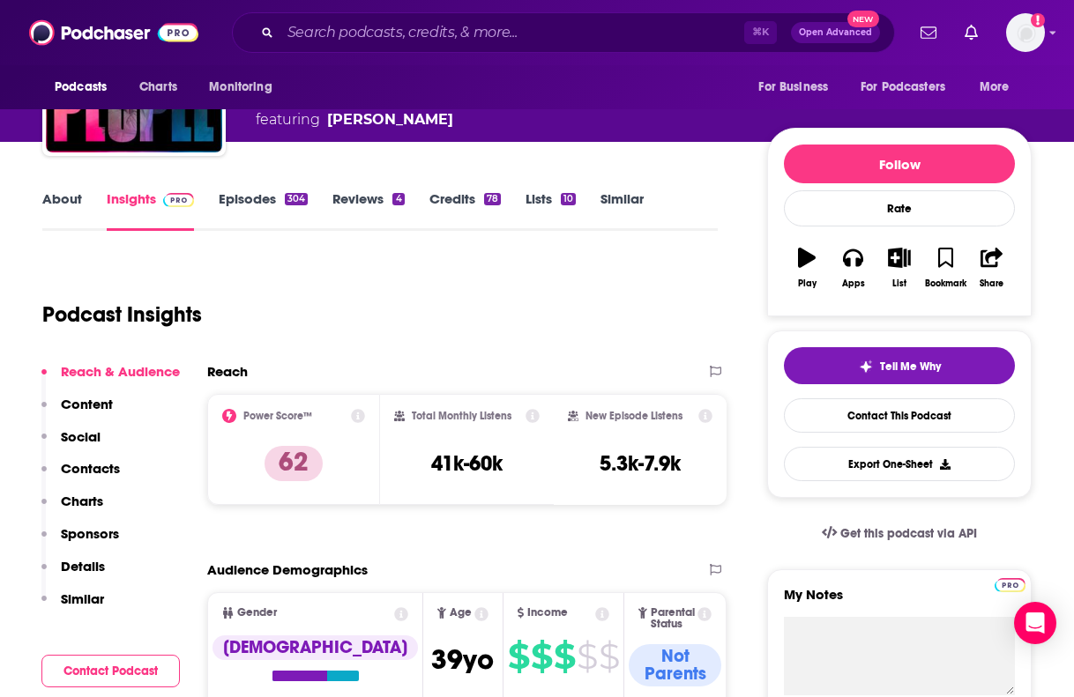
scroll to position [154, 0]
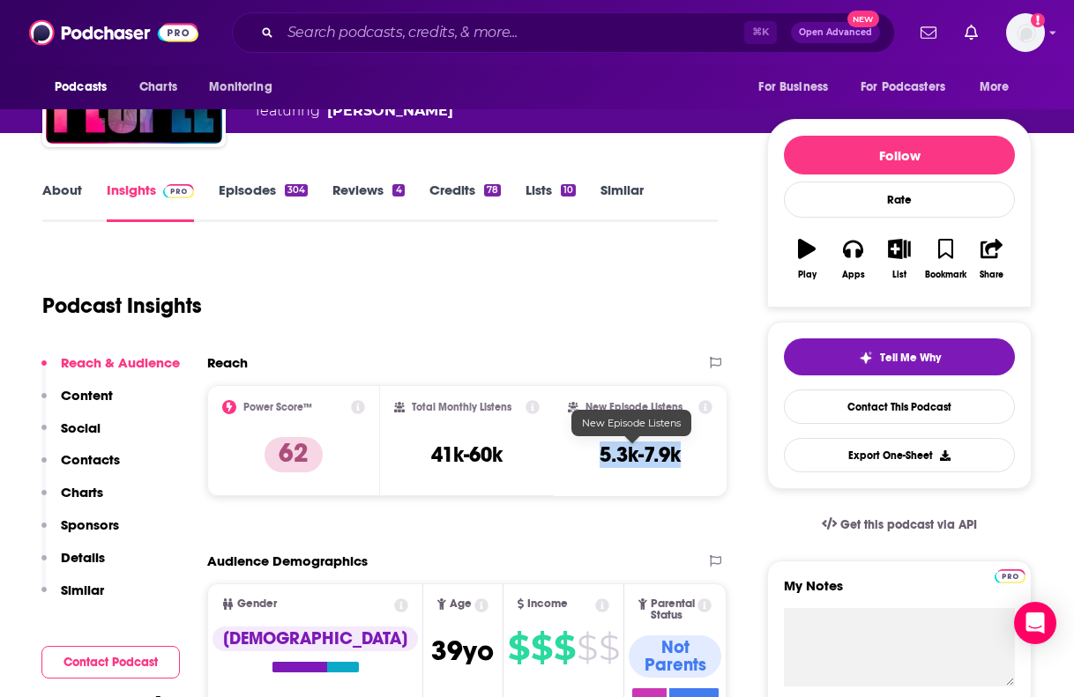
drag, startPoint x: 592, startPoint y: 453, endPoint x: 691, endPoint y: 453, distance: 99.6
click at [691, 453] on div "New Episode Listens 5.3k-7.9k" at bounding box center [640, 440] width 145 height 81
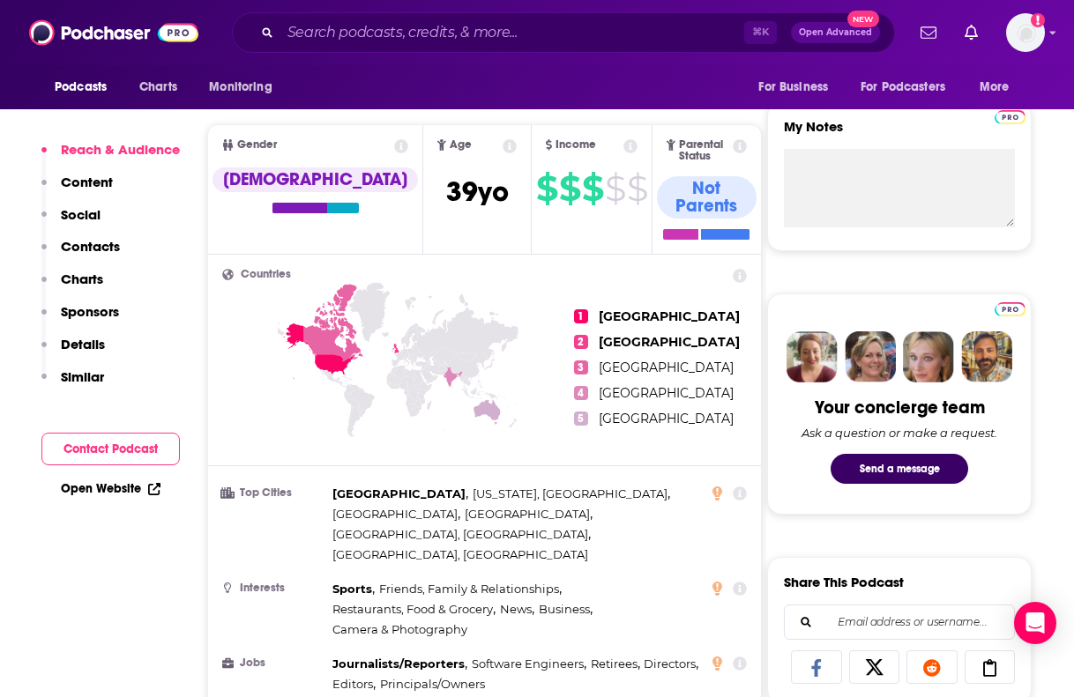
scroll to position [1064, 0]
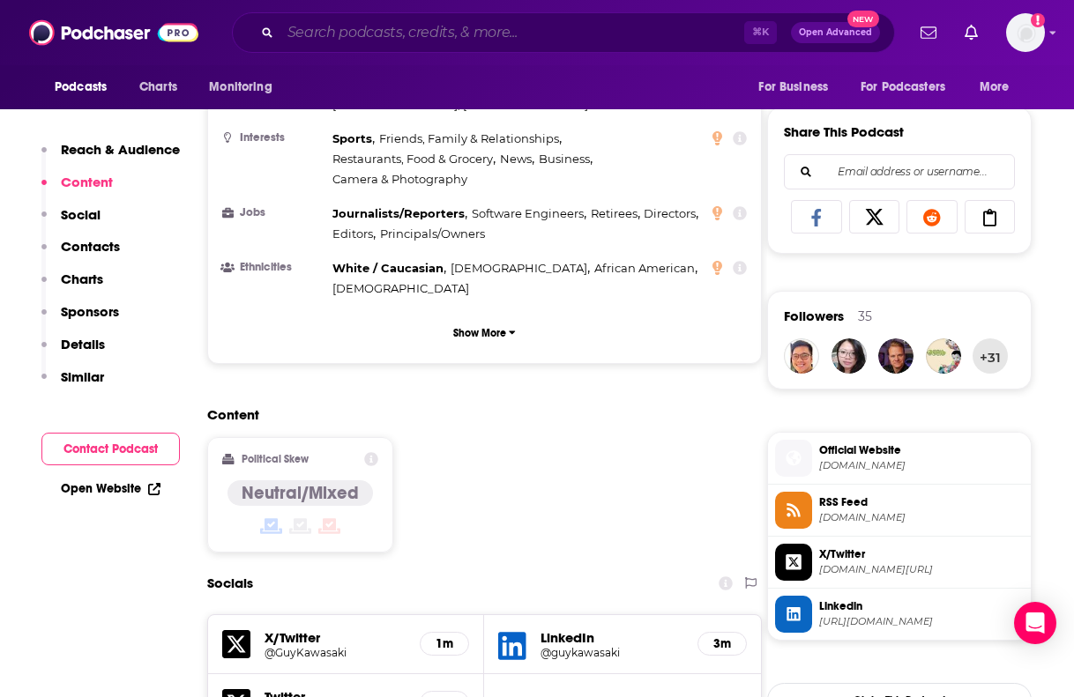
click at [413, 32] on input "Search podcasts, credits, & more..." at bounding box center [512, 33] width 464 height 28
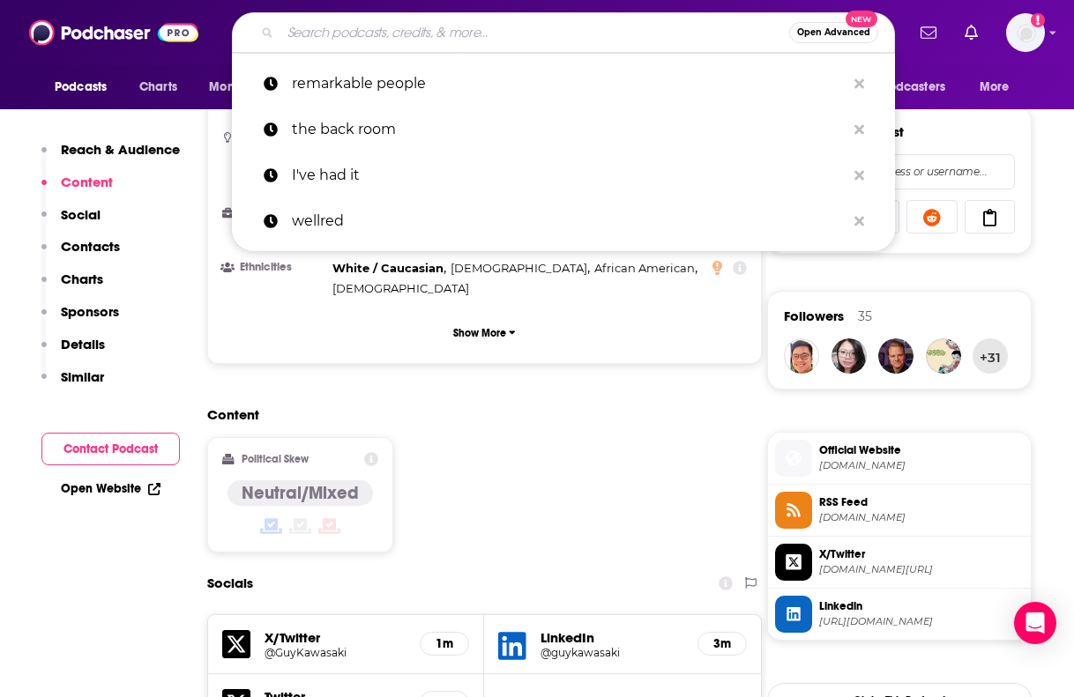
click at [413, 32] on input "Search podcasts, credits, & more..." at bounding box center [534, 33] width 509 height 28
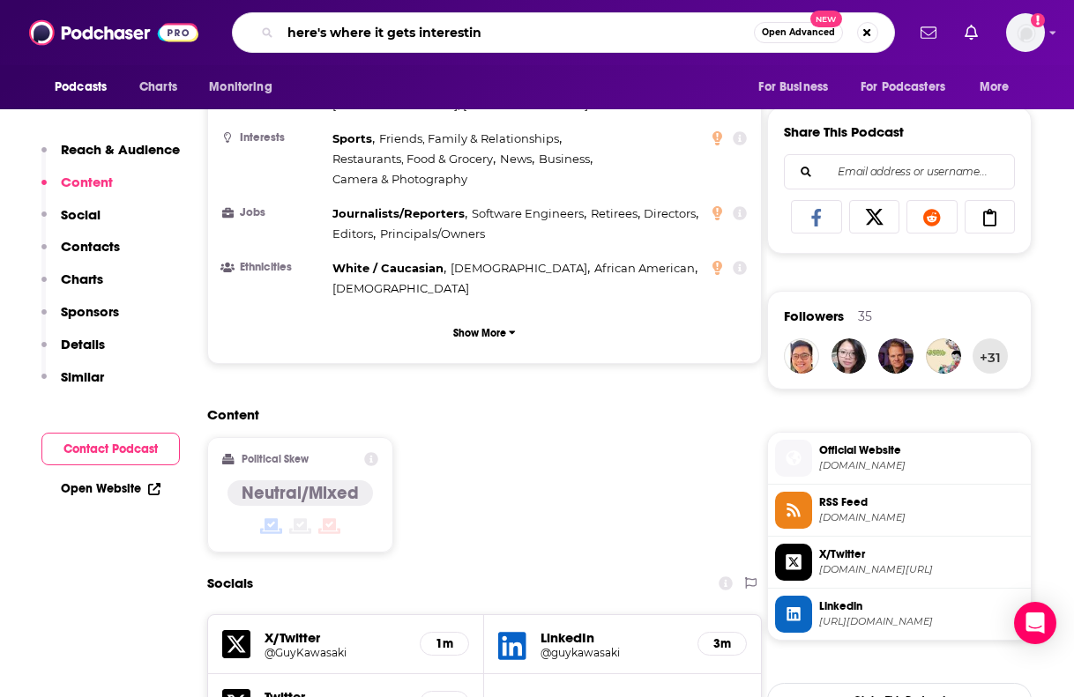
type input "here's where it gets interesting"
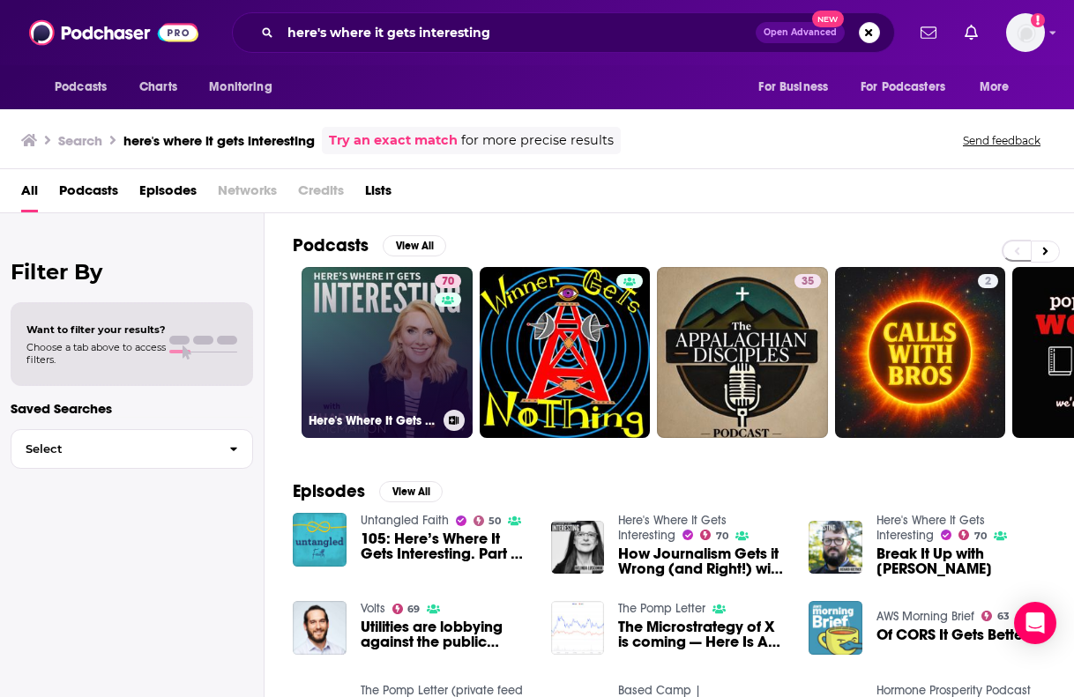
click at [379, 374] on link "70 Here's Where It Gets Interesting" at bounding box center [387, 352] width 171 height 171
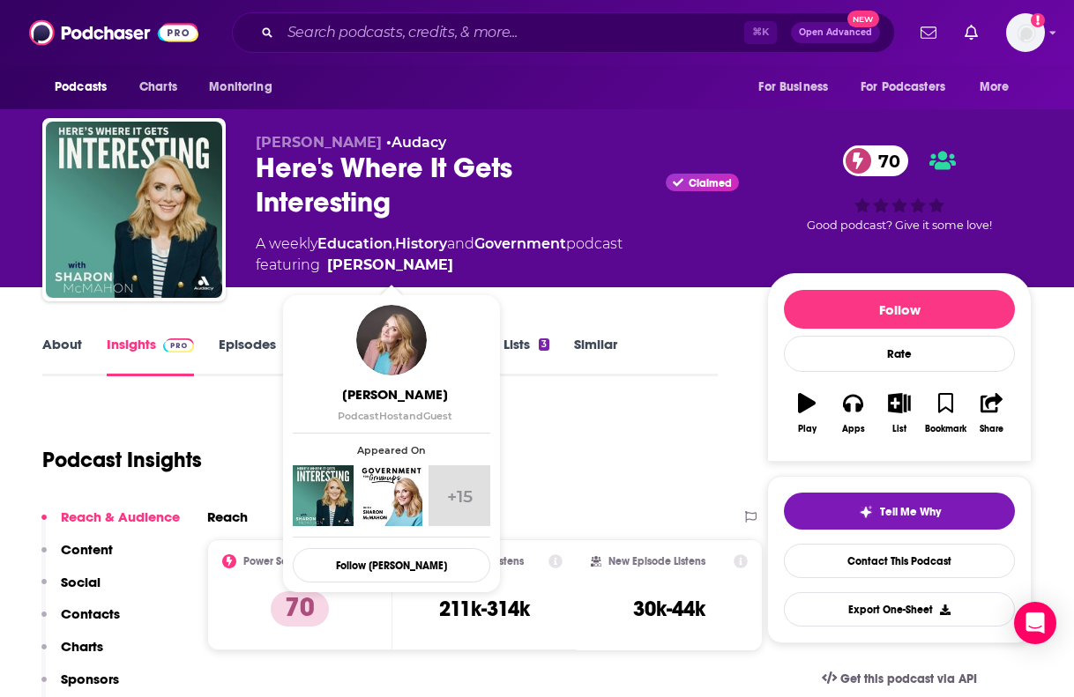
drag, startPoint x: 488, startPoint y: 266, endPoint x: 462, endPoint y: 267, distance: 26.5
click at [463, 267] on span "featuring [PERSON_NAME]" at bounding box center [439, 265] width 367 height 21
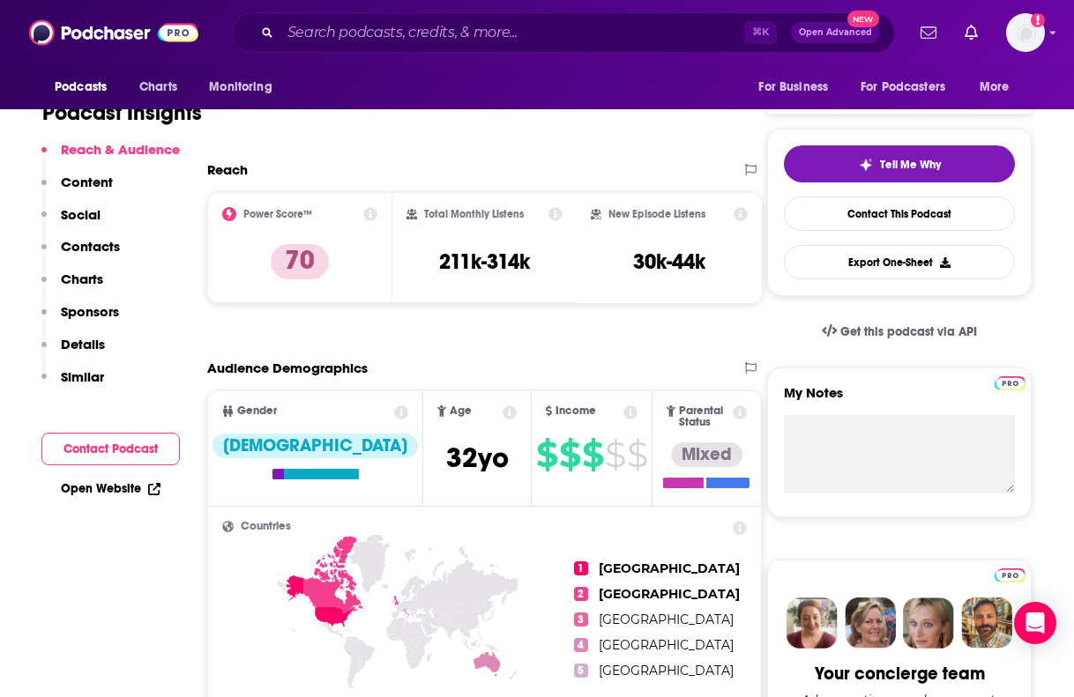
scroll to position [336, 0]
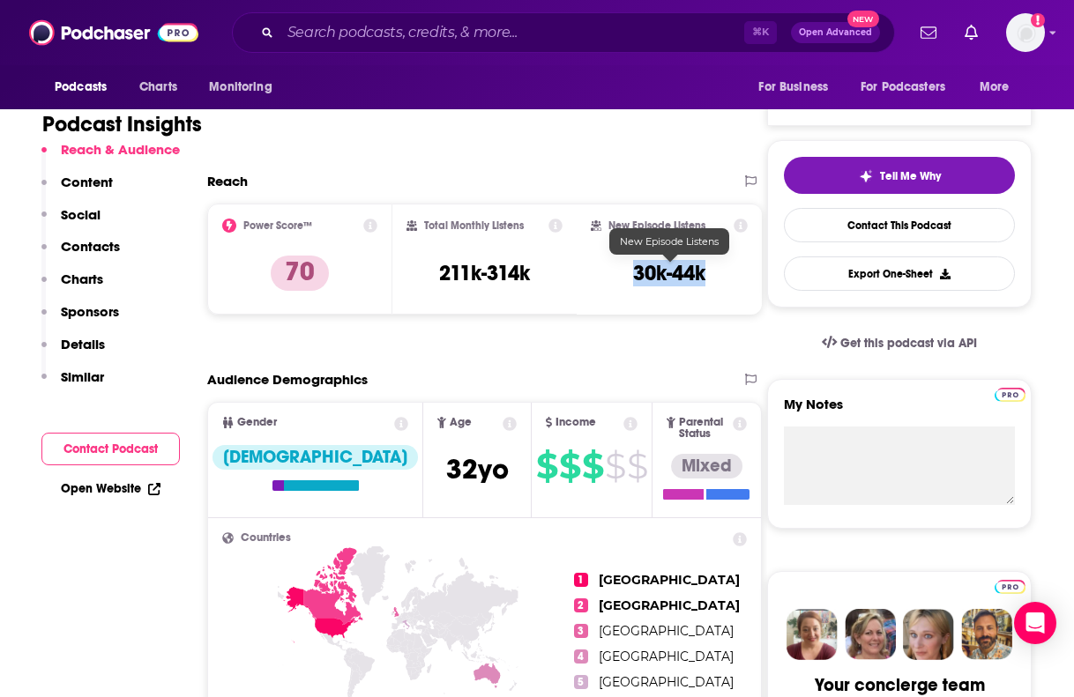
drag, startPoint x: 619, startPoint y: 281, endPoint x: 706, endPoint y: 282, distance: 87.3
click at [706, 282] on div "New Episode Listens 30k-44k" at bounding box center [669, 259] width 157 height 81
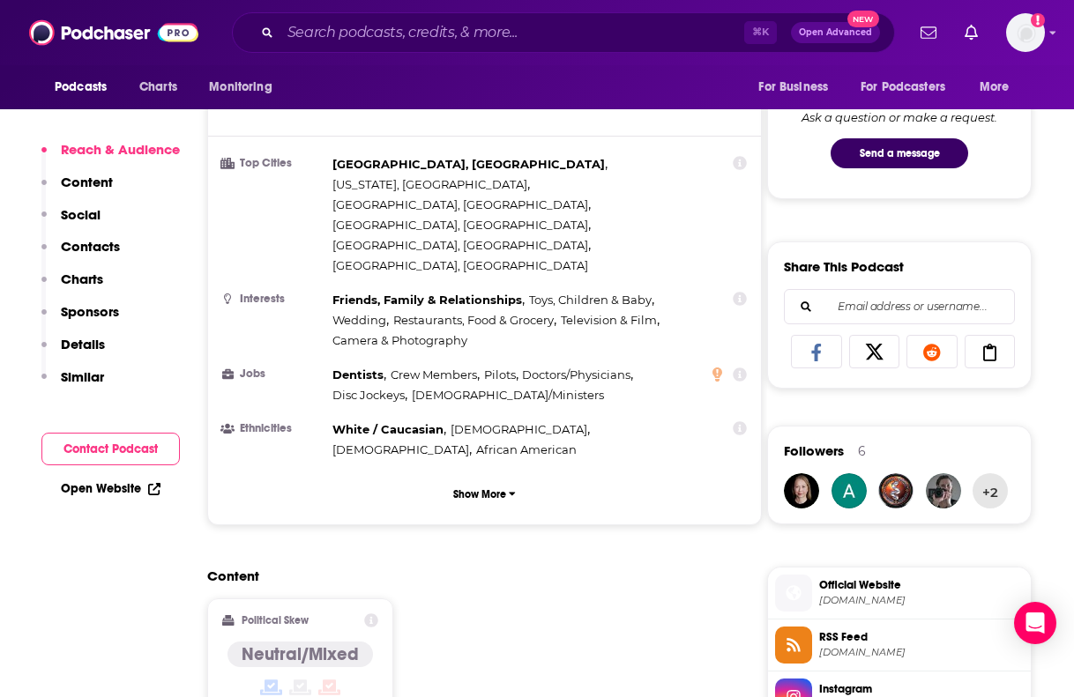
scroll to position [933, 0]
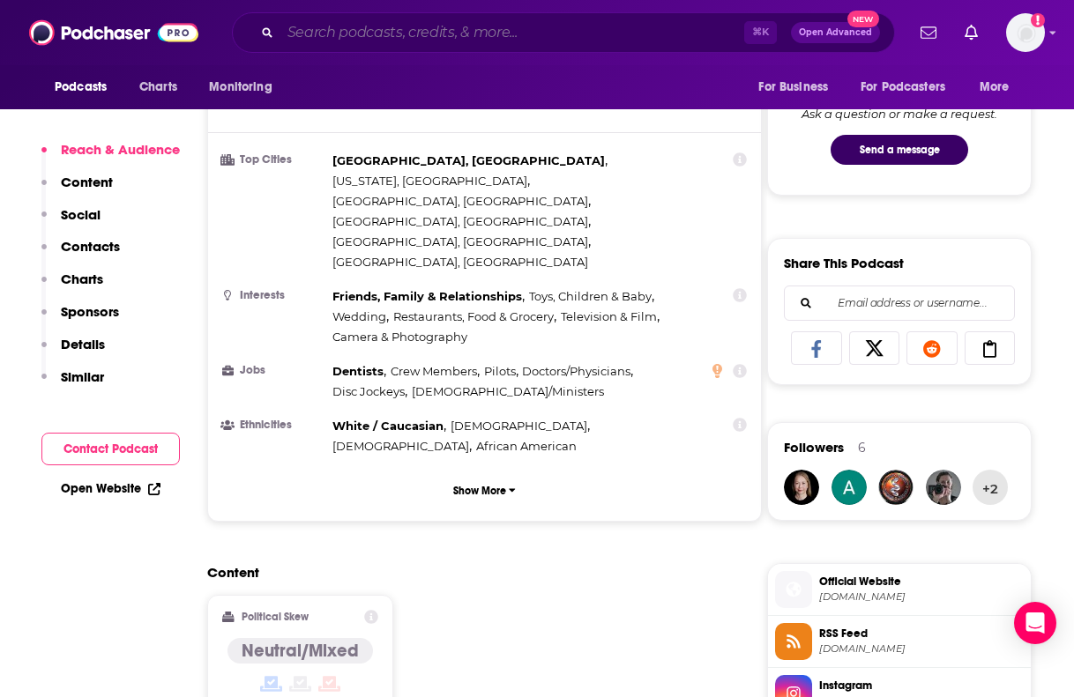
click at [403, 35] on input "Search podcasts, credits, & more..." at bounding box center [512, 33] width 464 height 28
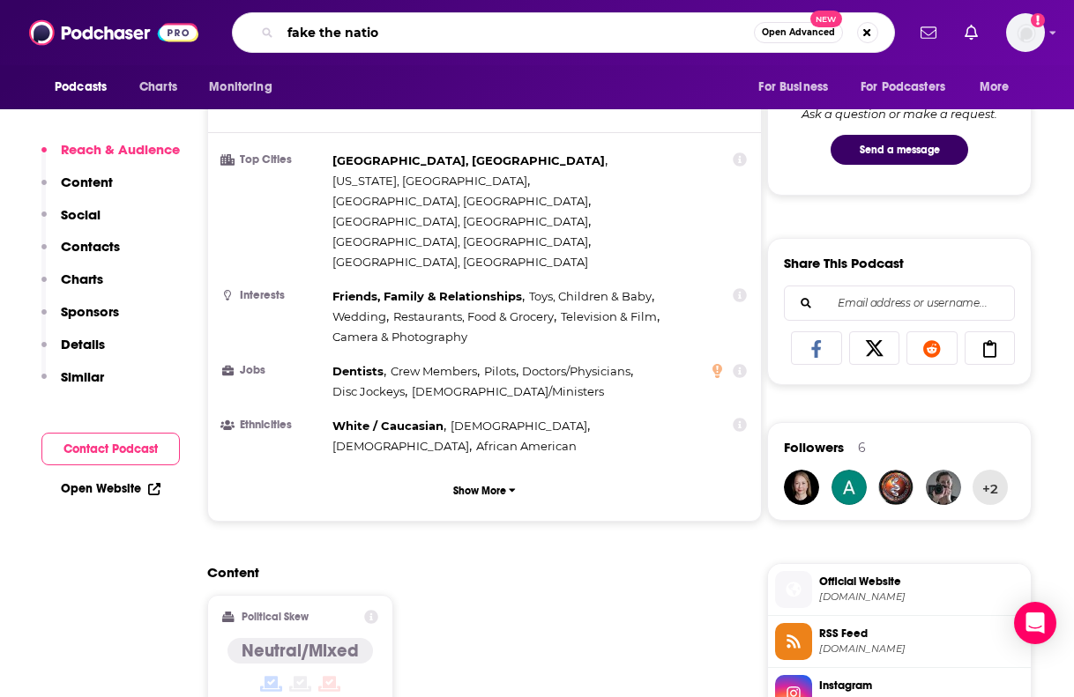
type input "fake the nation"
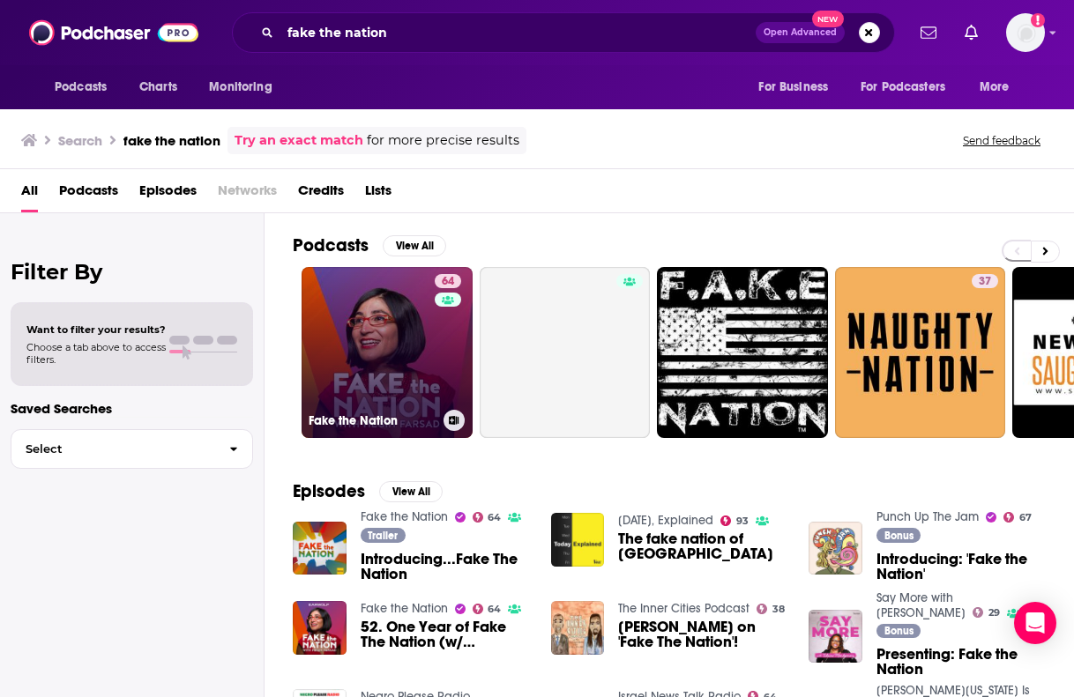
click at [415, 378] on link "64 Fake the Nation" at bounding box center [387, 352] width 171 height 171
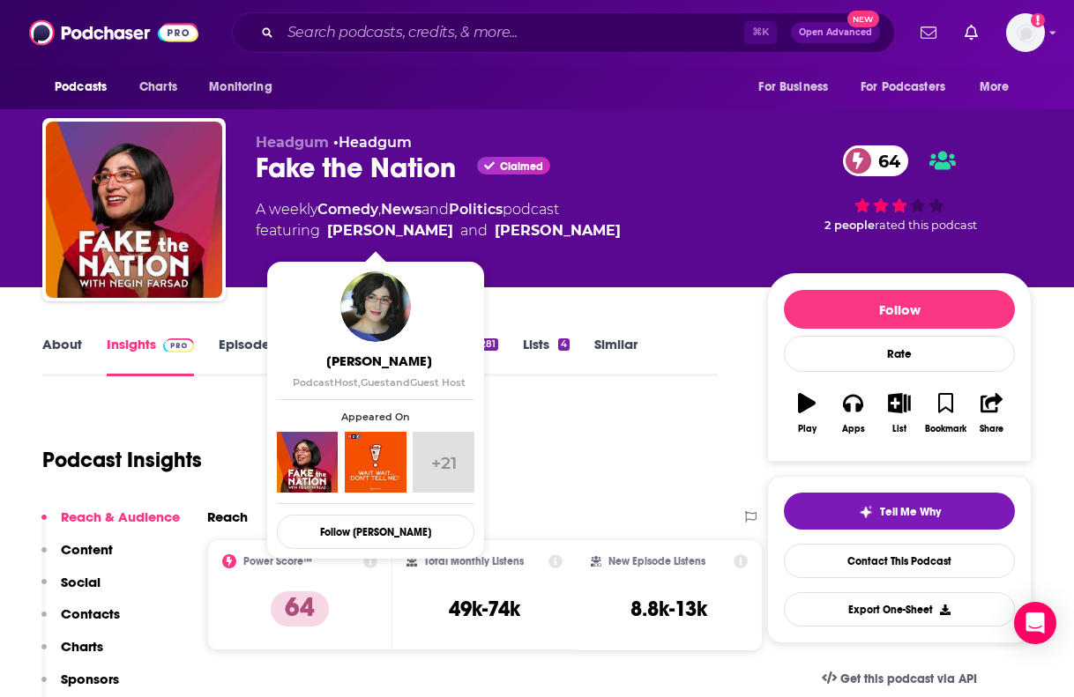
drag, startPoint x: 627, startPoint y: 235, endPoint x: 330, endPoint y: 238, distance: 297.1
click at [330, 238] on div "A weekly Comedy , News and Politics podcast featuring [PERSON_NAME] and [PERSON…" at bounding box center [497, 220] width 483 height 42
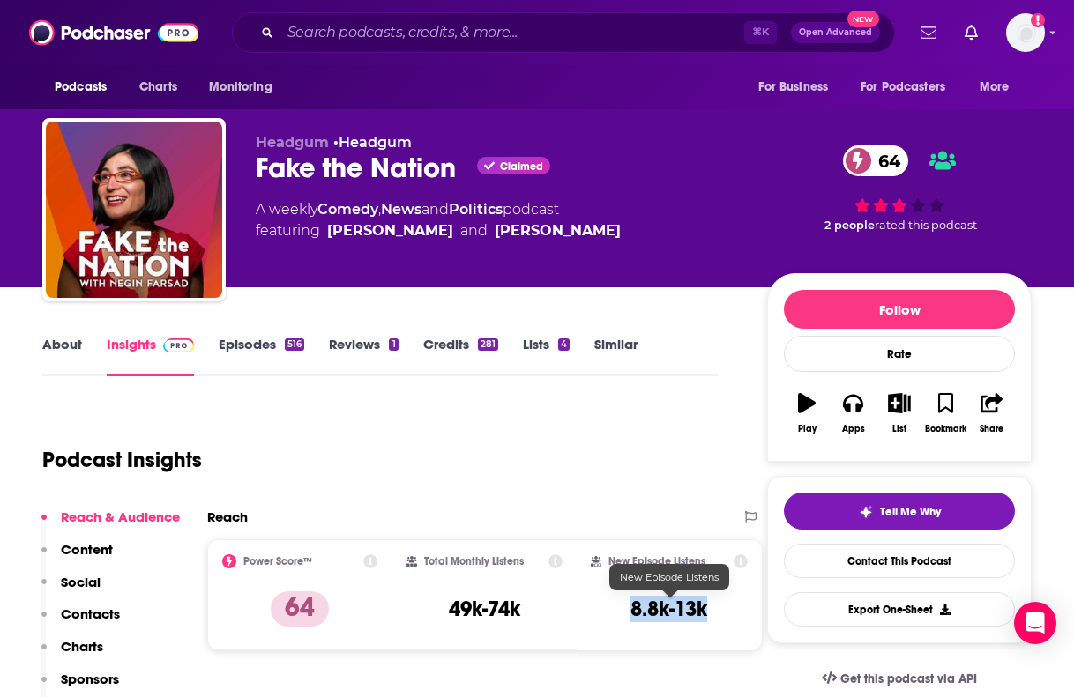
drag, startPoint x: 620, startPoint y: 615, endPoint x: 708, endPoint y: 617, distance: 88.2
click at [708, 617] on div "New Episode Listens 8.8k-13k" at bounding box center [669, 595] width 157 height 81
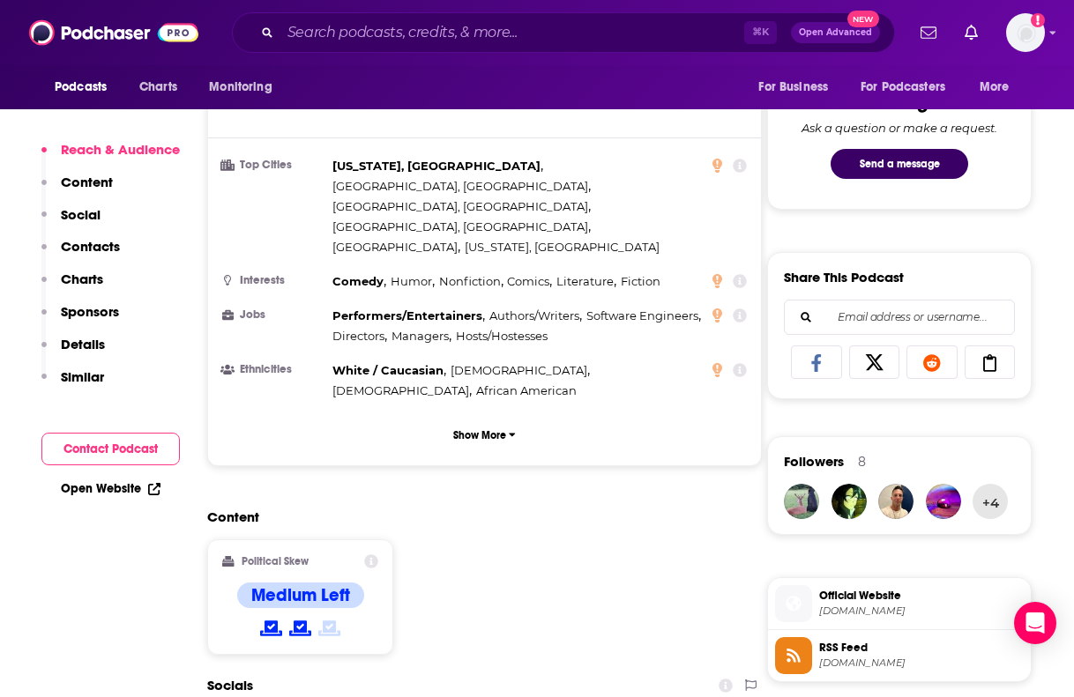
scroll to position [931, 0]
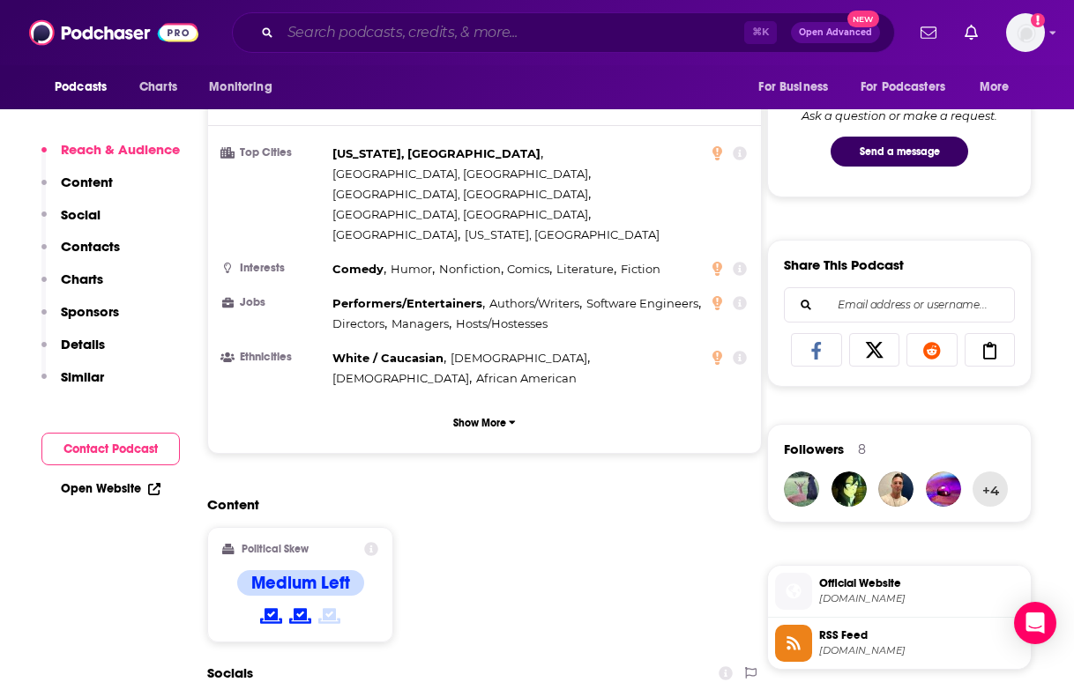
click at [410, 27] on input "Search podcasts, credits, & more..." at bounding box center [512, 33] width 464 height 28
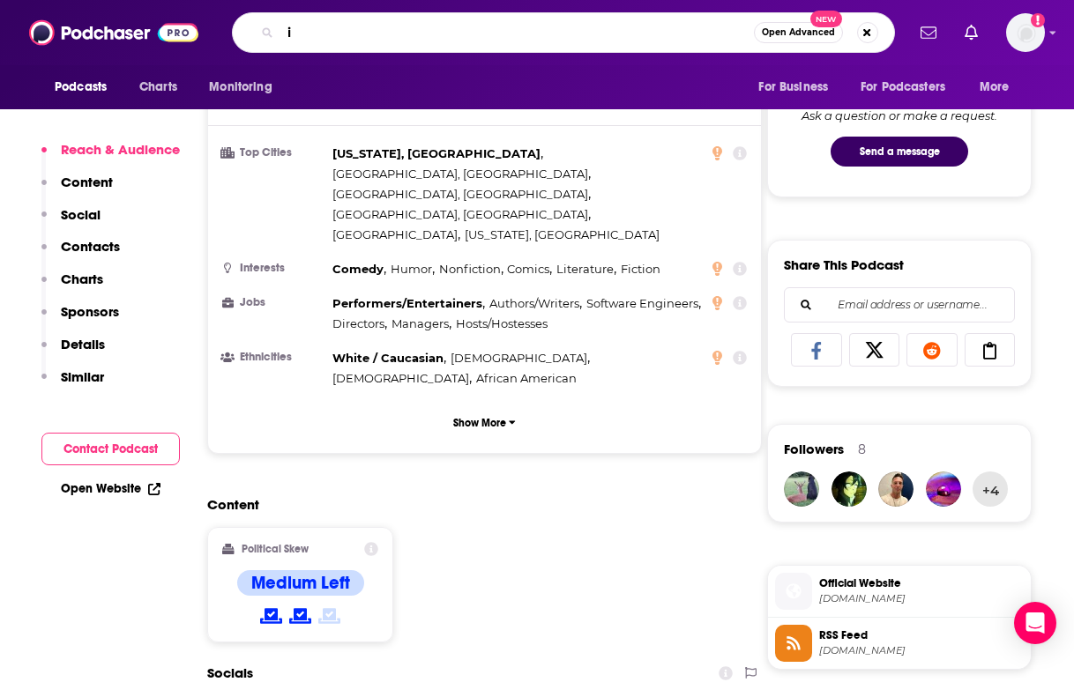
paste input "MO with [PERSON_NAME] and [PERSON_NAME]"
type input "iMO with [PERSON_NAME] and [PERSON_NAME]"
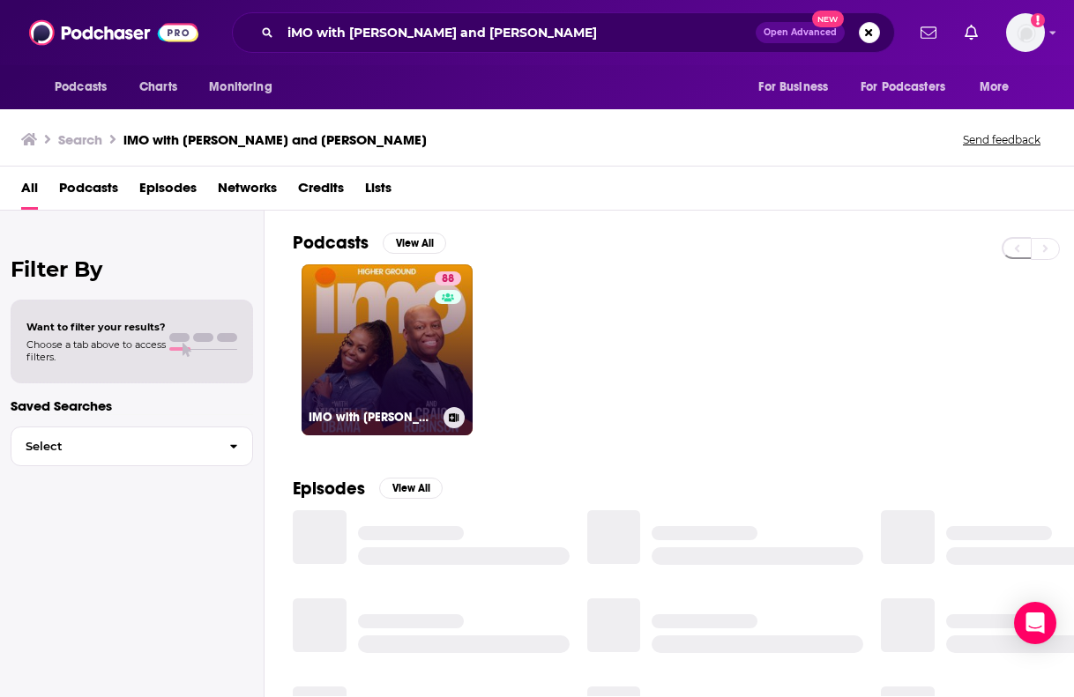
click at [409, 342] on link "88 IMO with [PERSON_NAME] and [PERSON_NAME]" at bounding box center [387, 350] width 171 height 171
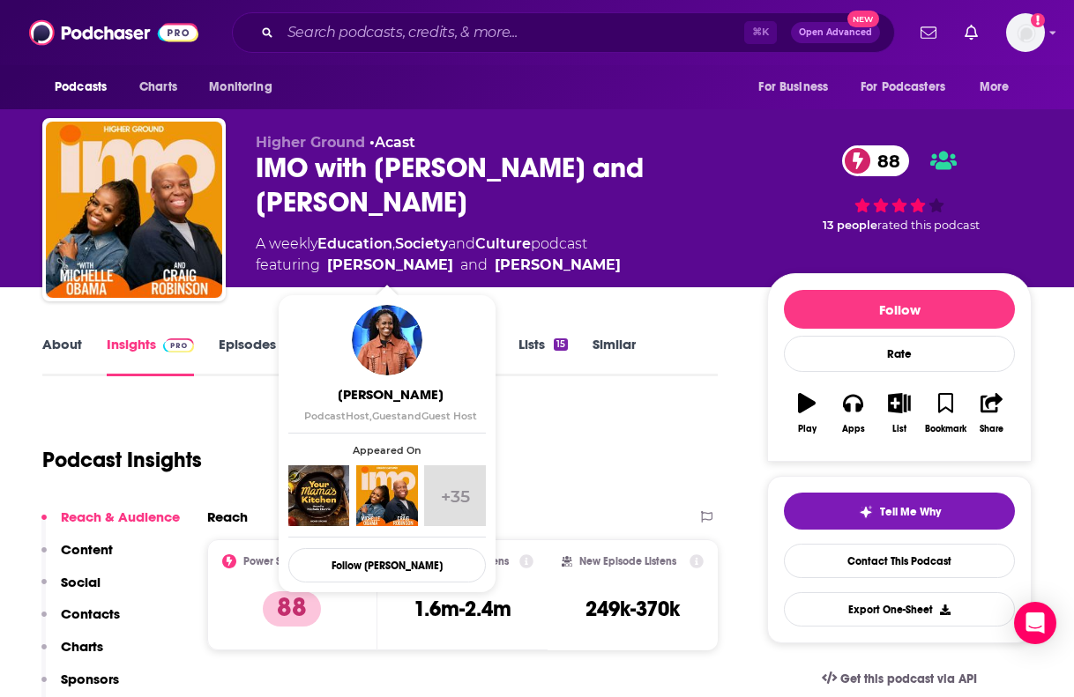
drag, startPoint x: 615, startPoint y: 272, endPoint x: 332, endPoint y: 272, distance: 283.0
click at [332, 272] on div "A weekly Education , Society and Culture podcast featuring [PERSON_NAME] and [P…" at bounding box center [497, 255] width 483 height 42
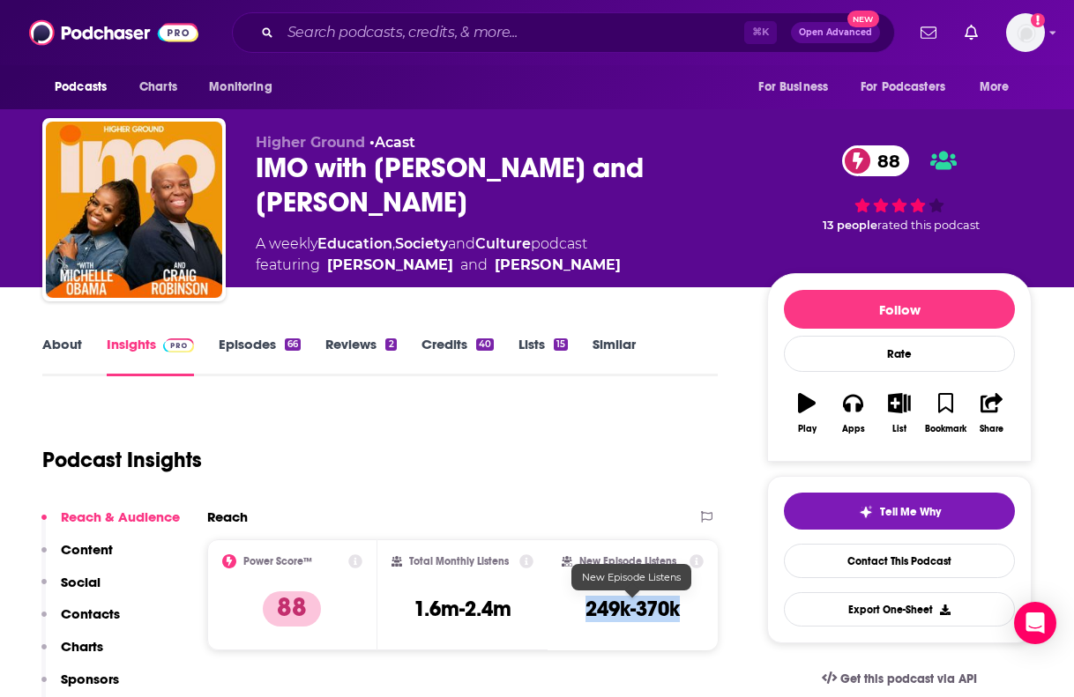
drag, startPoint x: 581, startPoint y: 622, endPoint x: 578, endPoint y: 608, distance: 13.7
click at [578, 608] on div "New Episode Listens 249k-370k" at bounding box center [633, 595] width 142 height 81
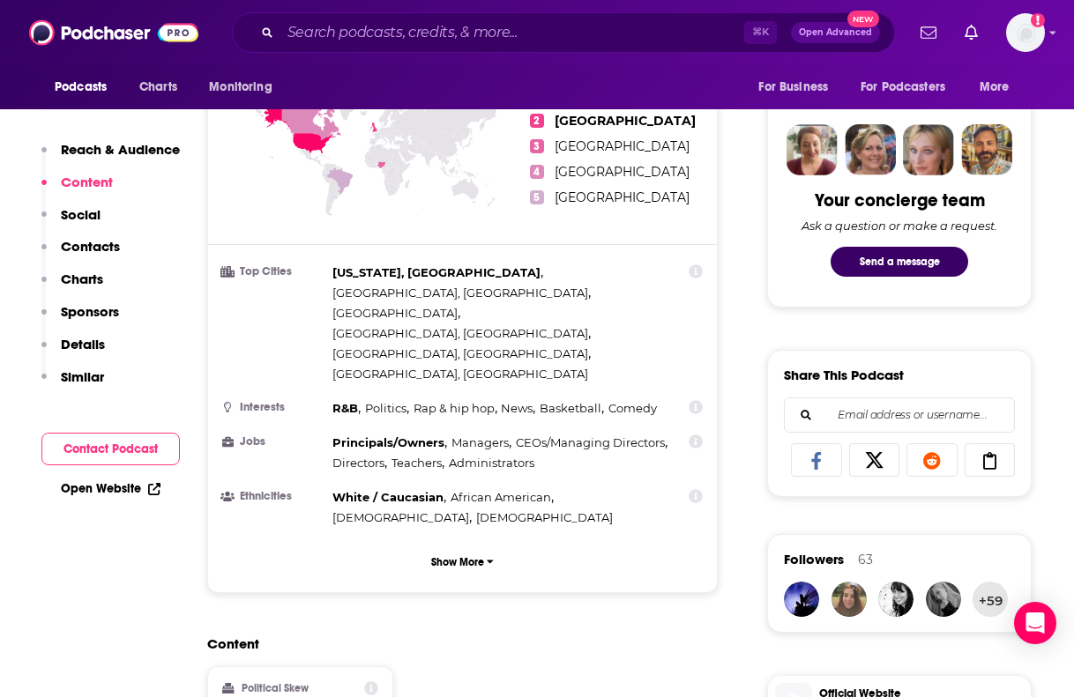
scroll to position [1112, 0]
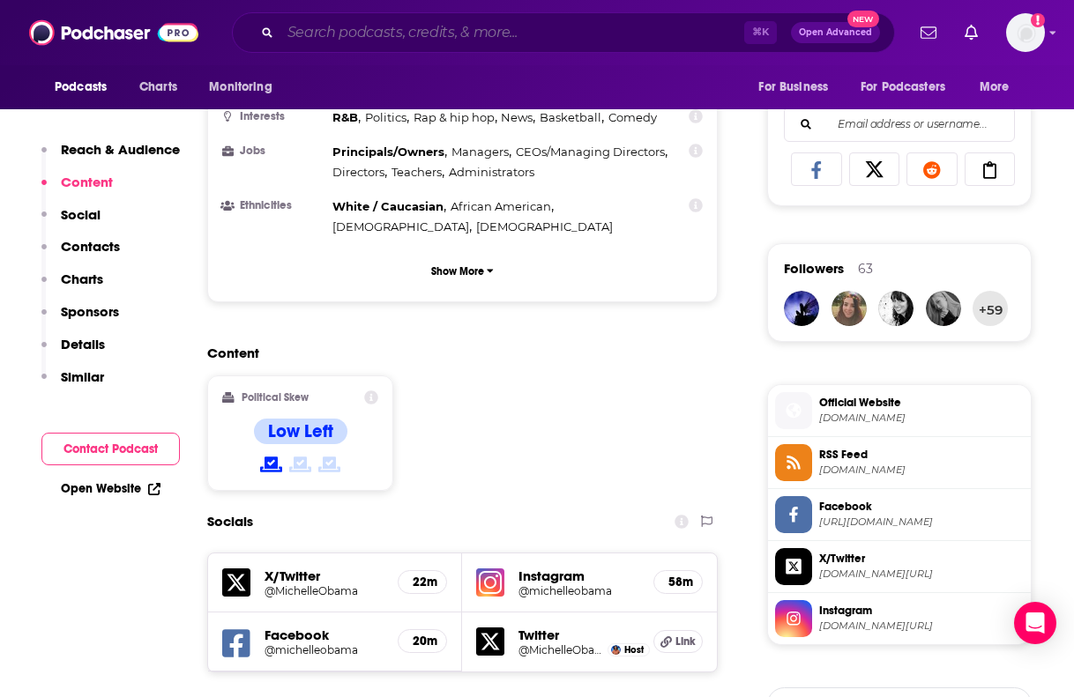
click at [358, 40] on input "Search podcasts, credits, & more..." at bounding box center [512, 33] width 464 height 28
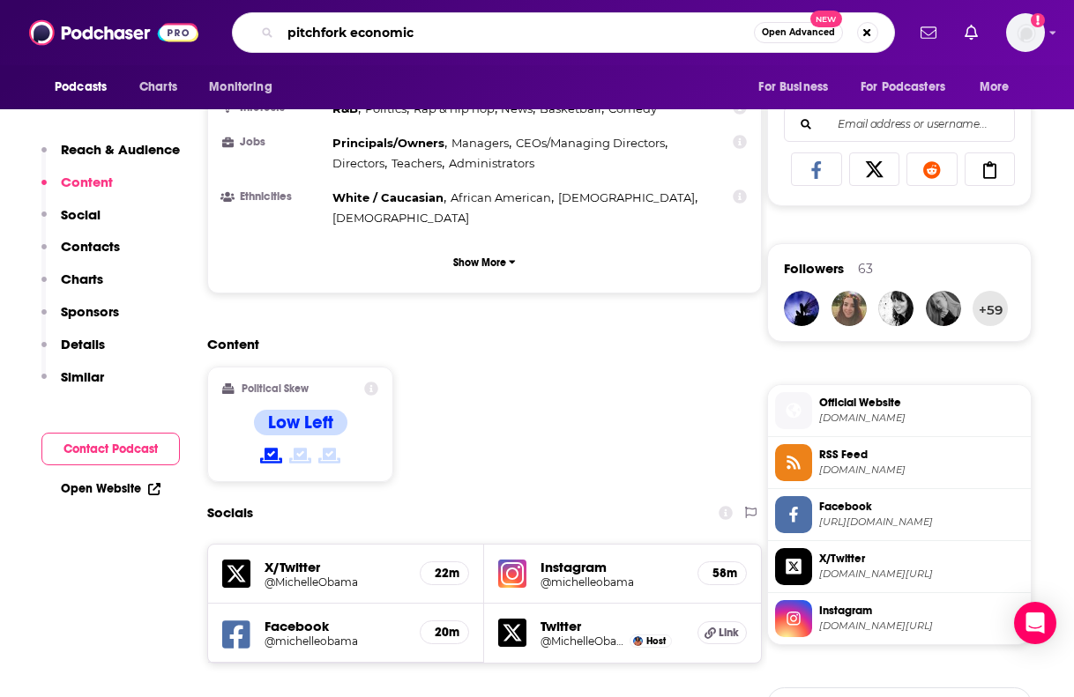
type input "pitchfork economics"
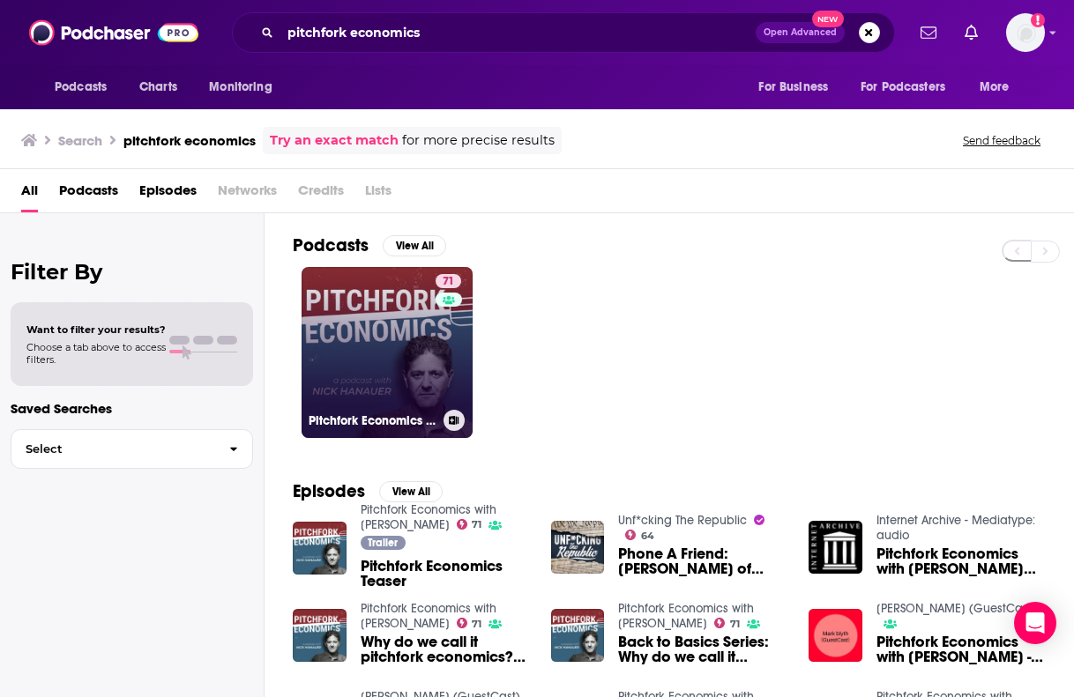
click at [389, 375] on link "71 Pitchfork Economics with [PERSON_NAME]" at bounding box center [387, 352] width 171 height 171
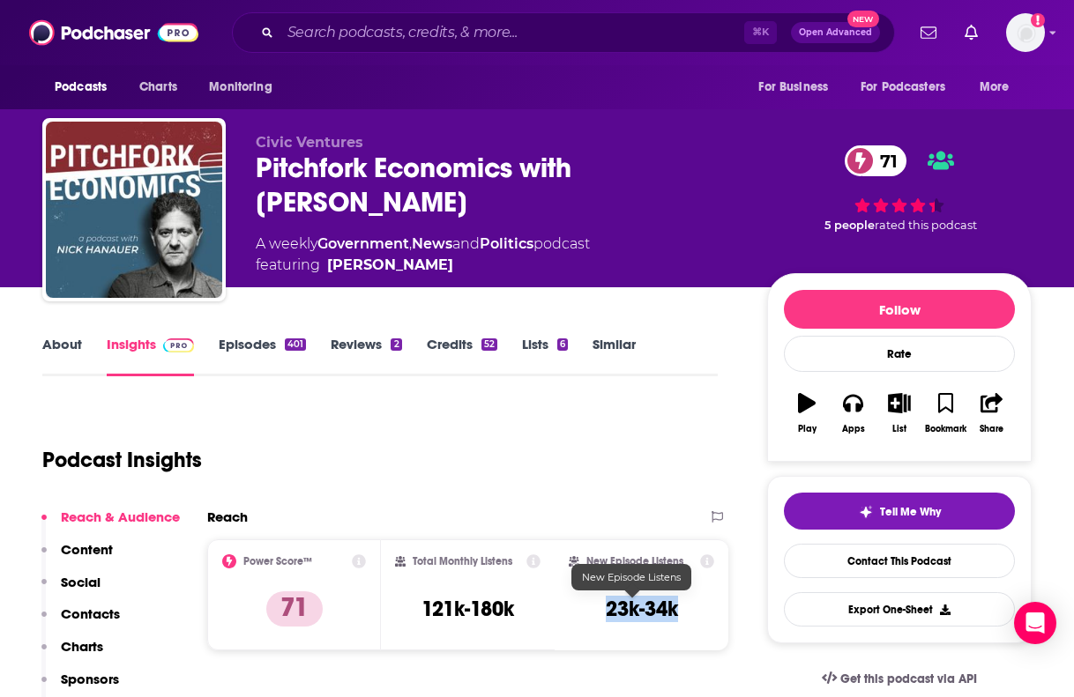
drag, startPoint x: 590, startPoint y: 613, endPoint x: 672, endPoint y: 614, distance: 82.0
click at [671, 614] on div "New Episode Listens 23k-34k" at bounding box center [641, 595] width 145 height 81
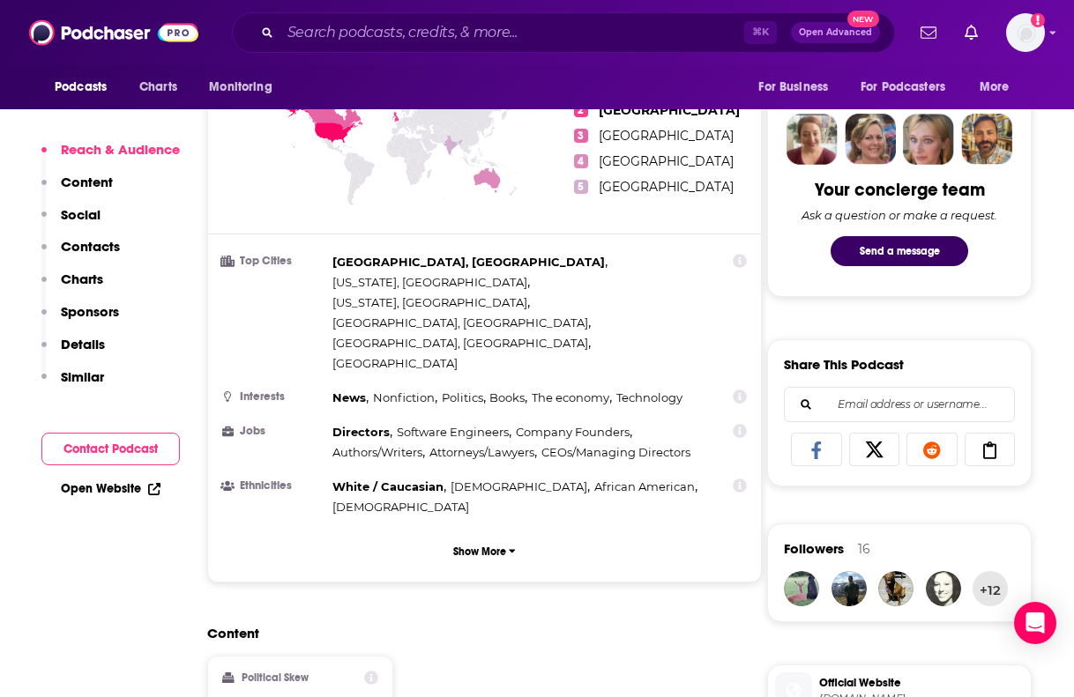
scroll to position [834, 0]
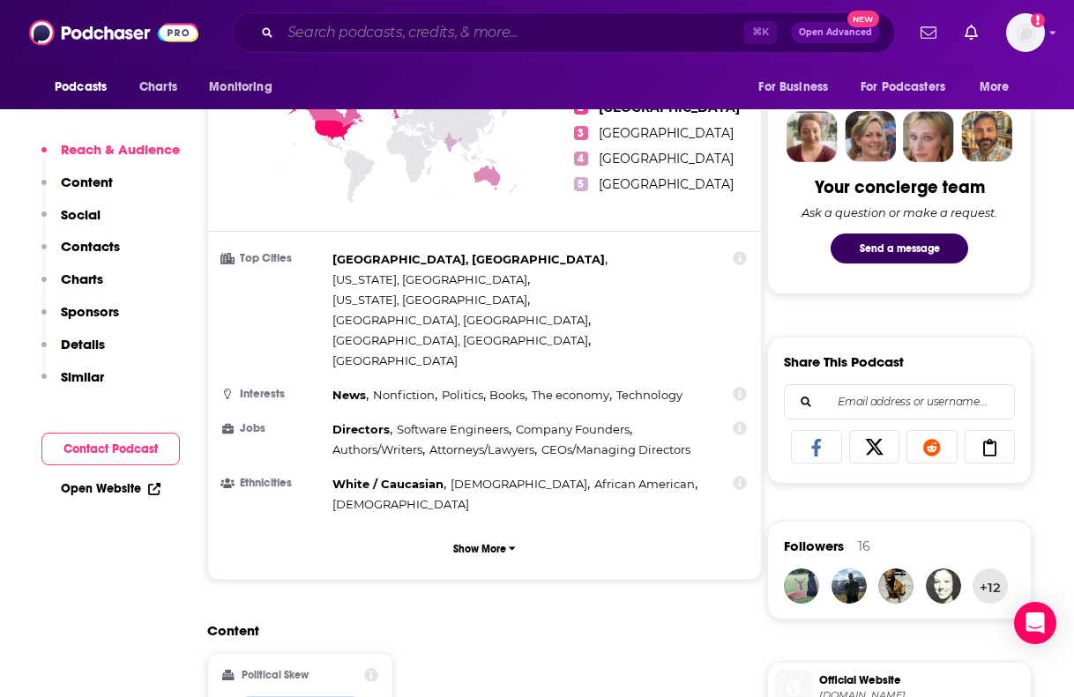
click at [334, 27] on input "Search podcasts, credits, & more..." at bounding box center [512, 33] width 464 height 28
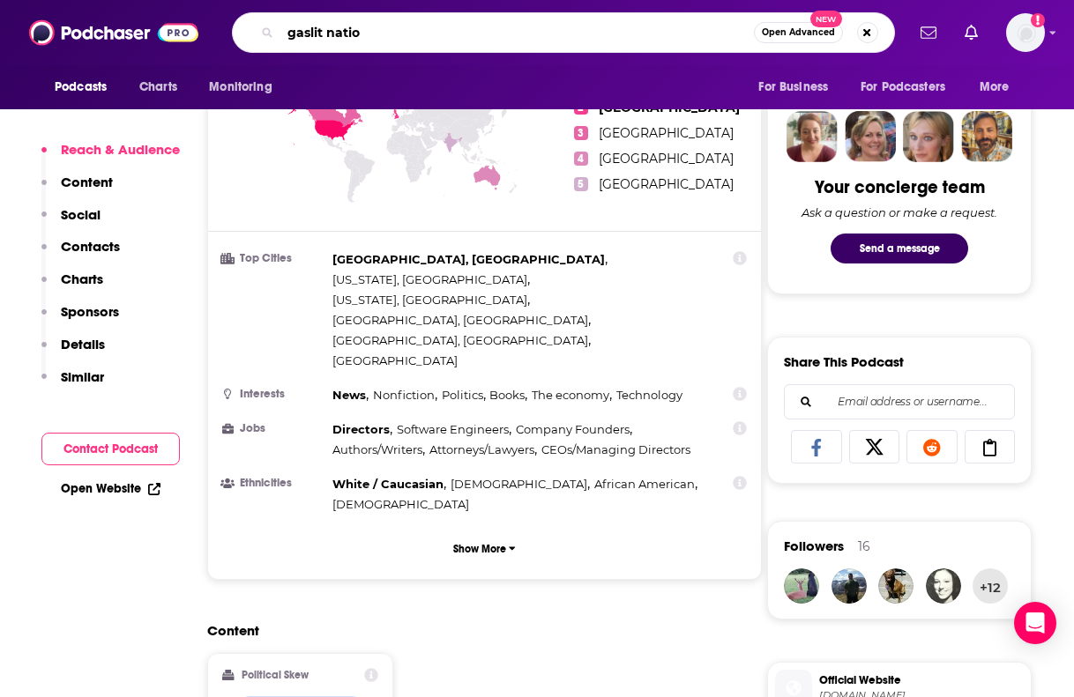
type input "gaslit nation"
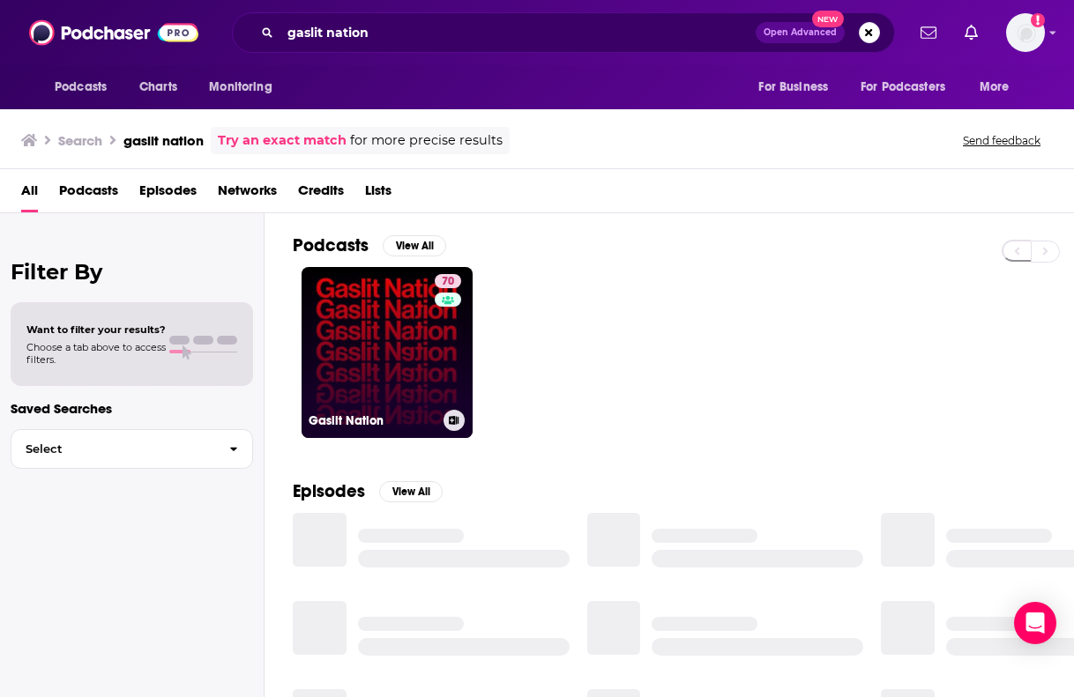
click at [377, 316] on link "70 Gaslit Nation" at bounding box center [387, 352] width 171 height 171
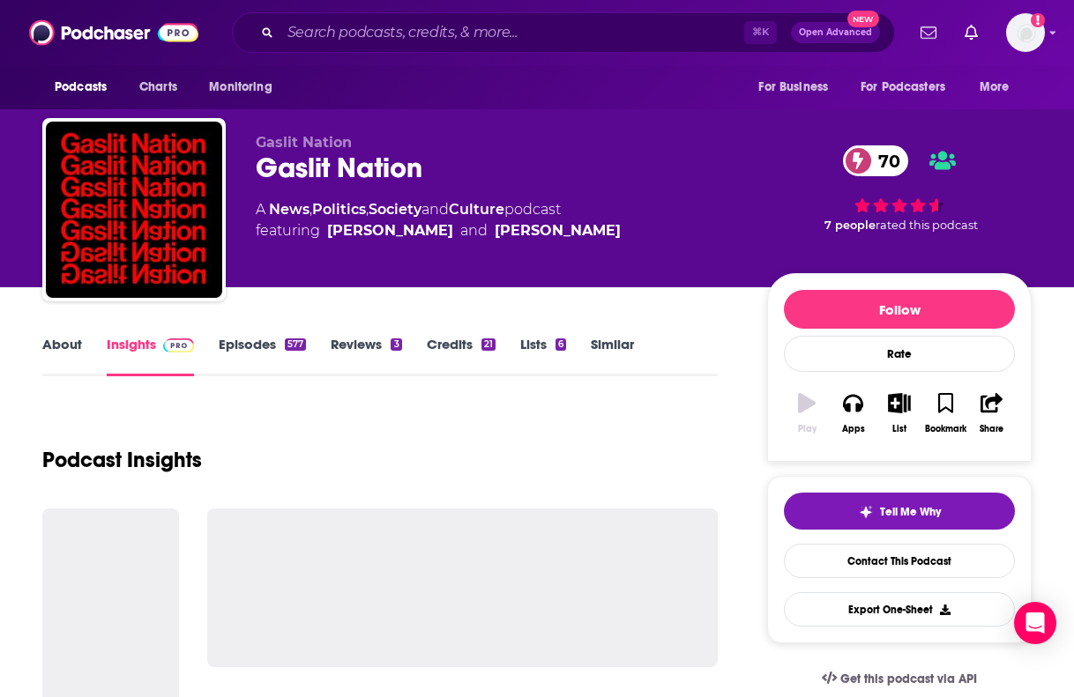
drag, startPoint x: 569, startPoint y: 238, endPoint x: 327, endPoint y: 235, distance: 241.6
click at [327, 235] on div "A News , Politics , Society and Culture podcast featuring [PERSON_NAME] and [PE…" at bounding box center [497, 220] width 483 height 42
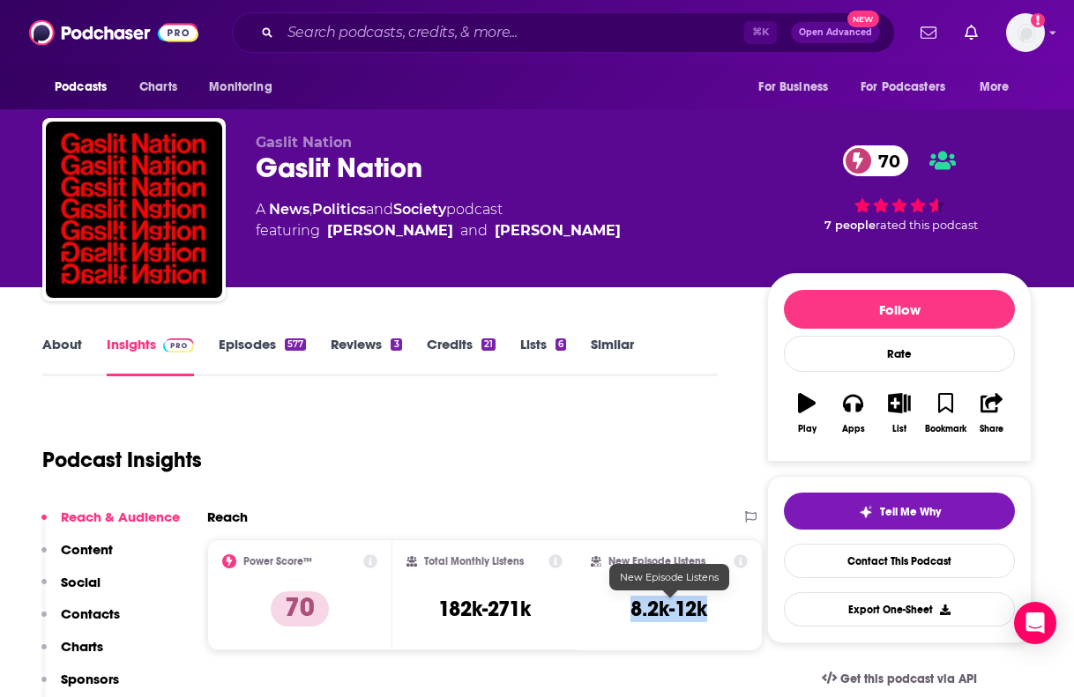
drag, startPoint x: 628, startPoint y: 607, endPoint x: 735, endPoint y: 608, distance: 107.6
click at [735, 608] on div "New Episode Listens 8.2k-12k" at bounding box center [669, 595] width 157 height 81
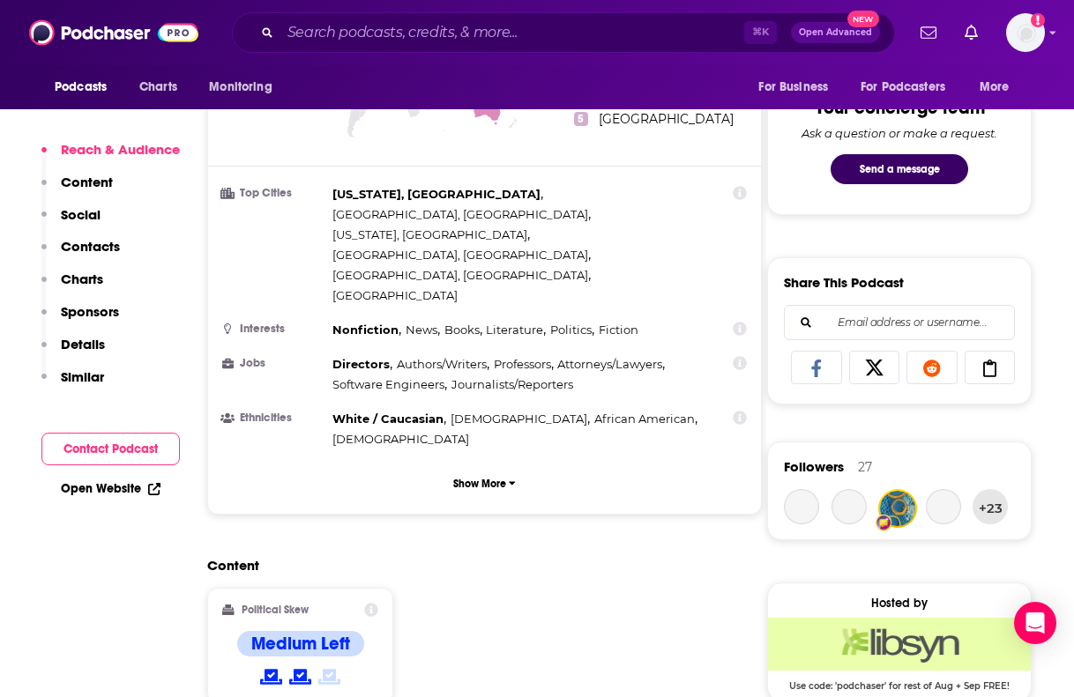
scroll to position [995, 0]
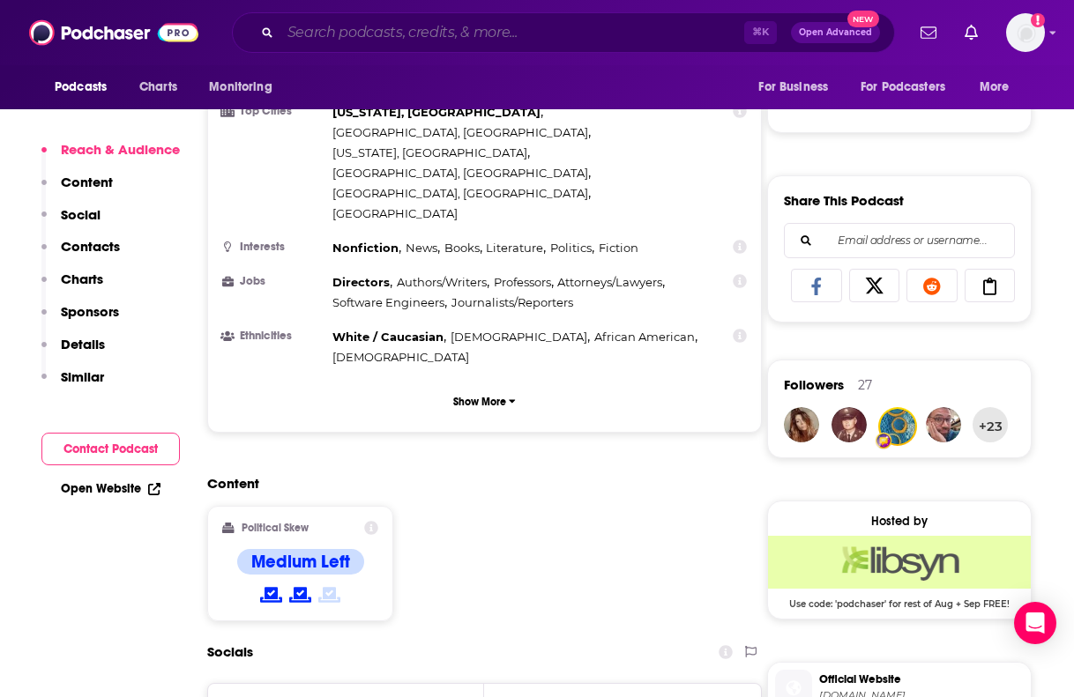
click at [378, 41] on input "Search podcasts, credits, & more..." at bounding box center [512, 33] width 464 height 28
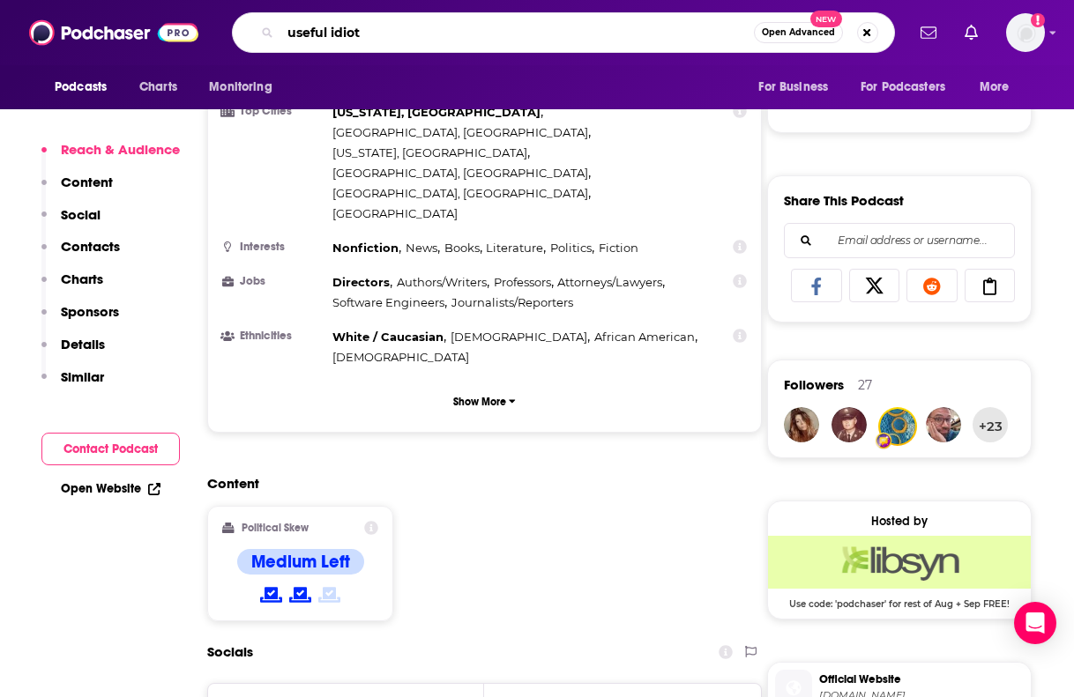
type input "useful idiots"
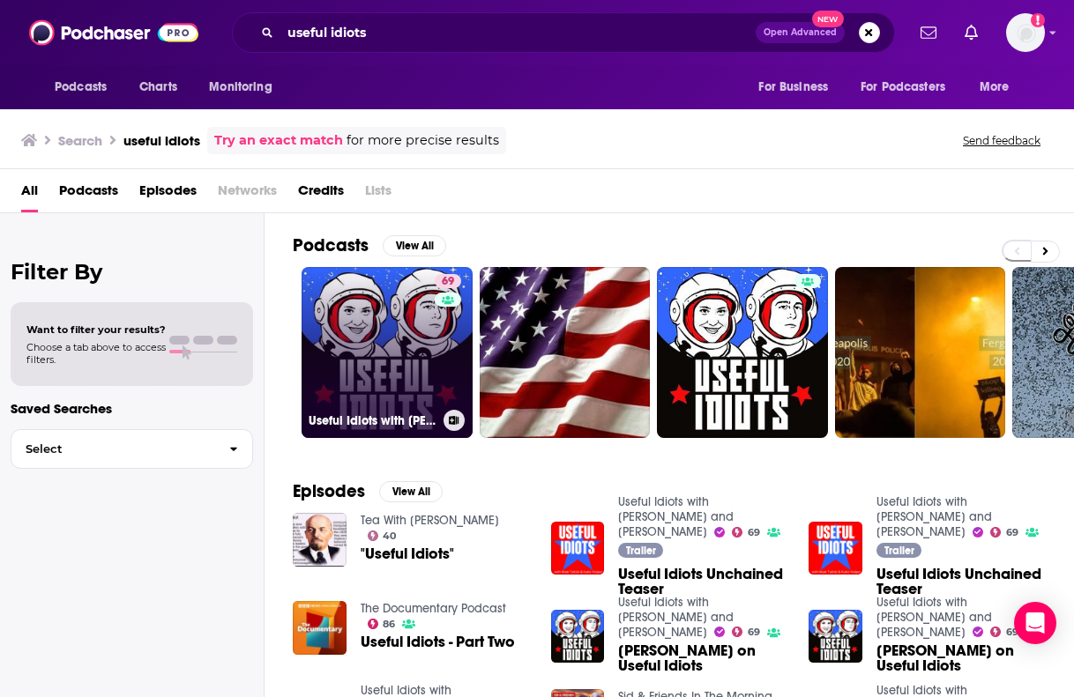
click at [401, 372] on link "69 Useful Idiots with [PERSON_NAME] and [PERSON_NAME]" at bounding box center [387, 352] width 171 height 171
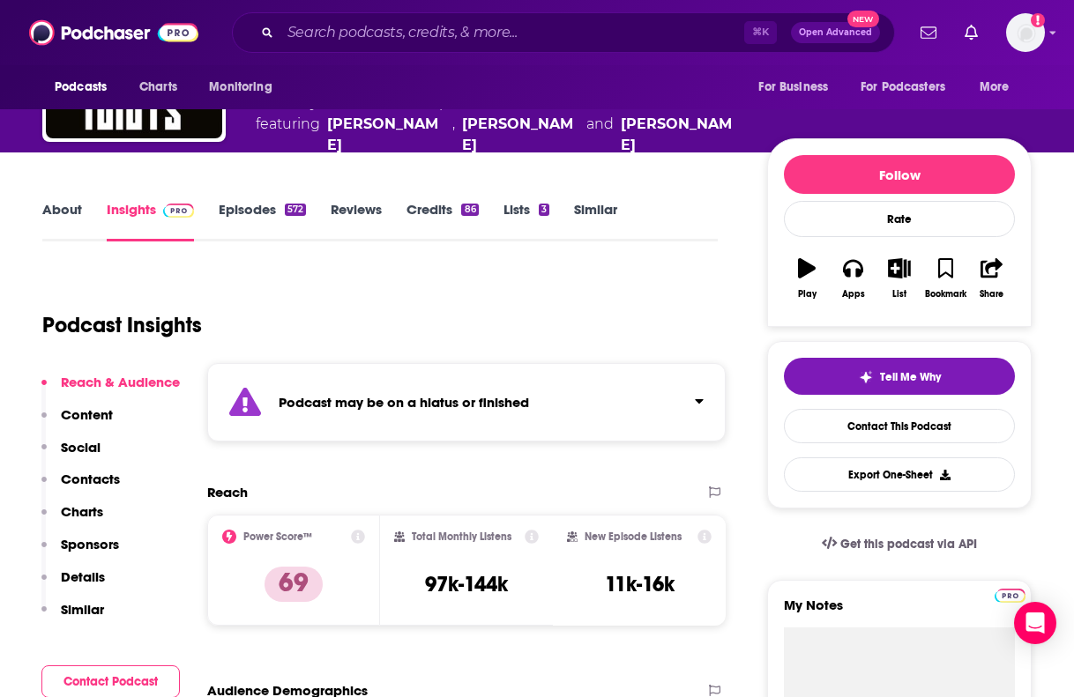
scroll to position [18, 0]
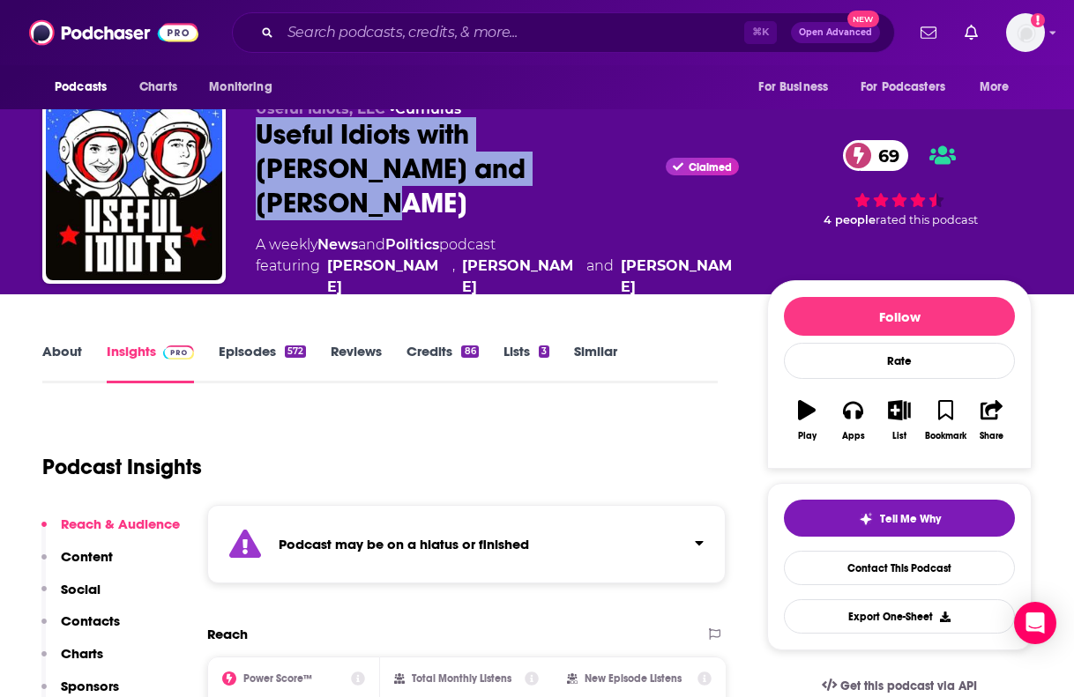
drag, startPoint x: 479, startPoint y: 186, endPoint x: 257, endPoint y: 159, distance: 223.0
click at [257, 159] on div "Useful Idiots with [PERSON_NAME] and [PERSON_NAME] Claimed 69" at bounding box center [497, 168] width 483 height 103
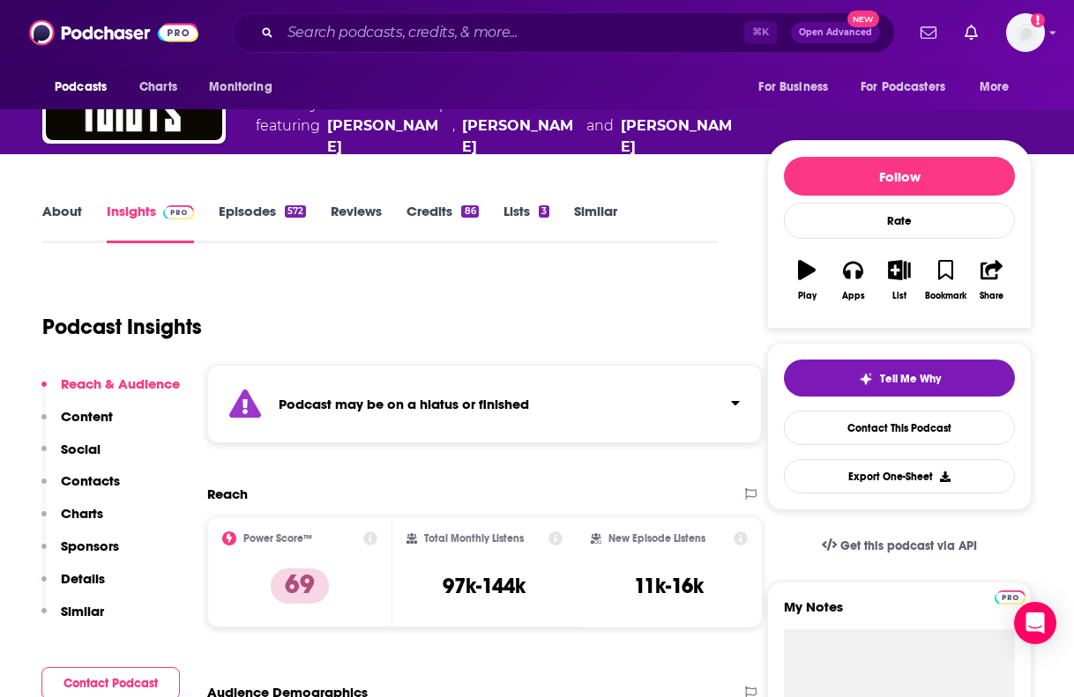
scroll to position [240, 0]
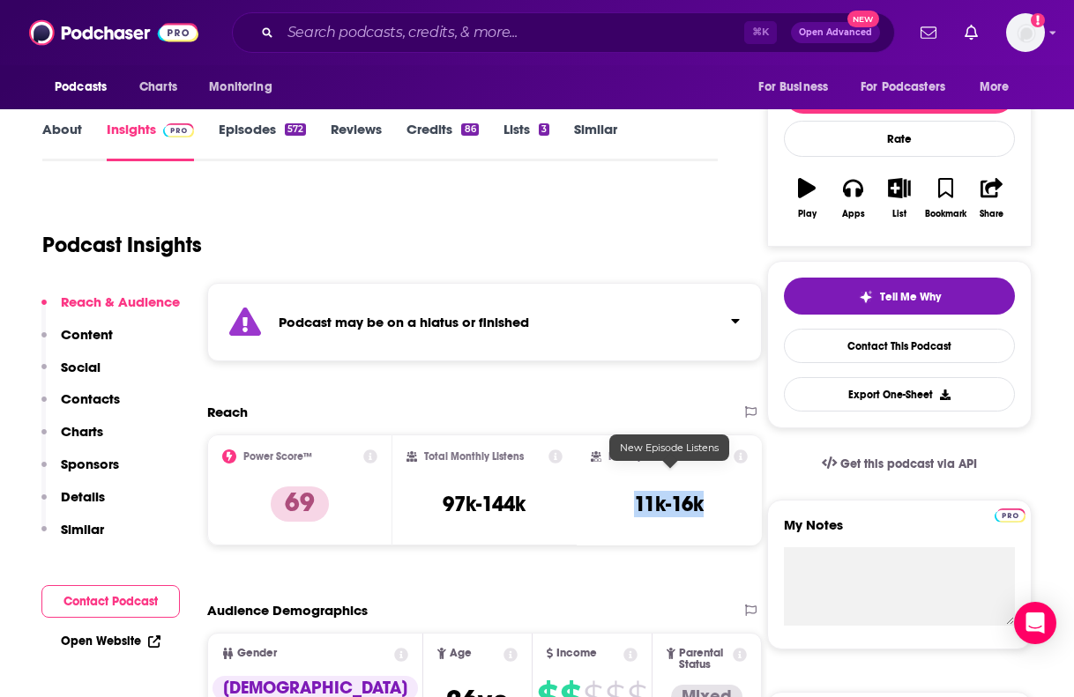
drag, startPoint x: 624, startPoint y: 479, endPoint x: 706, endPoint y: 481, distance: 82.0
click at [706, 481] on div "New Episode Listens 11k-16k" at bounding box center [669, 490] width 157 height 81
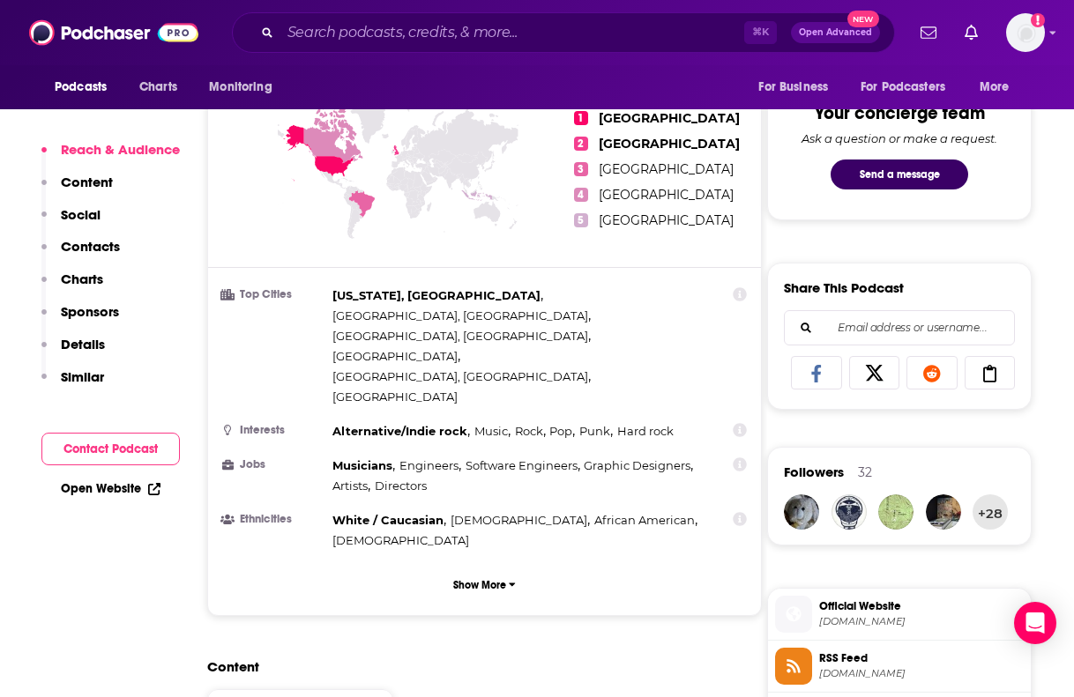
scroll to position [984, 0]
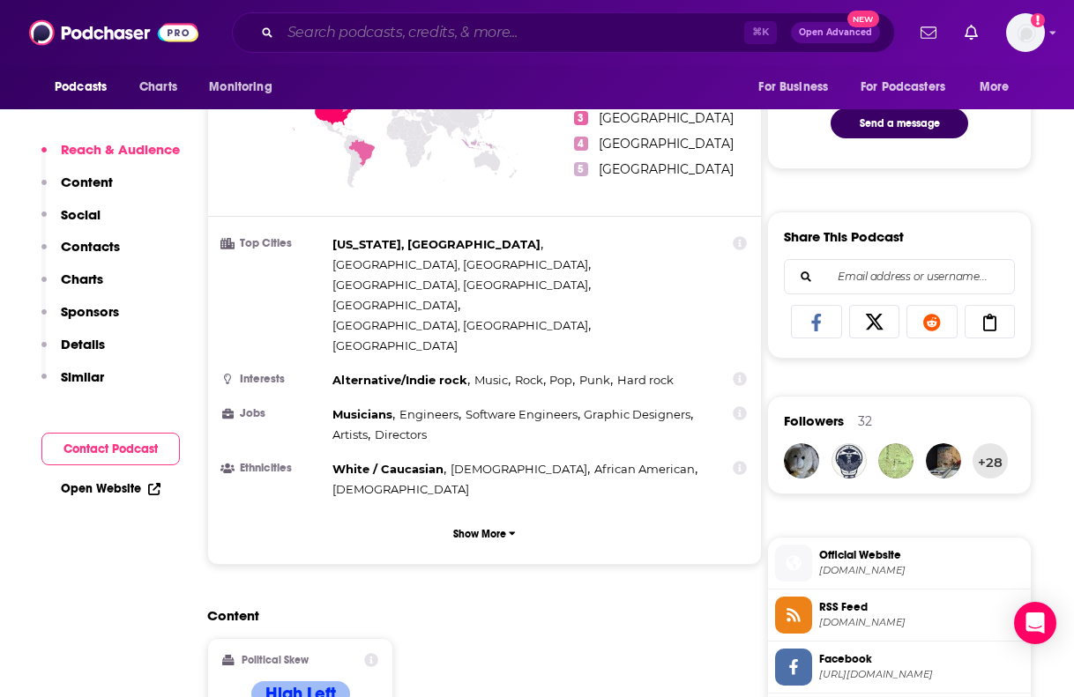
click at [351, 31] on input "Search podcasts, credits, & more..." at bounding box center [512, 33] width 464 height 28
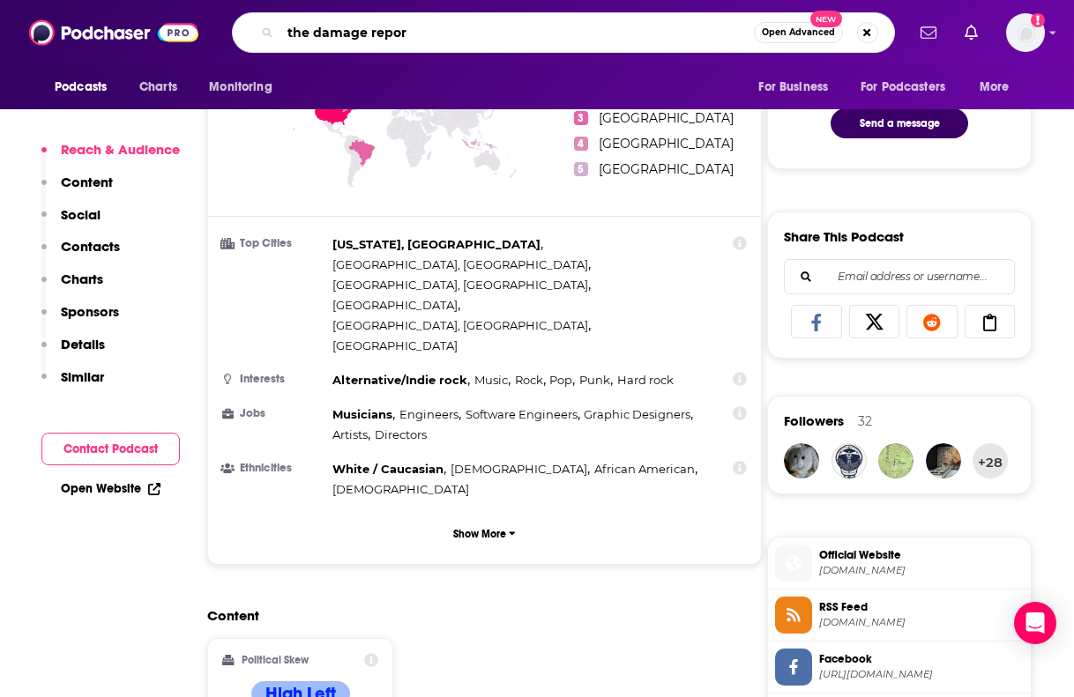
type input "the damage report"
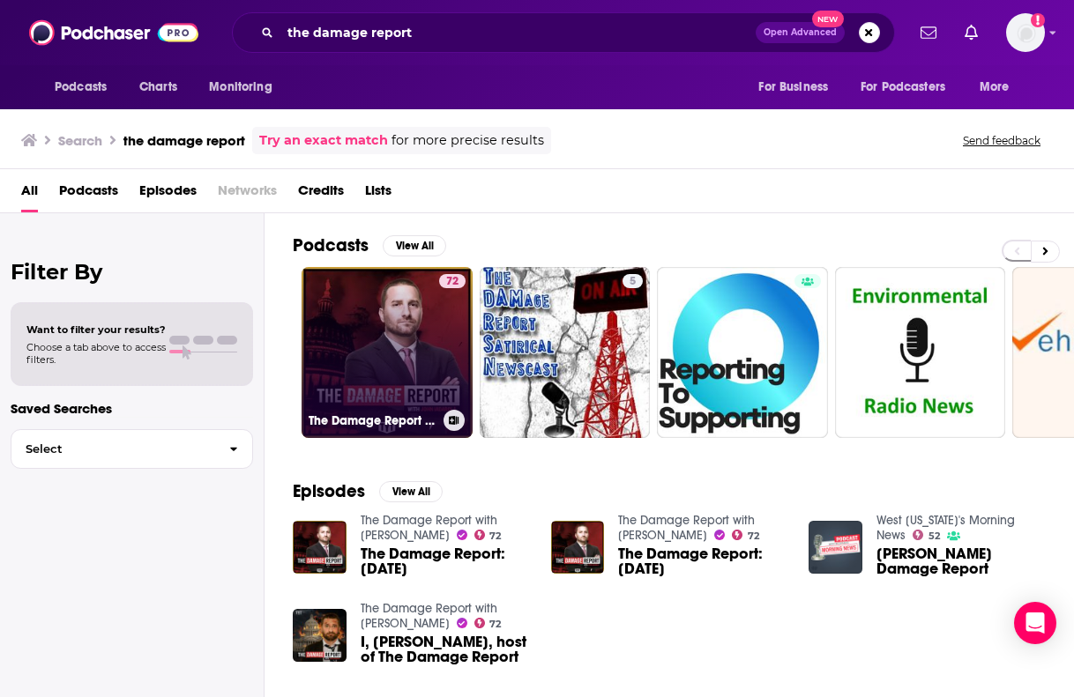
click at [427, 369] on link "72 The Damage Report with [PERSON_NAME]" at bounding box center [387, 352] width 171 height 171
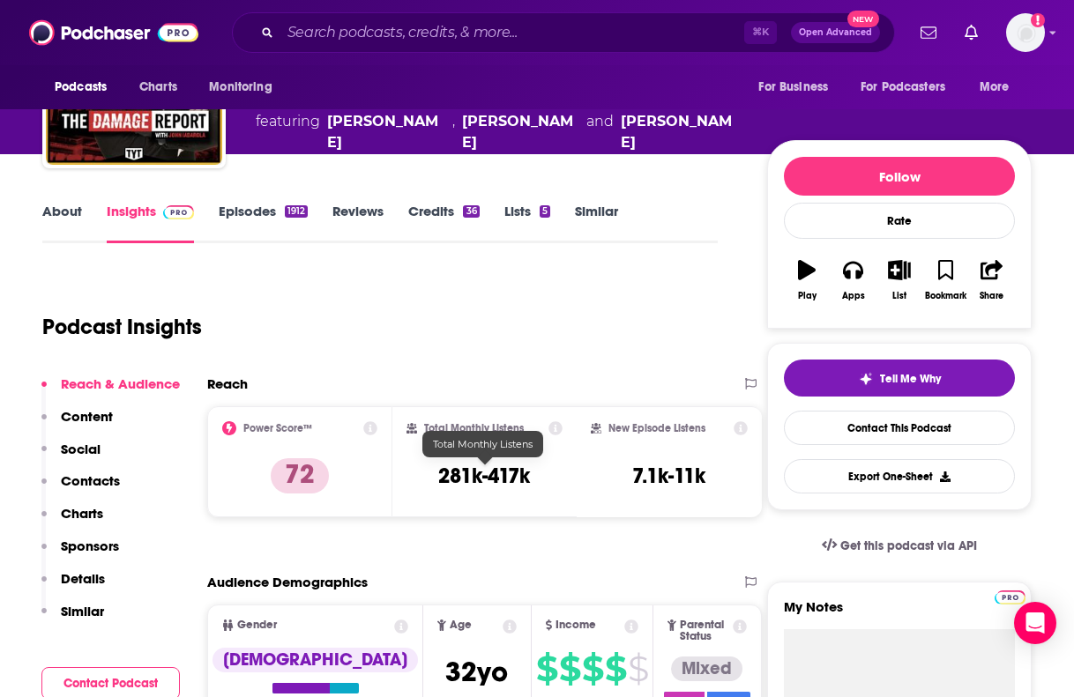
scroll to position [150, 0]
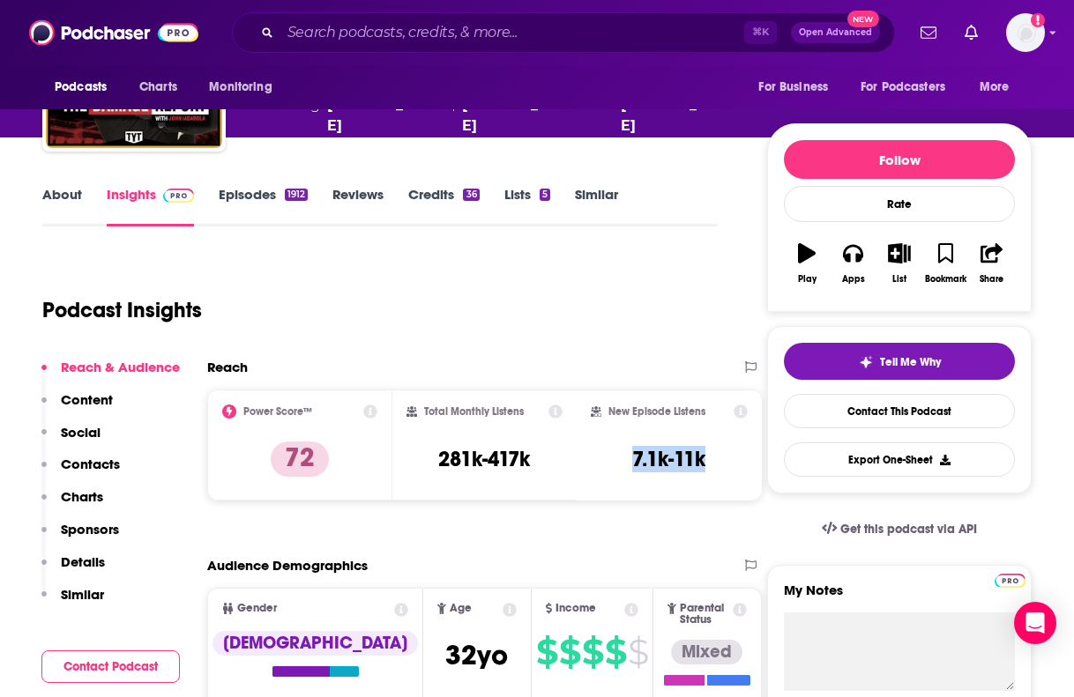
drag, startPoint x: 626, startPoint y: 465, endPoint x: 744, endPoint y: 465, distance: 118.1
click at [744, 465] on div "New Episode Listens 7.1k-11k" at bounding box center [669, 445] width 157 height 81
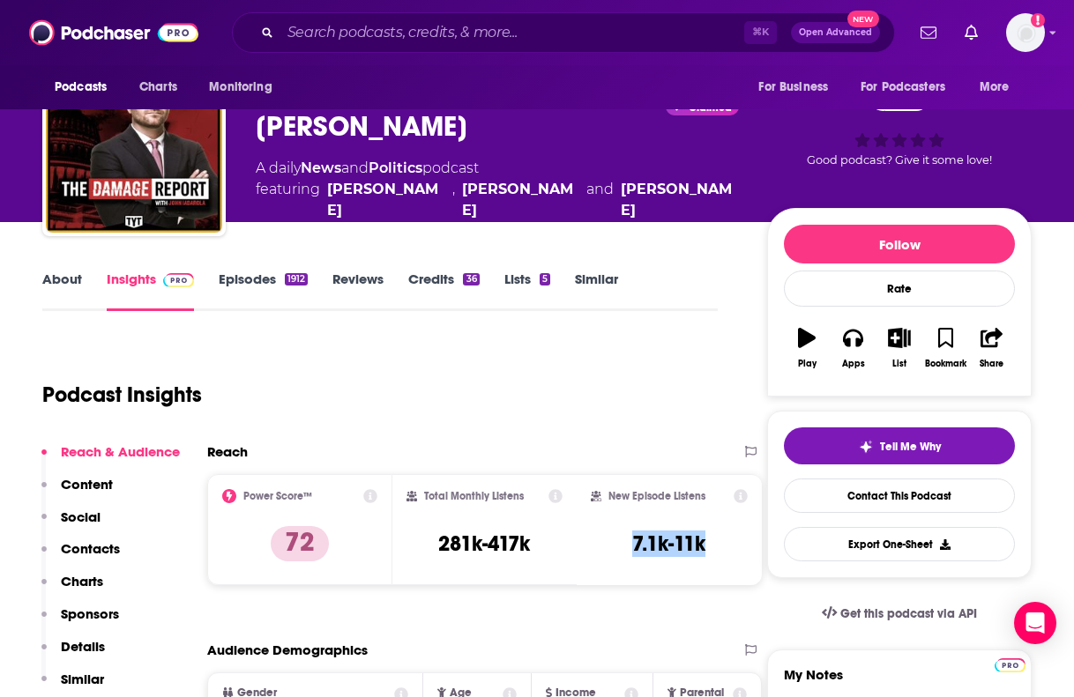
scroll to position [40, 0]
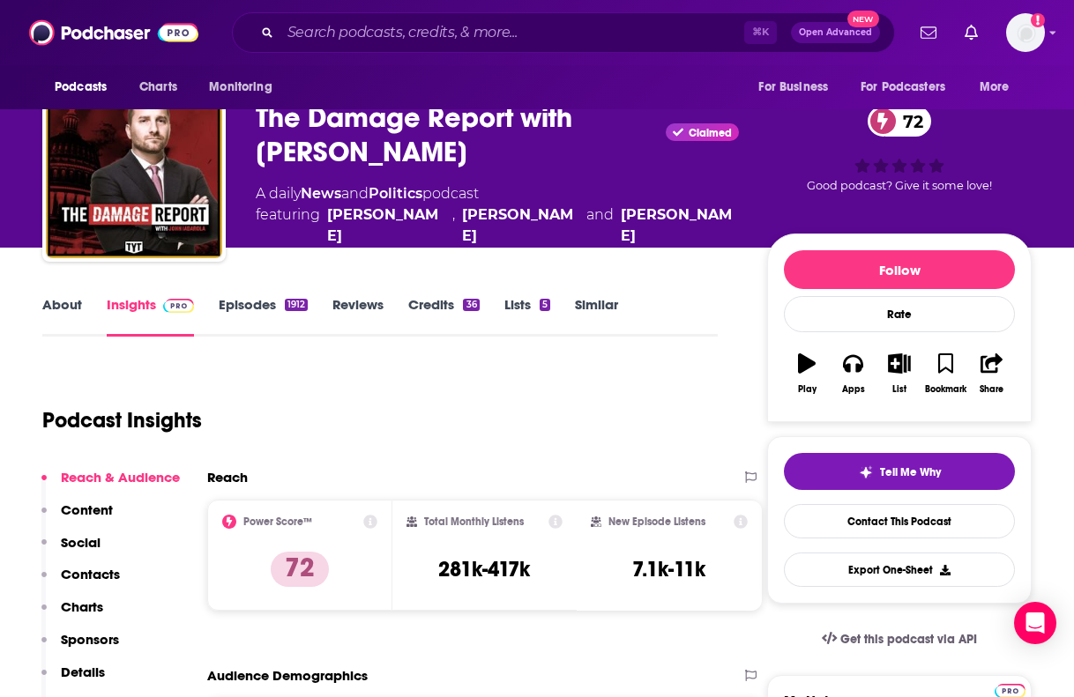
click at [690, 246] on div "TYT Network The Damage Report with [PERSON_NAME] Claimed 72 A daily News and Po…" at bounding box center [644, 174] width 776 height 181
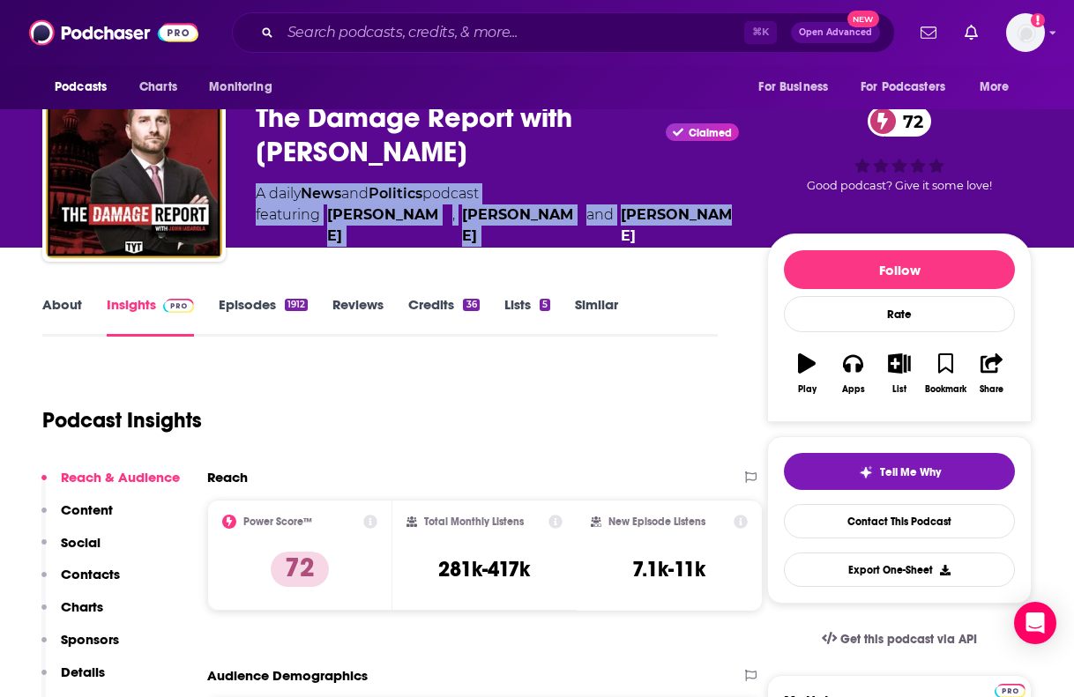
click at [690, 246] on div "TYT Network The Damage Report with [PERSON_NAME] Claimed 72 A daily News and Po…" at bounding box center [644, 174] width 776 height 181
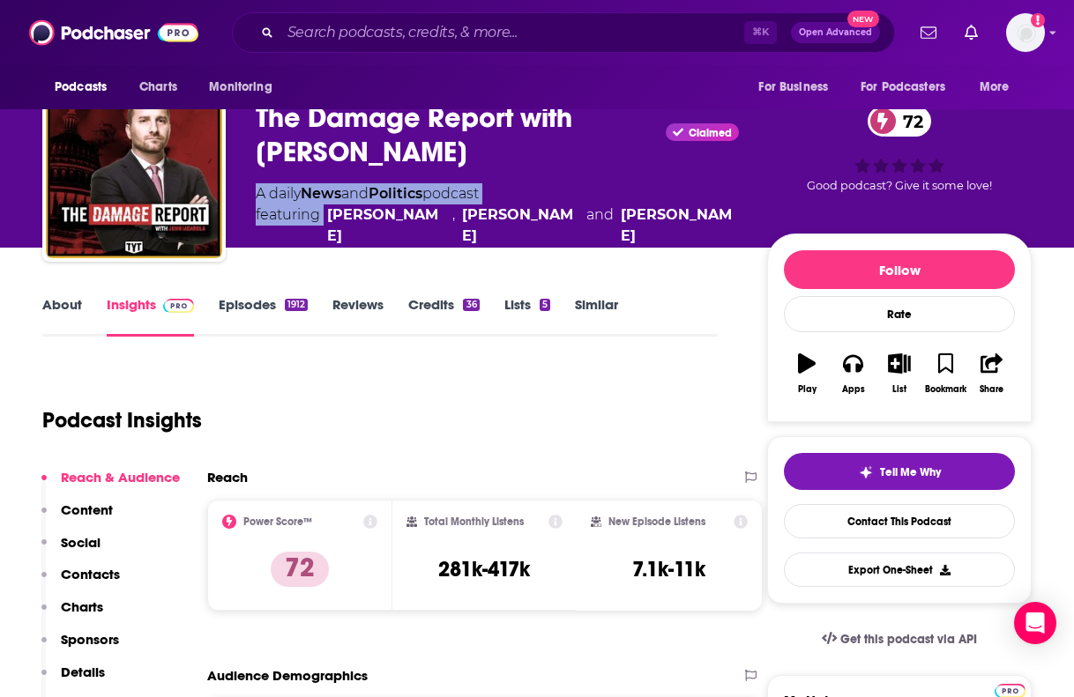
drag, startPoint x: 690, startPoint y: 228, endPoint x: 344, endPoint y: 228, distance: 346.5
click at [344, 228] on div "A daily News and Politics podcast featuring [PERSON_NAME] , [PERSON_NAME] and […" at bounding box center [497, 214] width 483 height 63
click at [400, 36] on input "Search podcasts, credits, & more..." at bounding box center [512, 33] width 464 height 28
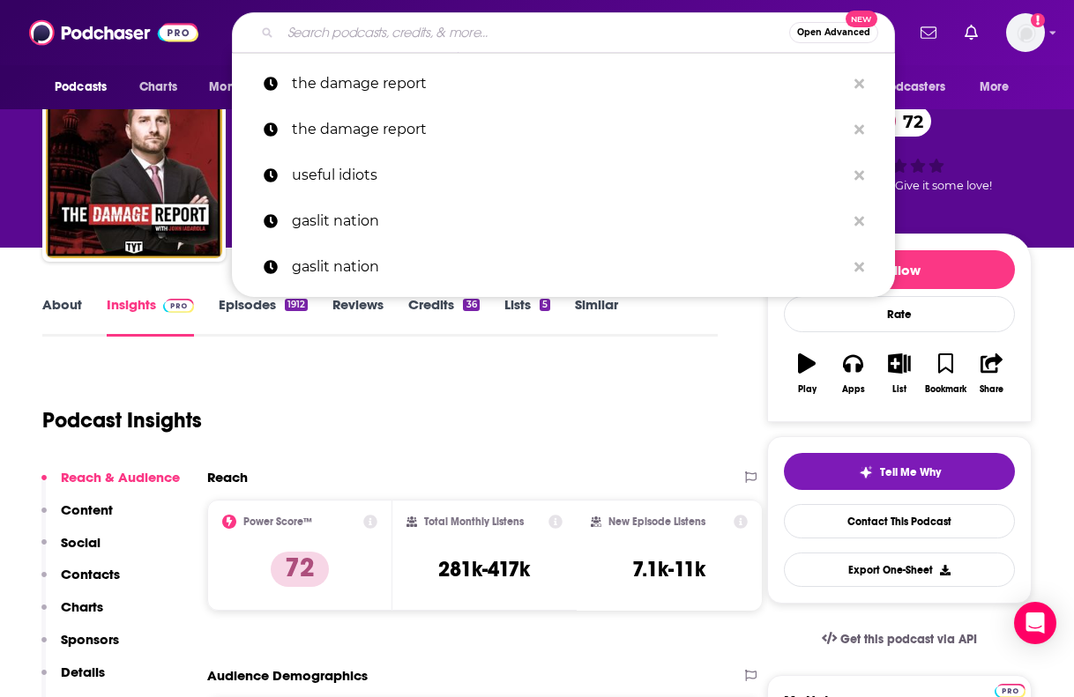
click at [400, 36] on input "Search podcasts, credits, & more..." at bounding box center [534, 33] width 509 height 28
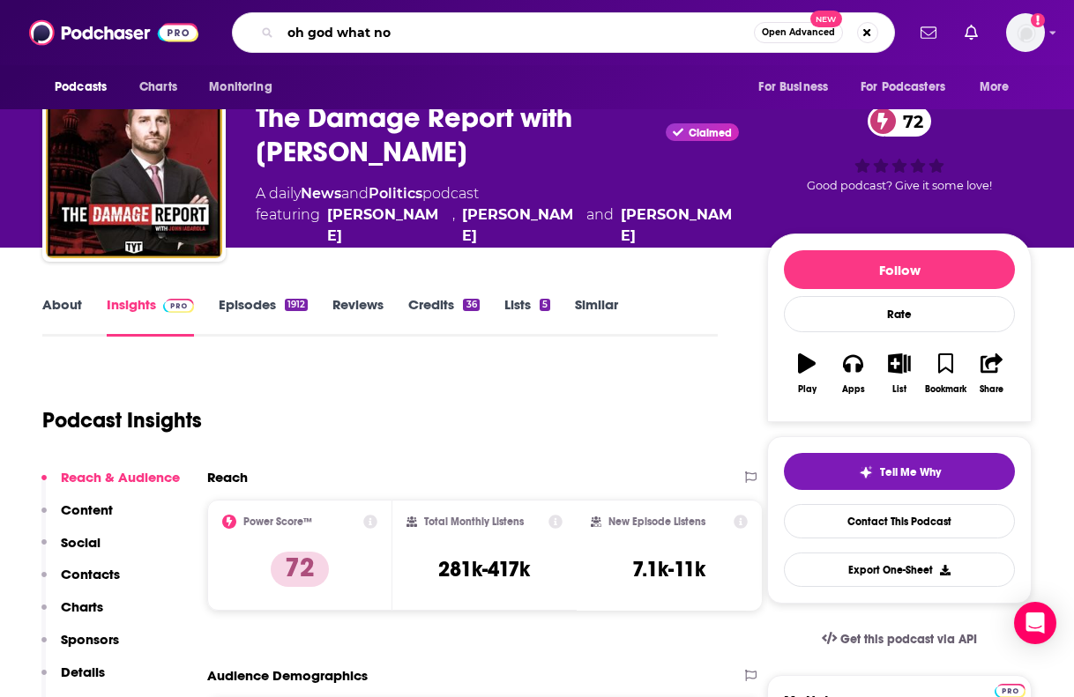
type input "oh god what now"
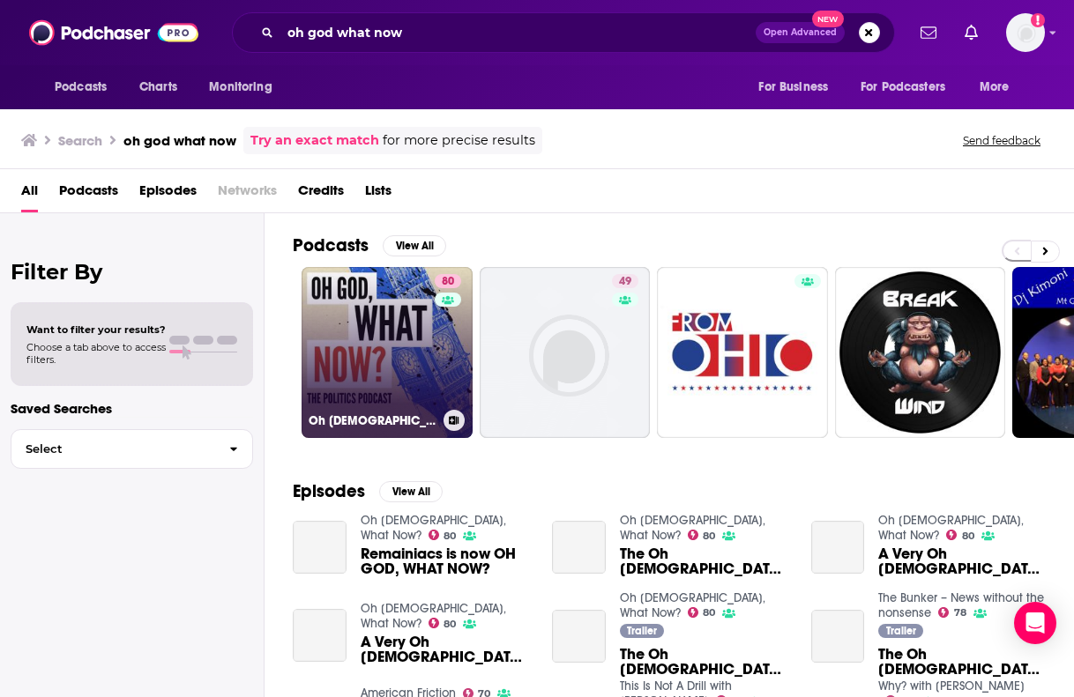
click at [436, 356] on div "80" at bounding box center [450, 342] width 31 height 136
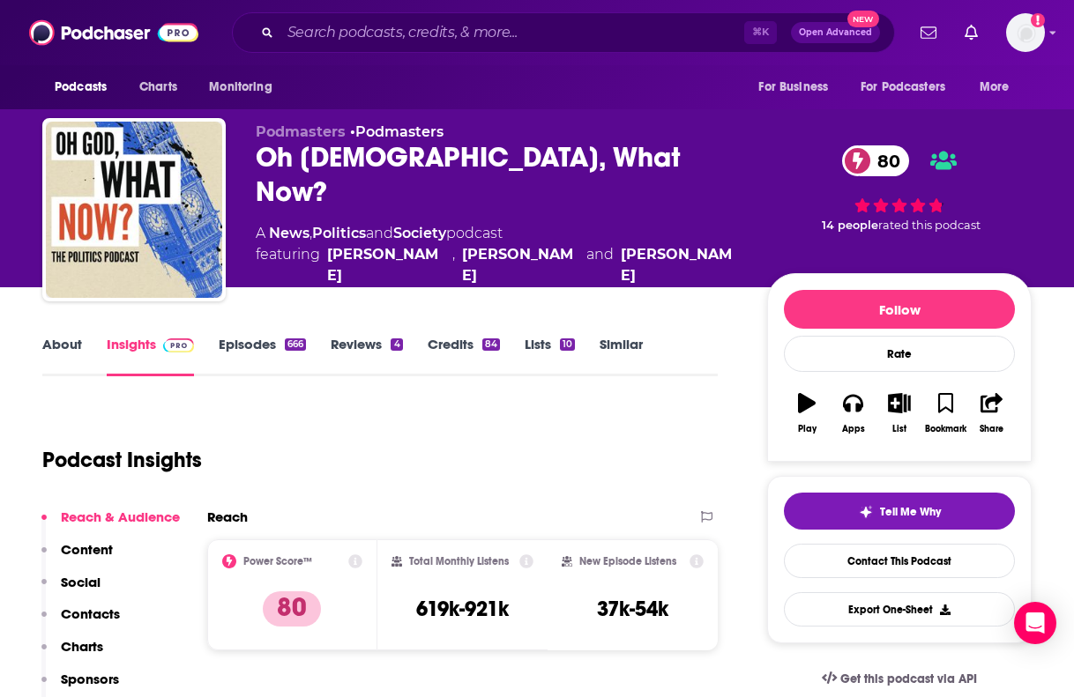
click at [272, 351] on link "Episodes 666" at bounding box center [262, 356] width 87 height 41
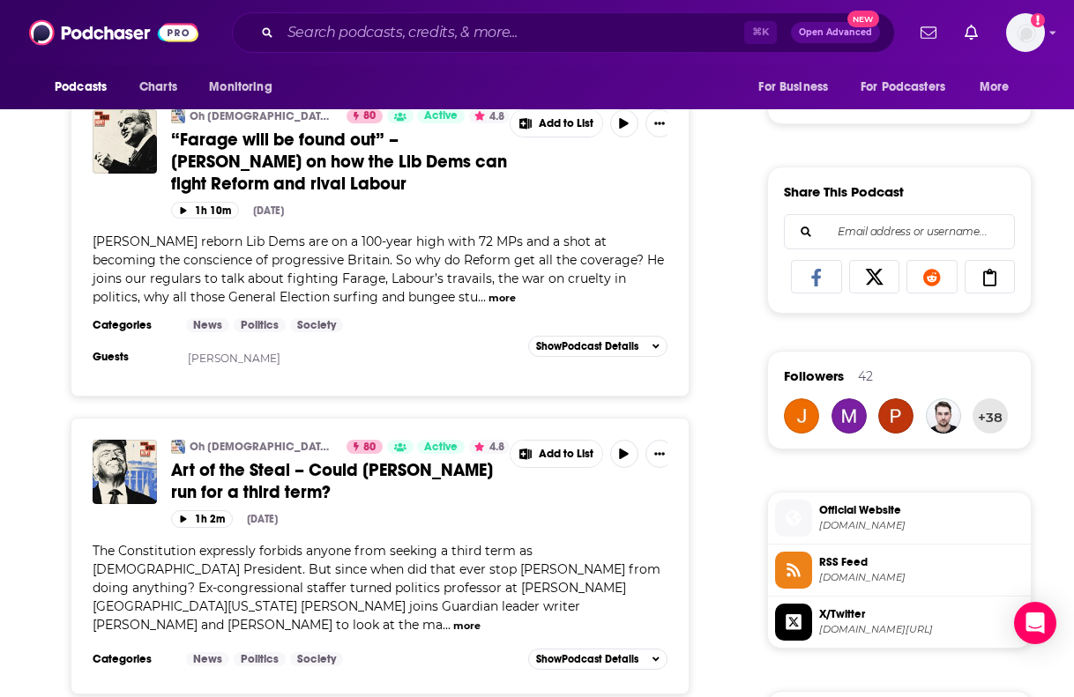
scroll to position [1131, 0]
